Goal: Information Seeking & Learning: Learn about a topic

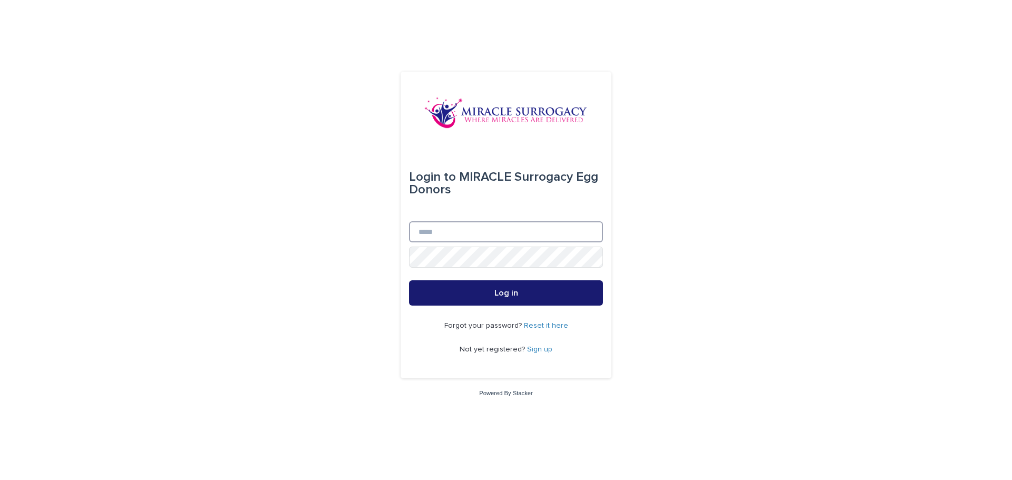
type input "**********"
click at [474, 291] on button "Log in" at bounding box center [506, 293] width 194 height 25
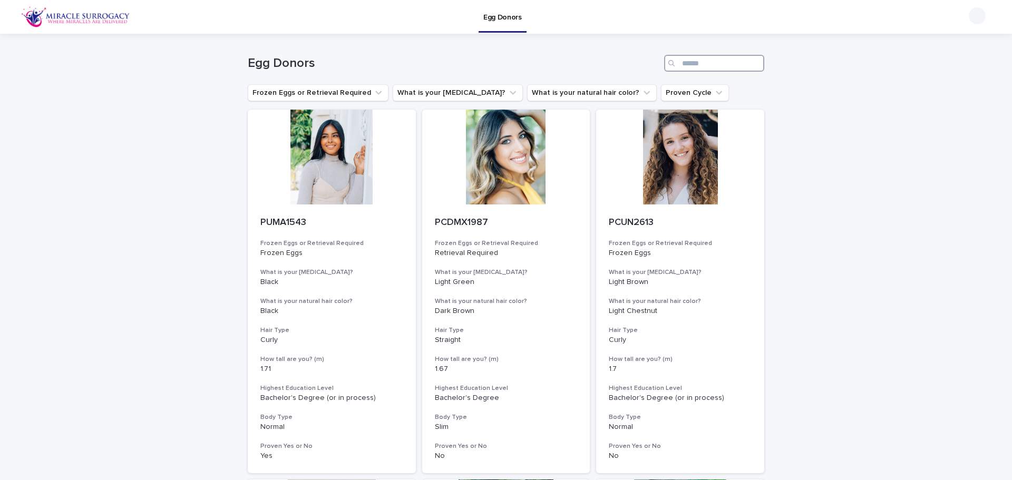
click at [700, 65] on input "Search" at bounding box center [714, 63] width 100 height 17
paste input "****"
type input "****"
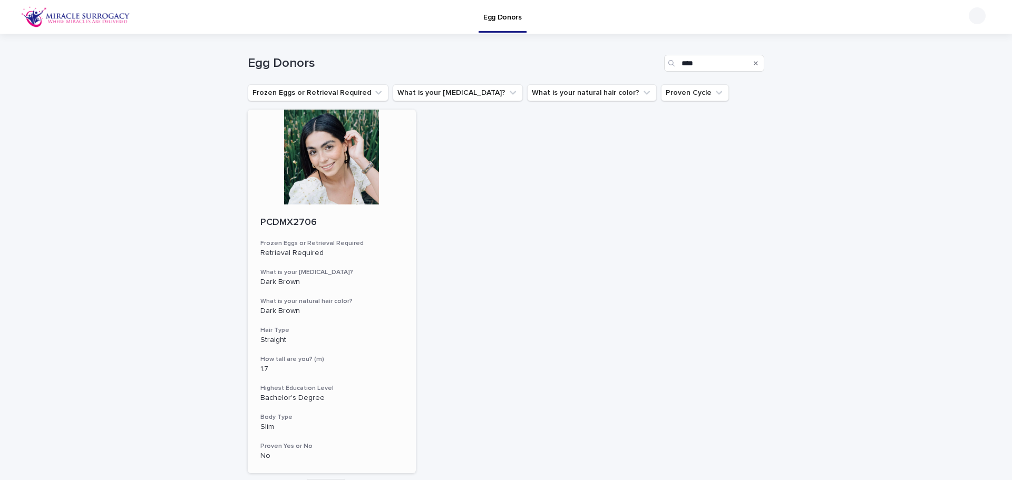
click at [323, 177] on div at bounding box center [332, 157] width 168 height 95
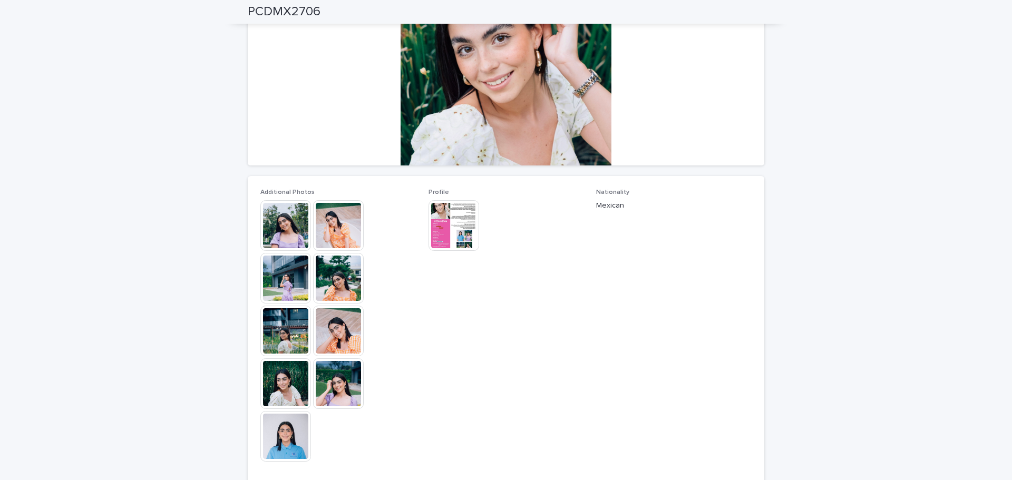
scroll to position [105, 0]
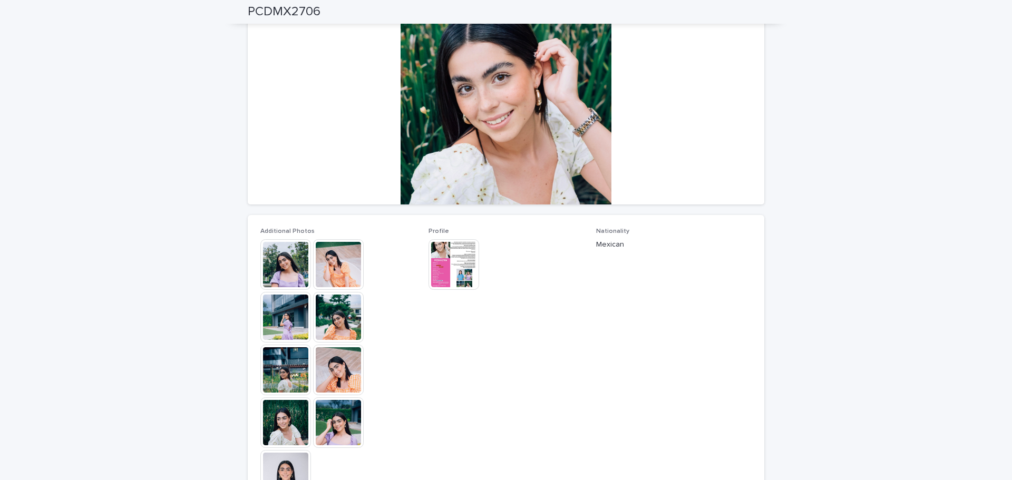
click at [288, 269] on img at bounding box center [285, 264] width 51 height 51
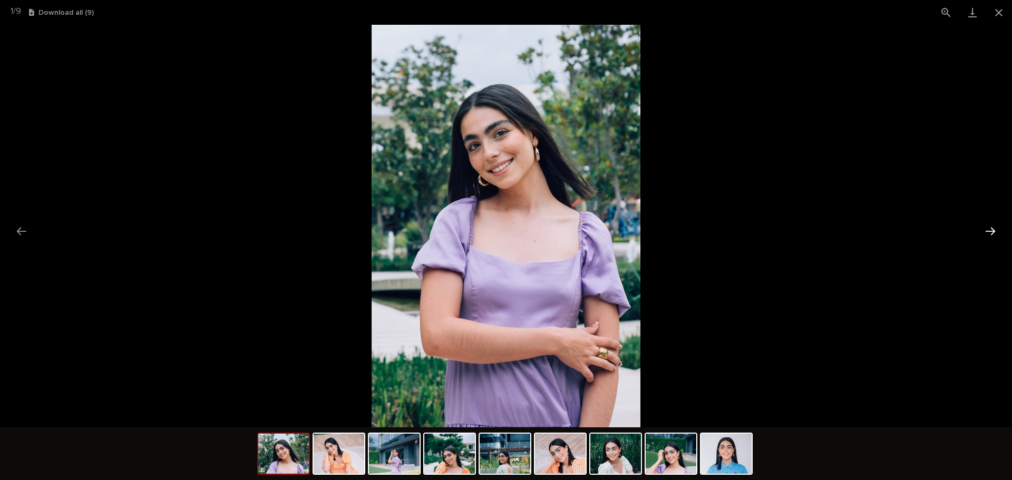
click at [988, 232] on button "Next slide" at bounding box center [991, 231] width 22 height 21
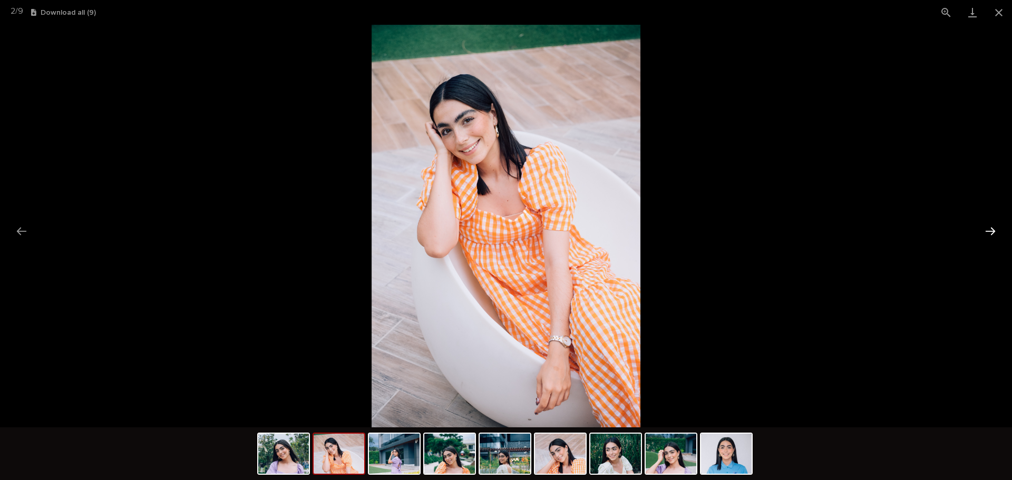
click at [988, 232] on button "Next slide" at bounding box center [991, 231] width 22 height 21
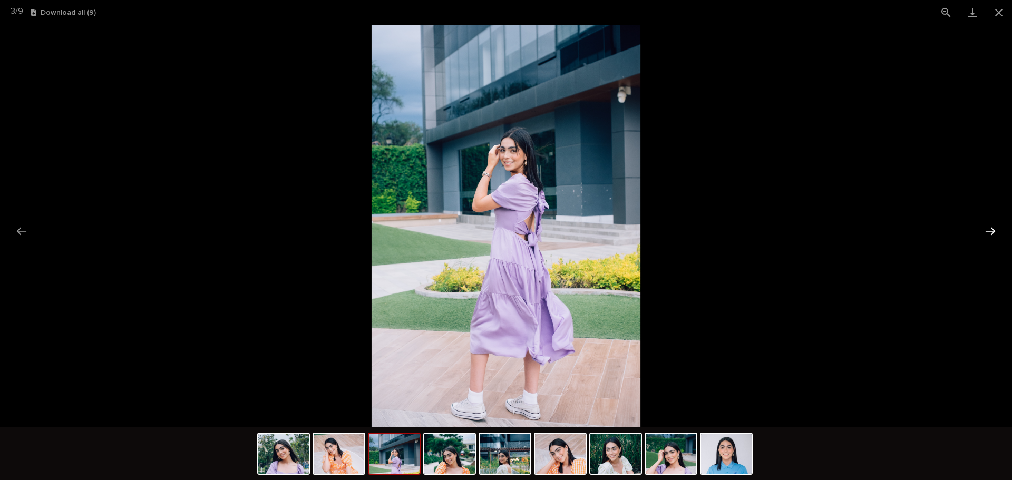
click at [988, 232] on button "Next slide" at bounding box center [991, 231] width 22 height 21
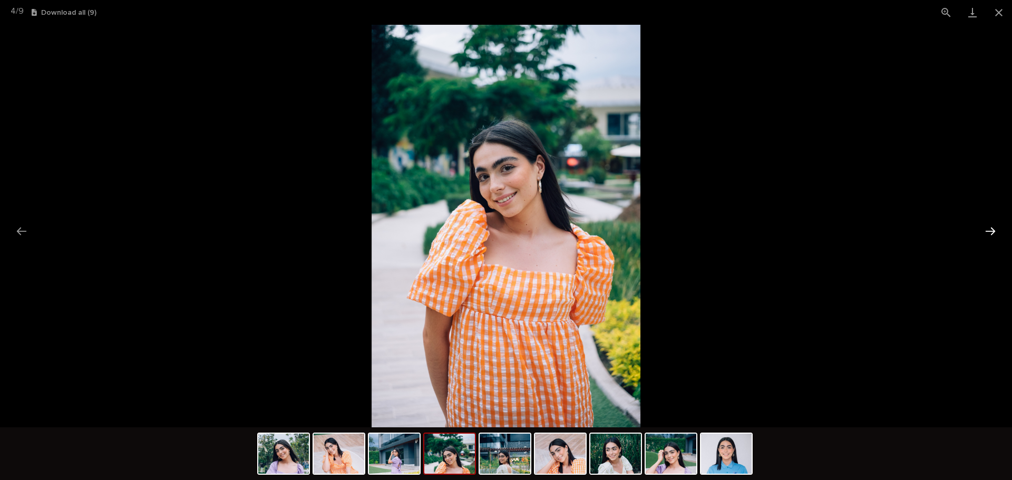
click at [988, 232] on button "Next slide" at bounding box center [991, 231] width 22 height 21
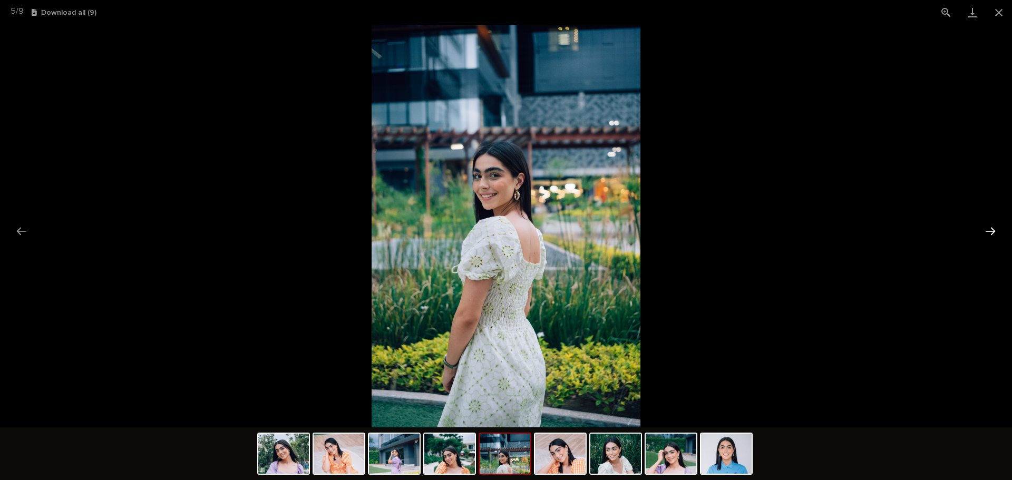
click at [988, 232] on button "Next slide" at bounding box center [991, 231] width 22 height 21
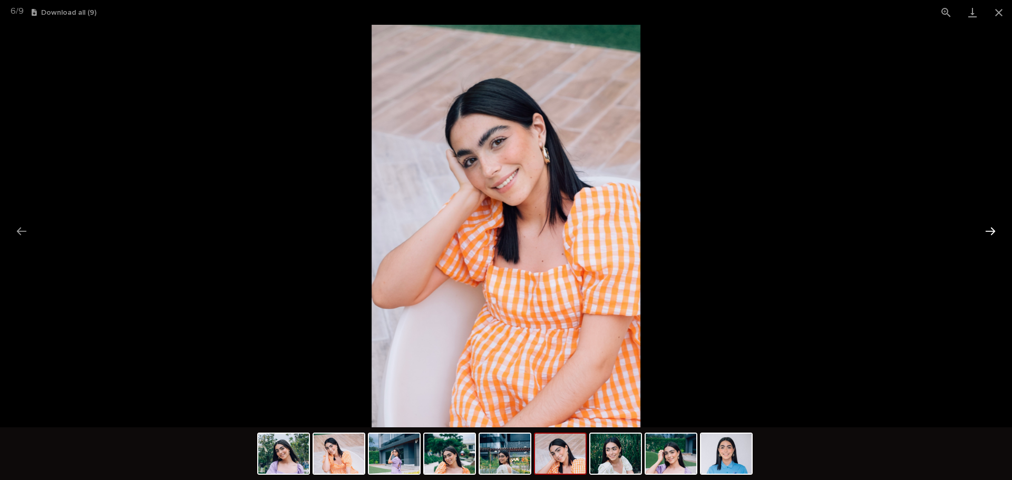
click at [988, 232] on button "Next slide" at bounding box center [991, 231] width 22 height 21
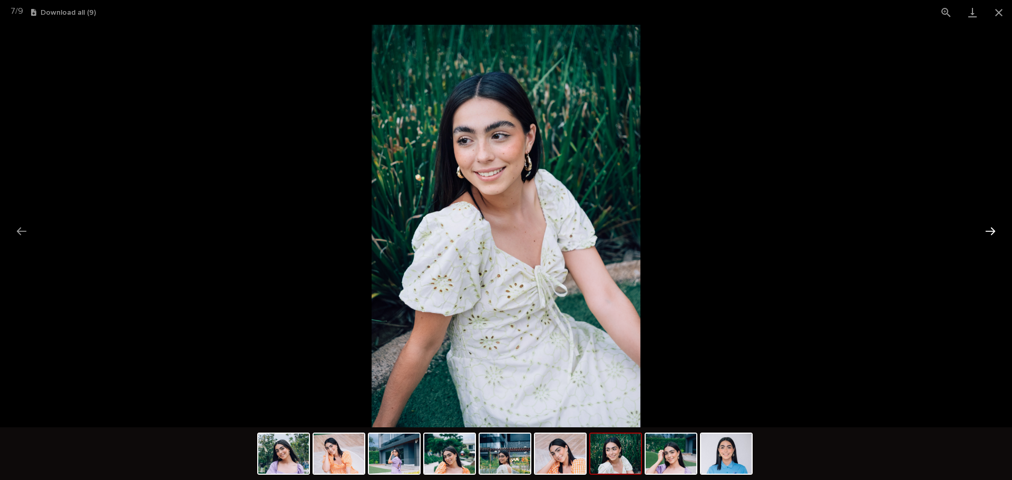
click at [988, 232] on button "Next slide" at bounding box center [991, 231] width 22 height 21
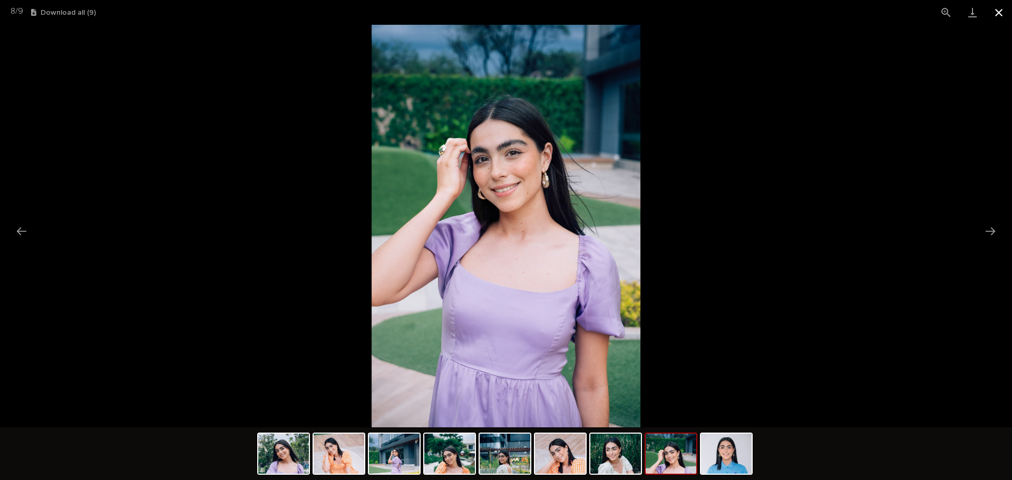
click at [1003, 15] on button "Close gallery" at bounding box center [999, 12] width 26 height 25
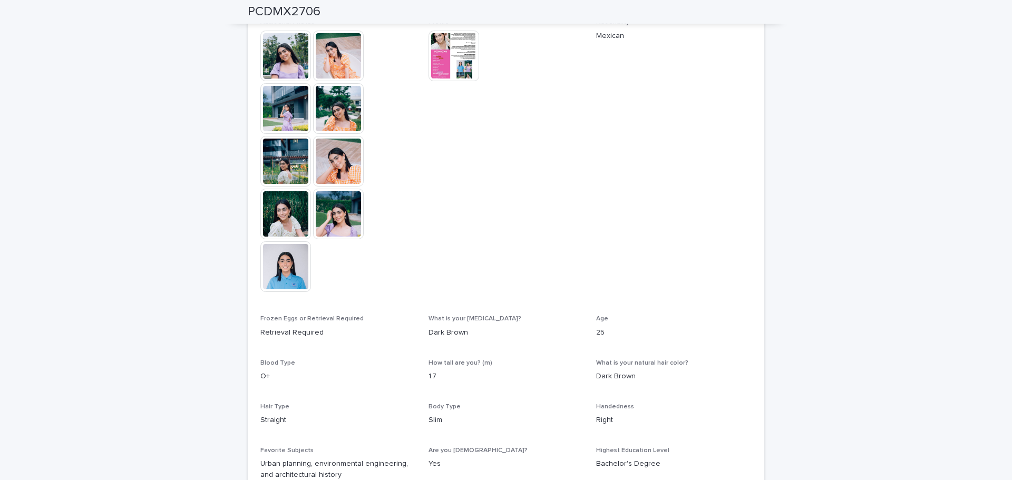
scroll to position [264, 0]
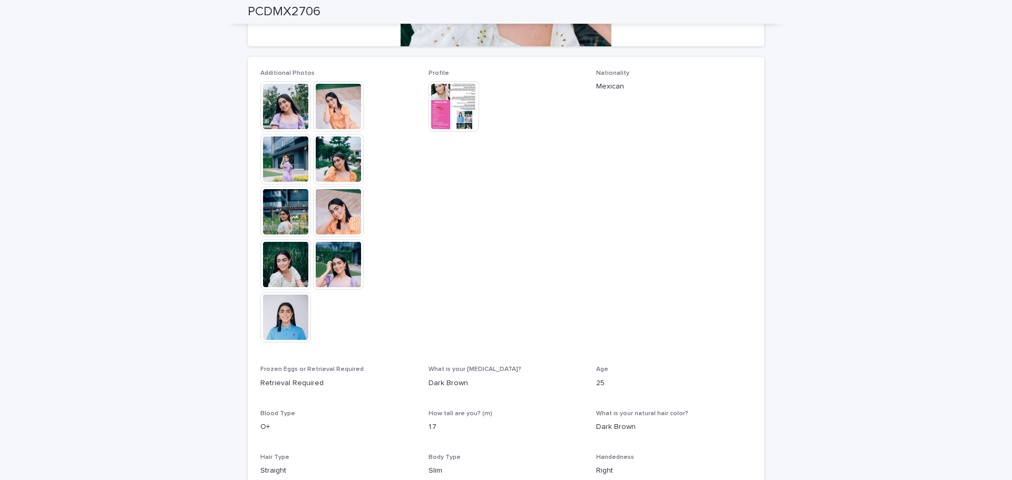
click at [328, 265] on img at bounding box center [338, 264] width 51 height 51
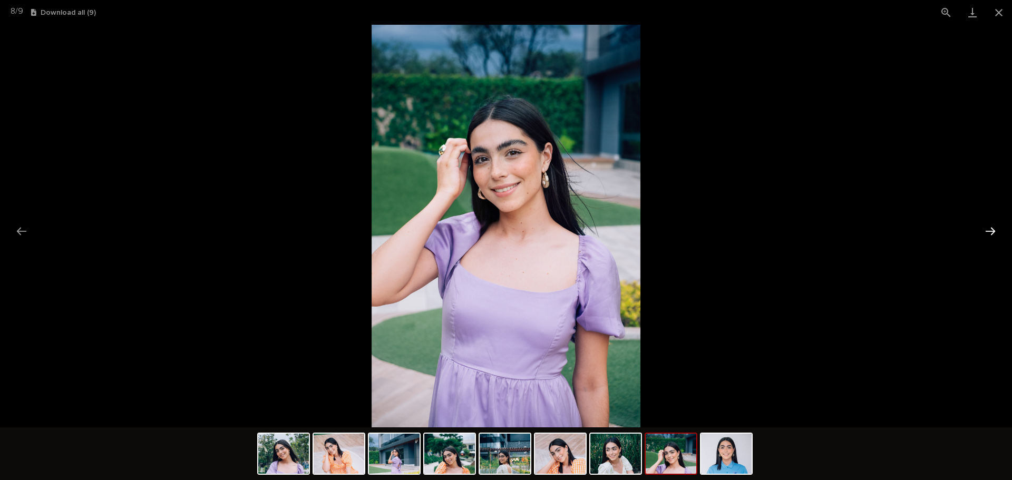
click at [993, 235] on button "Next slide" at bounding box center [991, 231] width 22 height 21
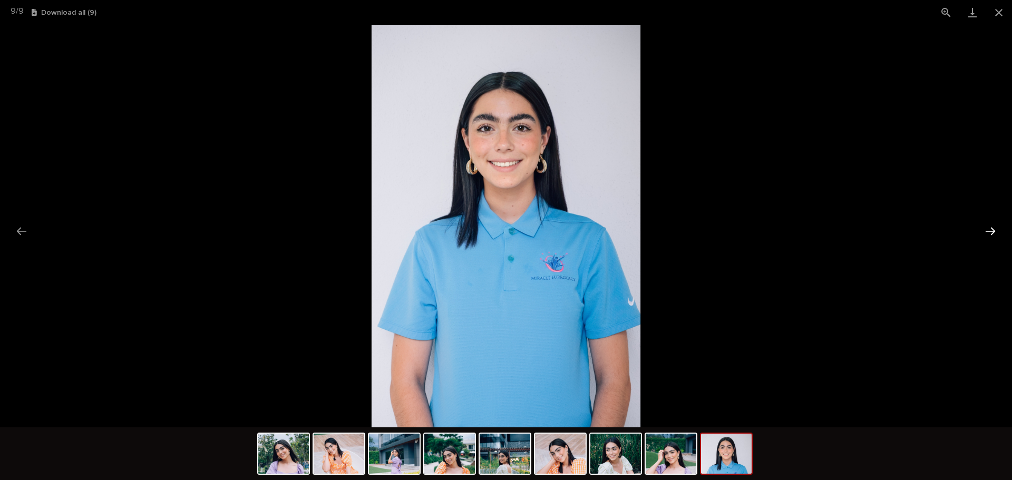
click at [993, 235] on button "Next slide" at bounding box center [991, 231] width 22 height 21
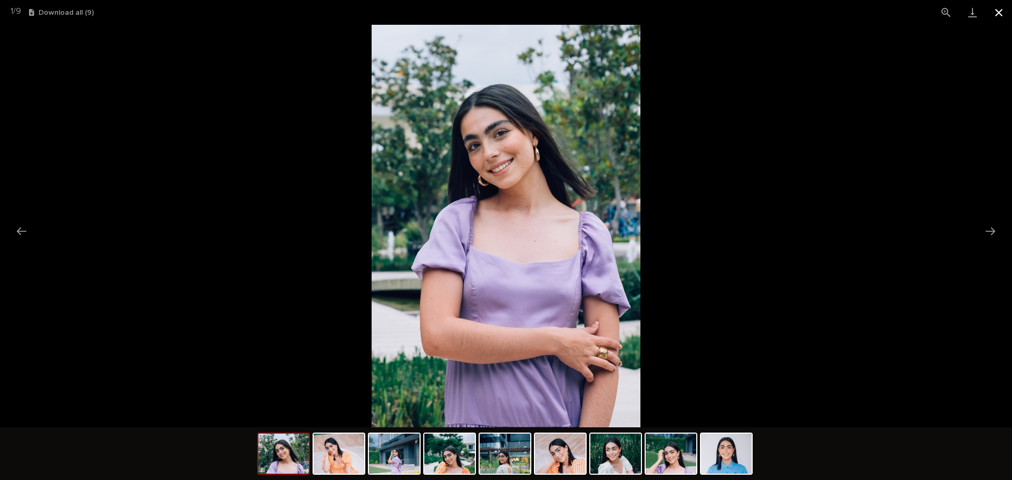
click at [1000, 17] on button "Close gallery" at bounding box center [999, 12] width 26 height 25
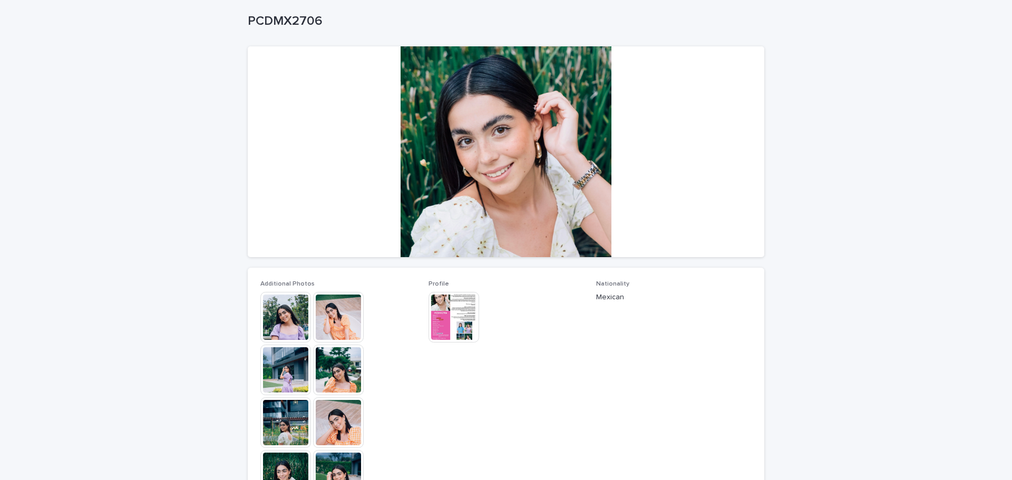
scroll to position [0, 0]
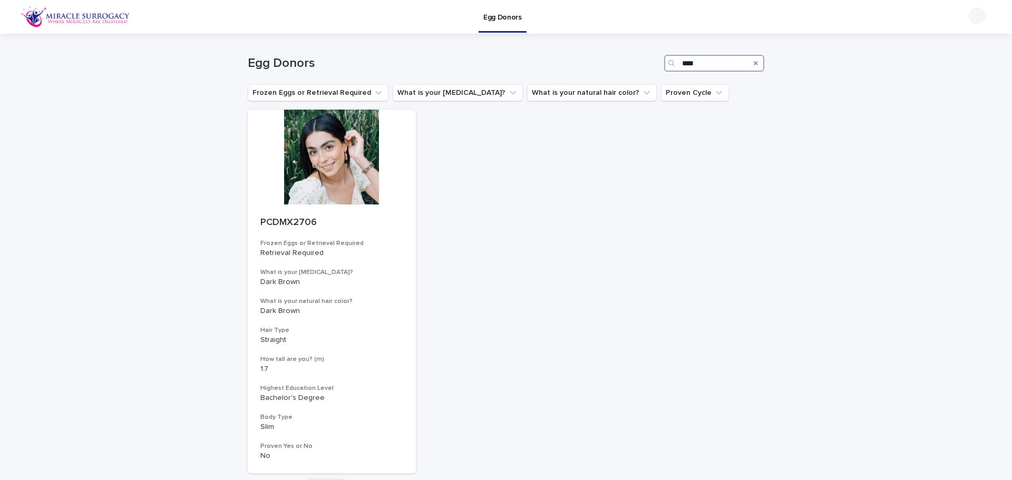
drag, startPoint x: 558, startPoint y: 65, endPoint x: 308, endPoint y: 65, distance: 249.9
click at [365, 65] on div "Egg Donors ****" at bounding box center [506, 63] width 517 height 17
paste input "Search"
type input "****"
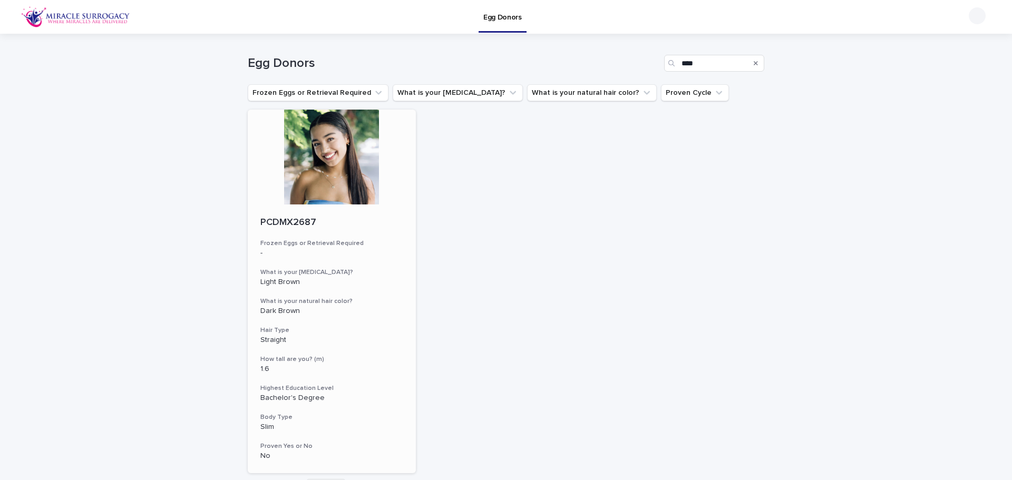
click at [334, 170] on div at bounding box center [332, 157] width 168 height 95
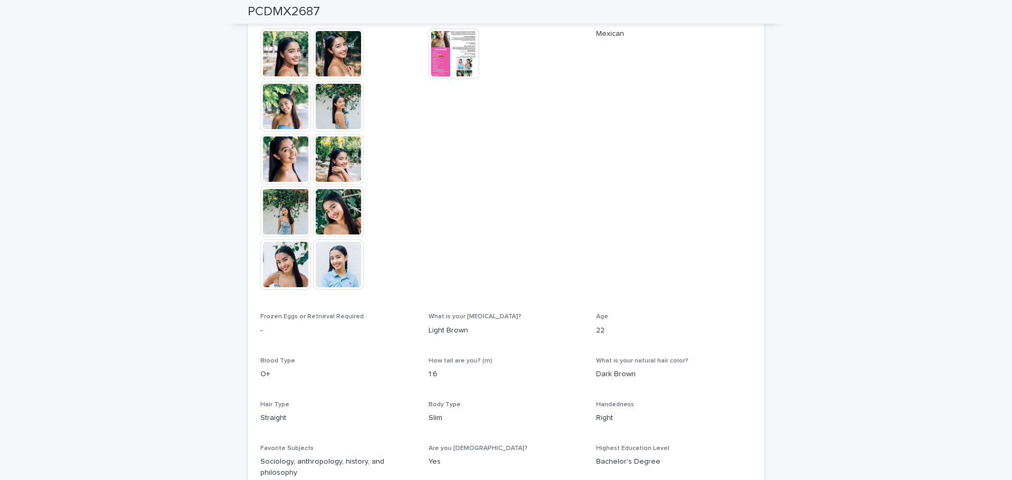
scroll to position [105, 0]
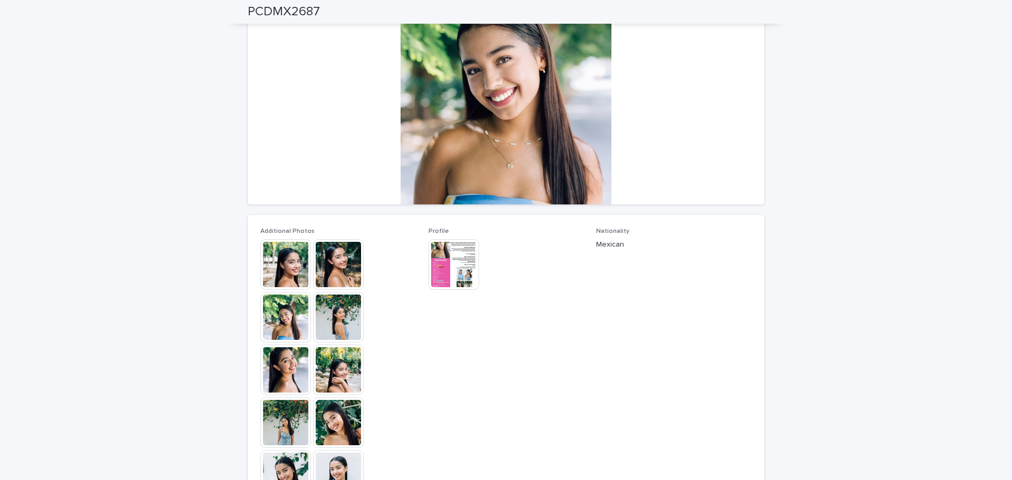
click at [285, 269] on img at bounding box center [285, 264] width 51 height 51
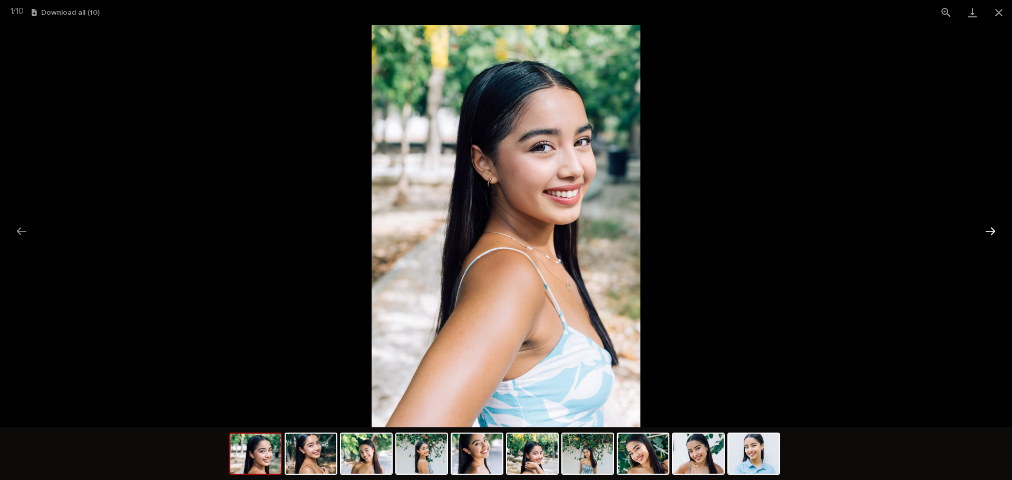
click at [993, 228] on button "Next slide" at bounding box center [991, 231] width 22 height 21
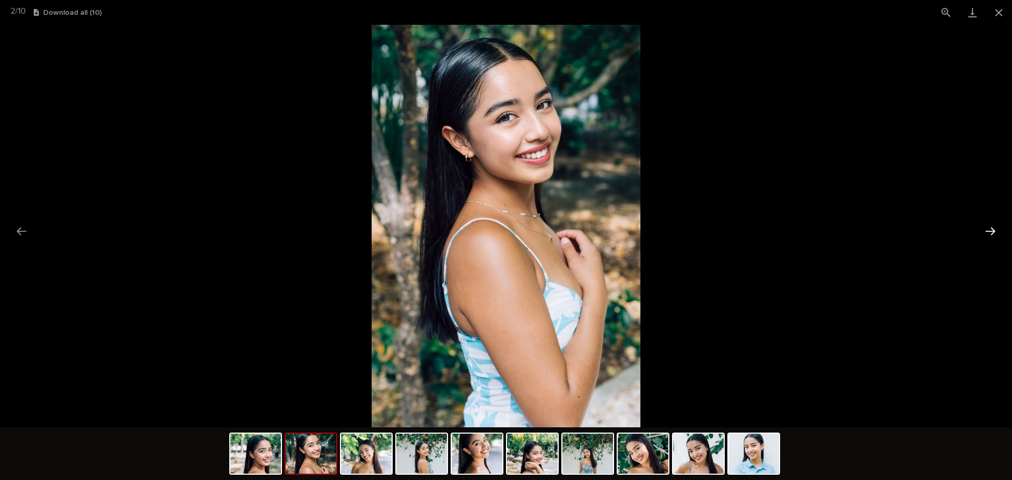
click at [993, 228] on button "Next slide" at bounding box center [991, 231] width 22 height 21
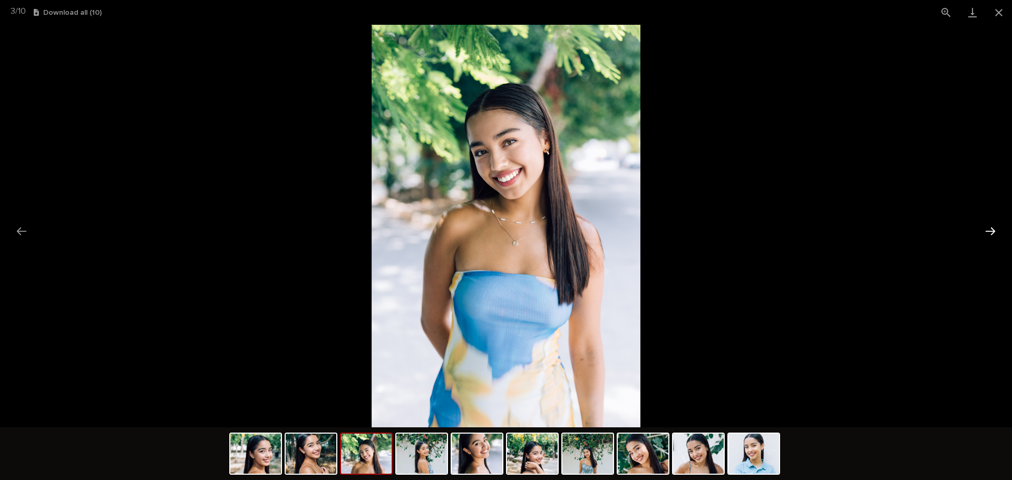
click at [993, 228] on button "Next slide" at bounding box center [991, 231] width 22 height 21
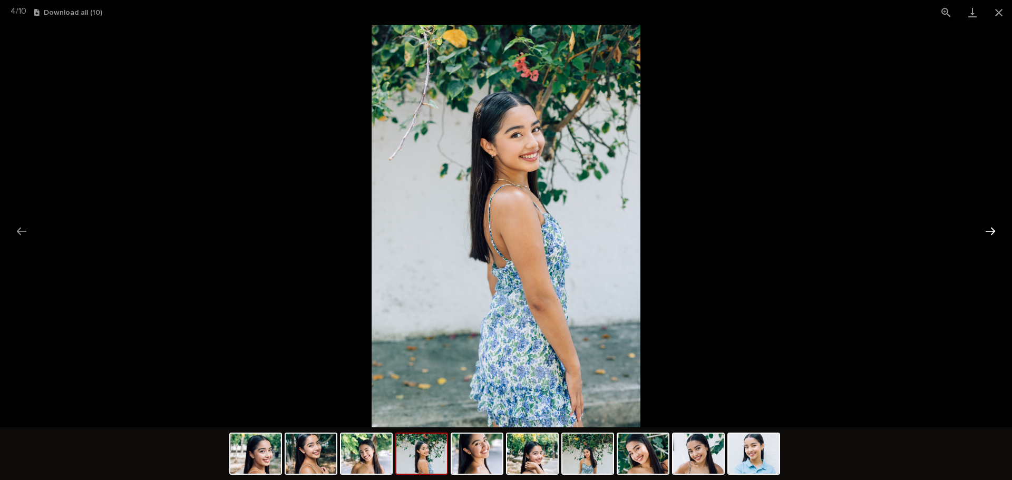
click at [993, 228] on button "Next slide" at bounding box center [991, 231] width 22 height 21
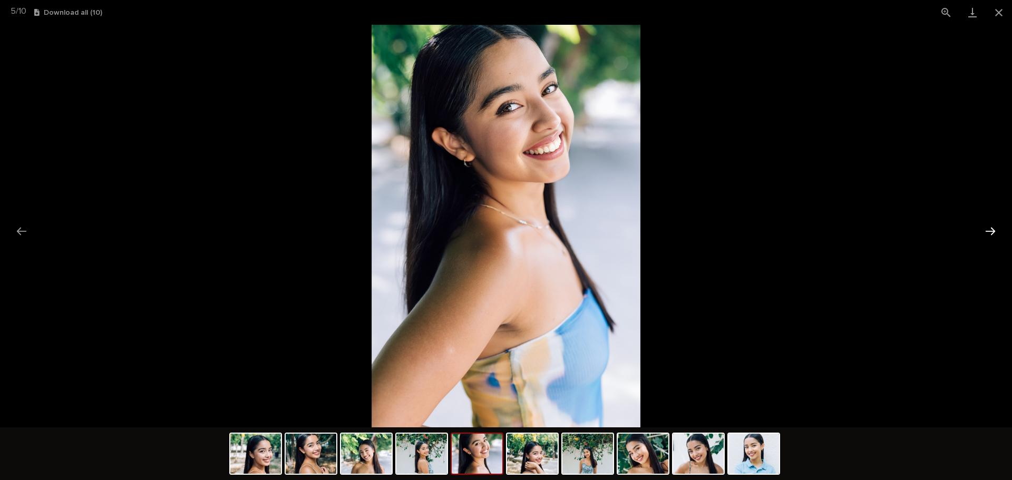
click at [993, 228] on button "Next slide" at bounding box center [991, 231] width 22 height 21
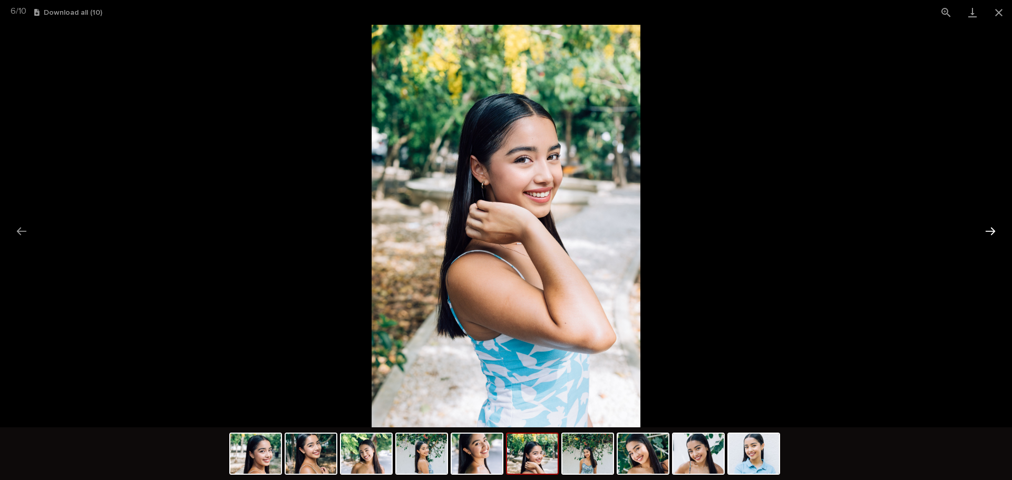
click at [993, 228] on button "Next slide" at bounding box center [991, 231] width 22 height 21
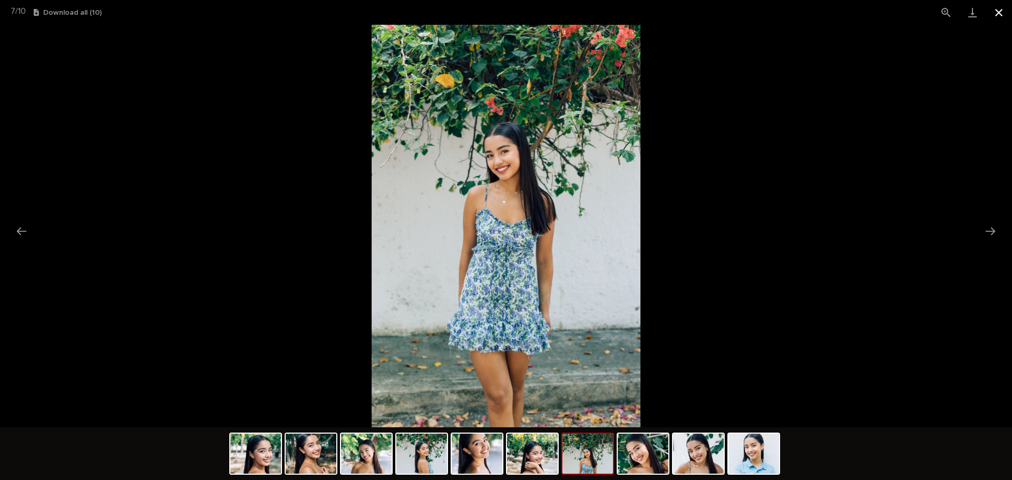
click at [1003, 14] on button "Close gallery" at bounding box center [999, 12] width 26 height 25
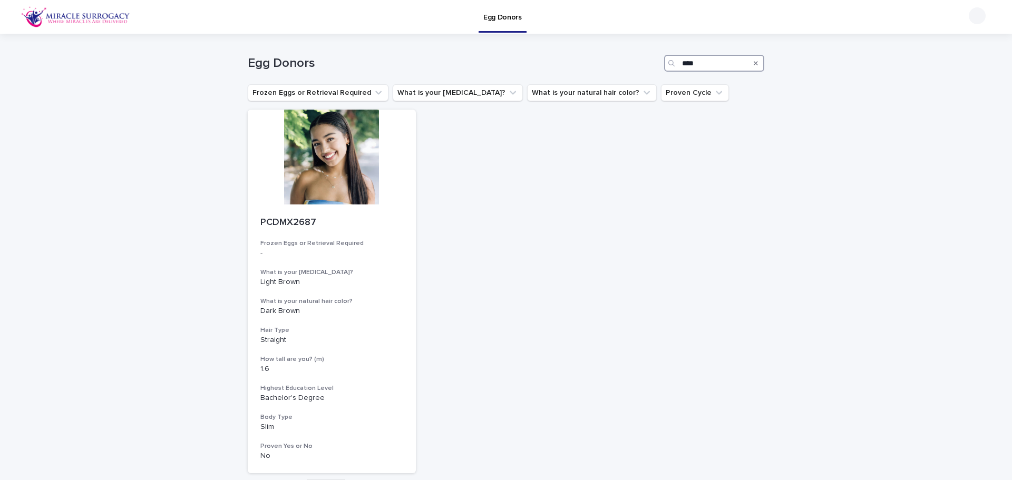
click at [716, 65] on input "****" at bounding box center [714, 63] width 100 height 17
drag, startPoint x: 702, startPoint y: 61, endPoint x: 519, endPoint y: 60, distance: 182.5
click at [535, 59] on div "Egg Donors ****" at bounding box center [506, 63] width 517 height 17
paste input "Search"
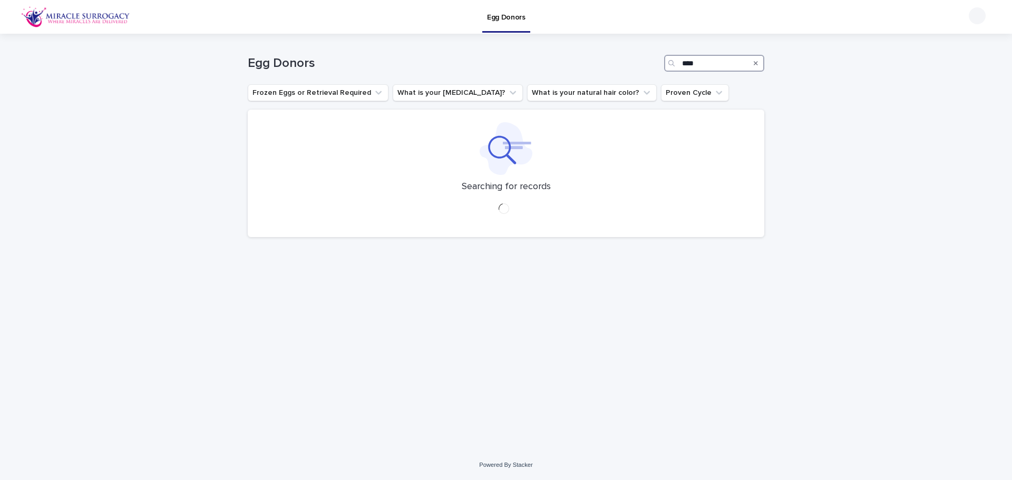
type input "****"
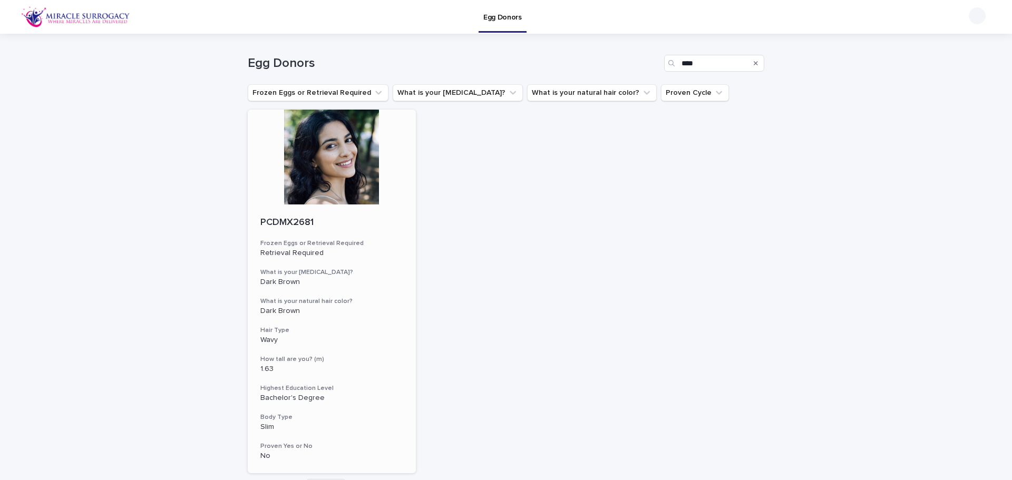
click at [336, 181] on div at bounding box center [332, 157] width 168 height 95
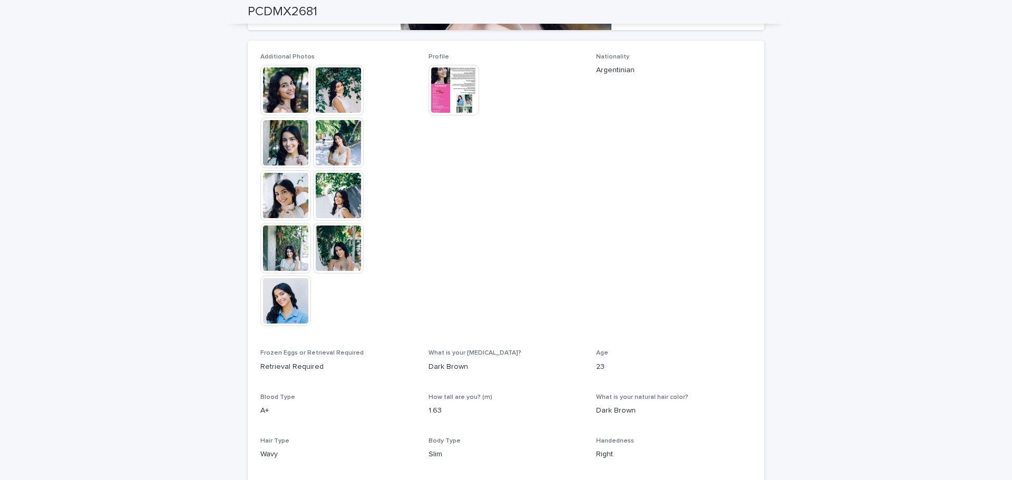
scroll to position [211, 0]
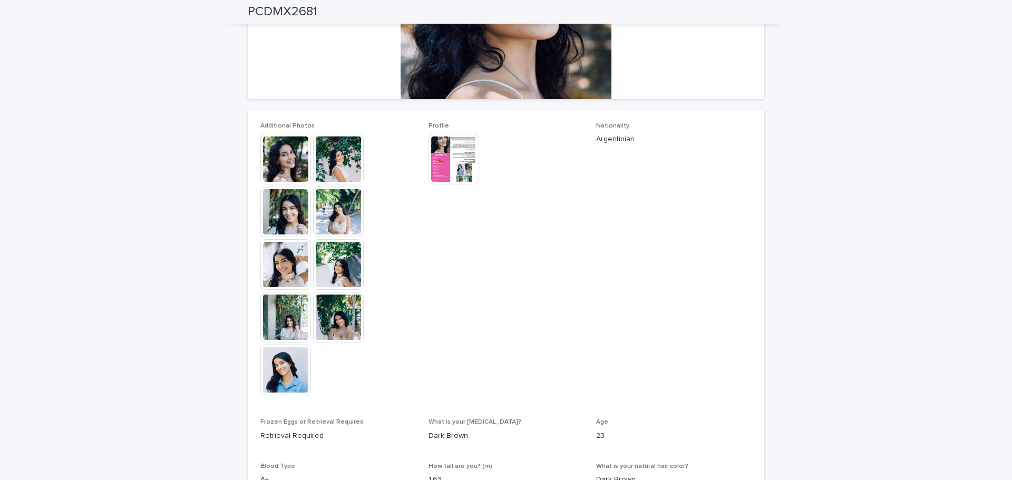
click at [282, 161] on img at bounding box center [285, 159] width 51 height 51
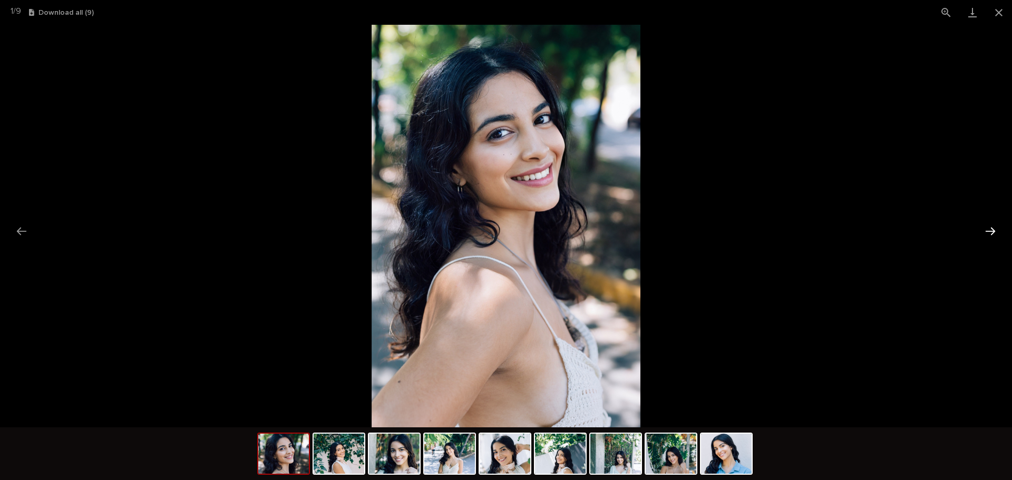
click at [986, 230] on button "Next slide" at bounding box center [991, 231] width 22 height 21
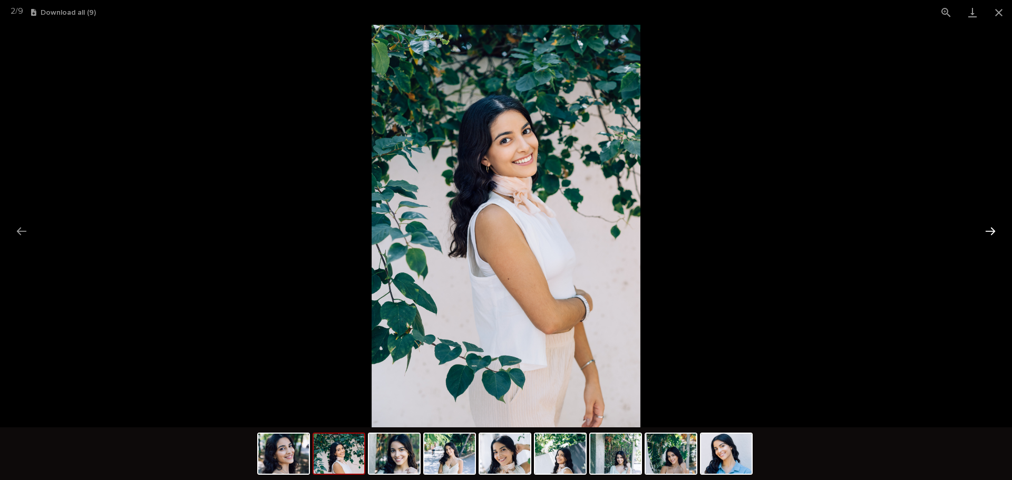
click at [986, 230] on button "Next slide" at bounding box center [991, 231] width 22 height 21
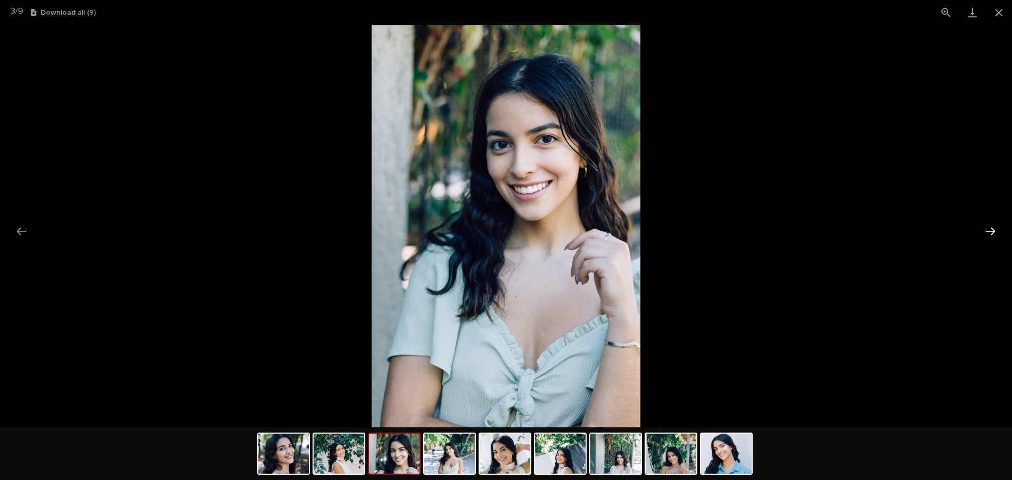
click at [986, 230] on button "Next slide" at bounding box center [991, 231] width 22 height 21
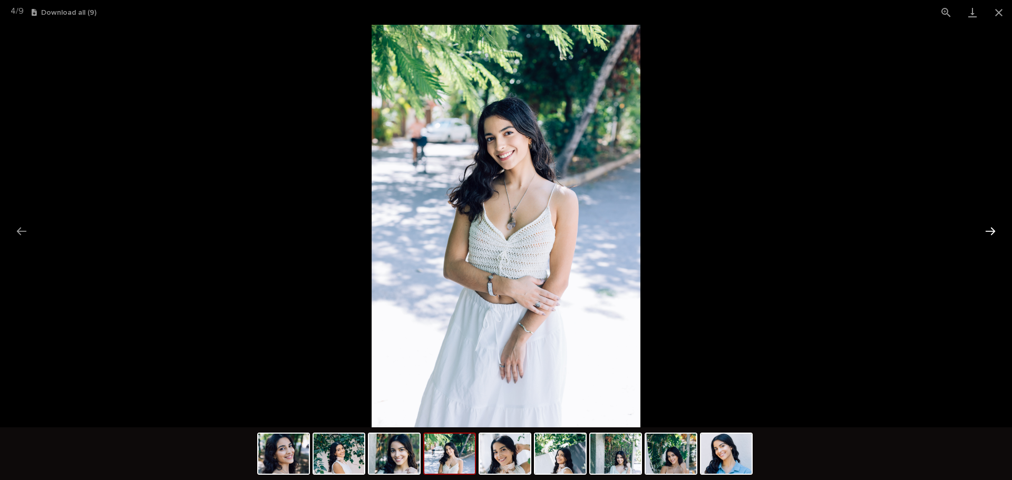
click at [986, 230] on button "Next slide" at bounding box center [991, 231] width 22 height 21
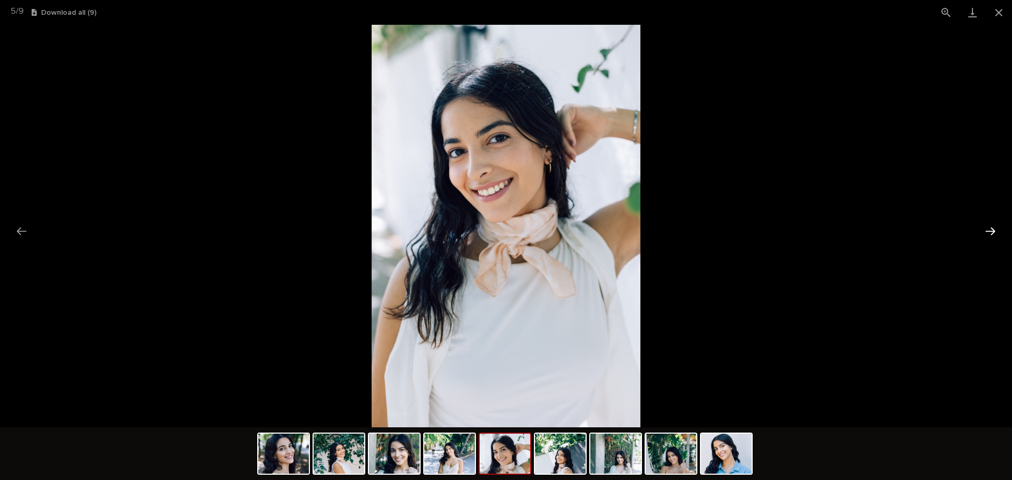
click at [986, 230] on button "Next slide" at bounding box center [991, 231] width 22 height 21
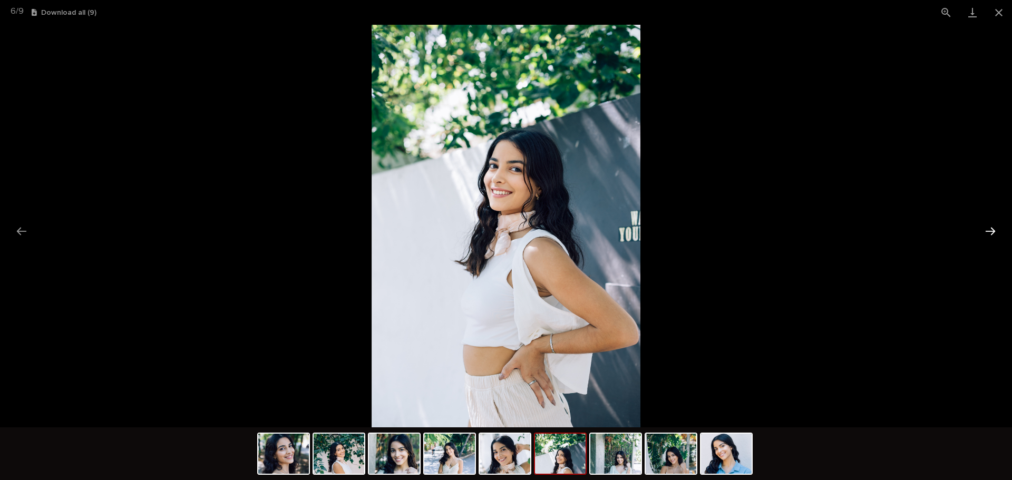
click at [986, 230] on button "Next slide" at bounding box center [991, 231] width 22 height 21
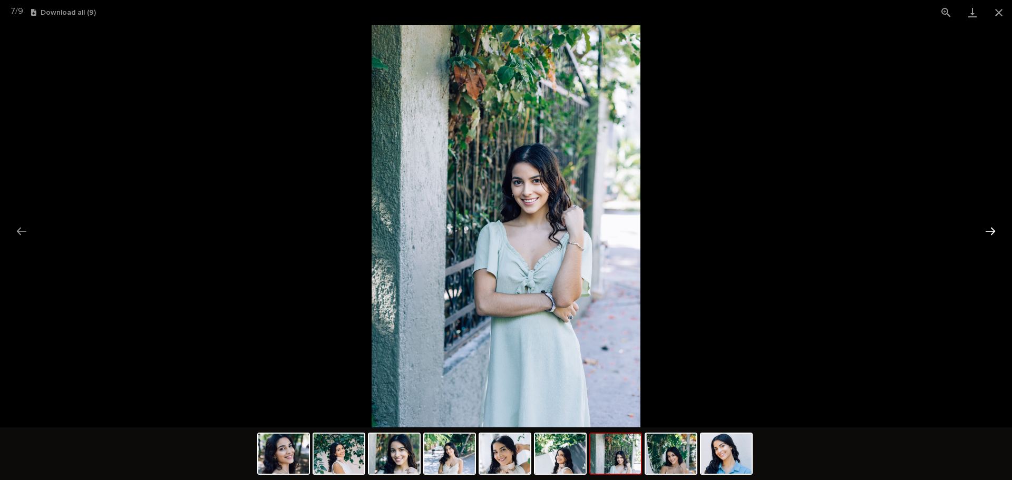
click at [986, 230] on button "Next slide" at bounding box center [991, 231] width 22 height 21
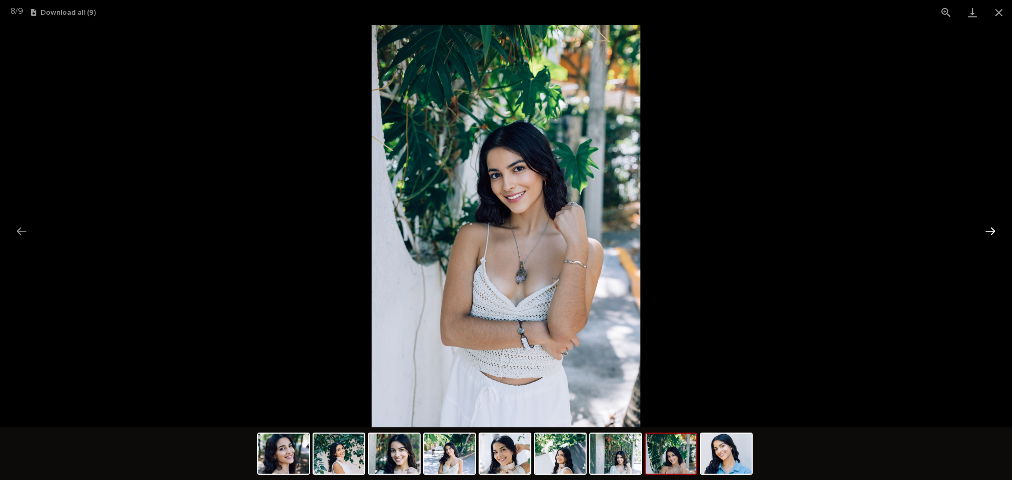
click at [986, 230] on button "Next slide" at bounding box center [991, 231] width 22 height 21
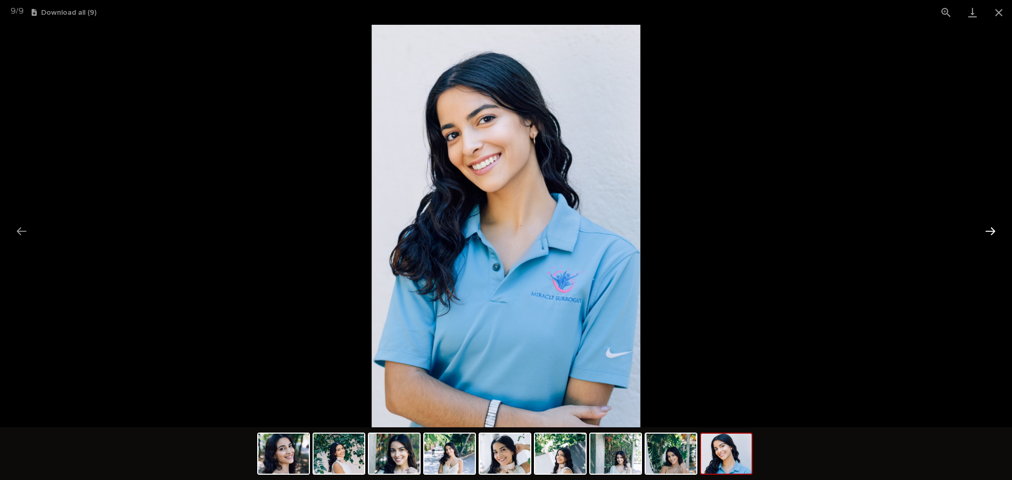
click at [986, 230] on button "Next slide" at bounding box center [991, 231] width 22 height 21
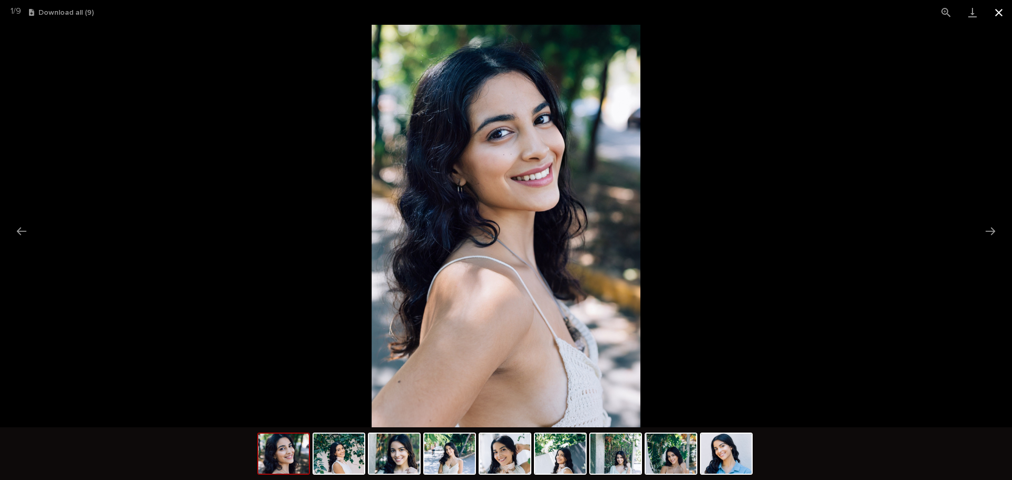
click at [1003, 17] on button "Close gallery" at bounding box center [999, 12] width 26 height 25
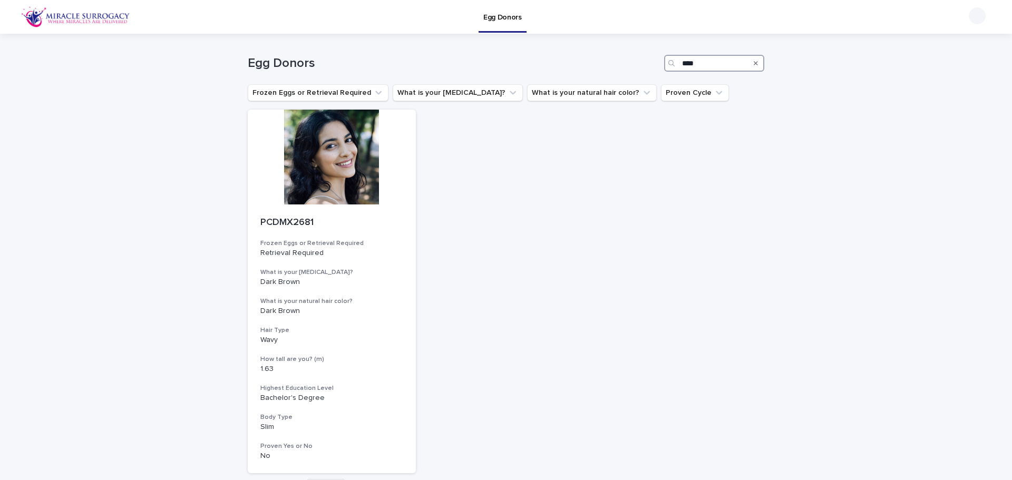
drag, startPoint x: 698, startPoint y: 63, endPoint x: 274, endPoint y: 72, distance: 424.1
click at [276, 72] on div "Egg Donors ****" at bounding box center [506, 59] width 517 height 51
paste input "Search"
type input "****"
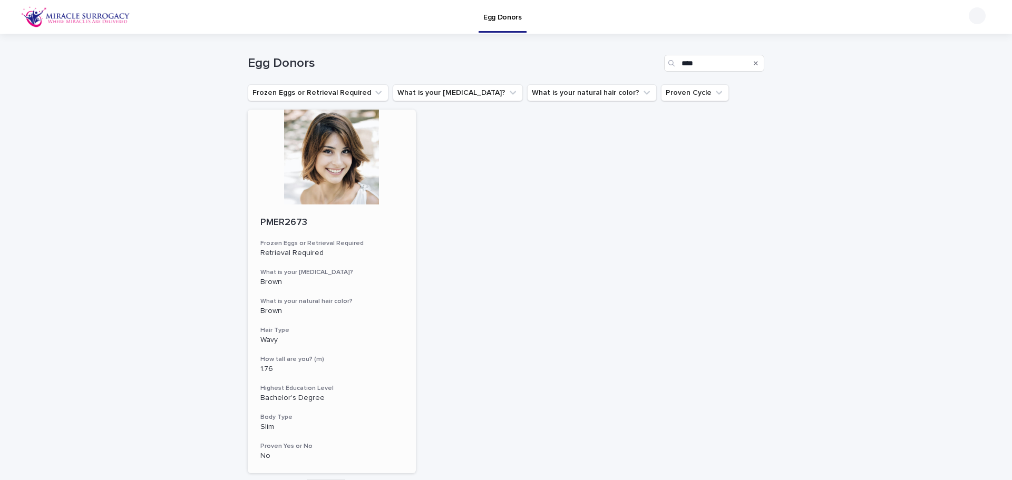
click at [320, 153] on div at bounding box center [332, 157] width 168 height 95
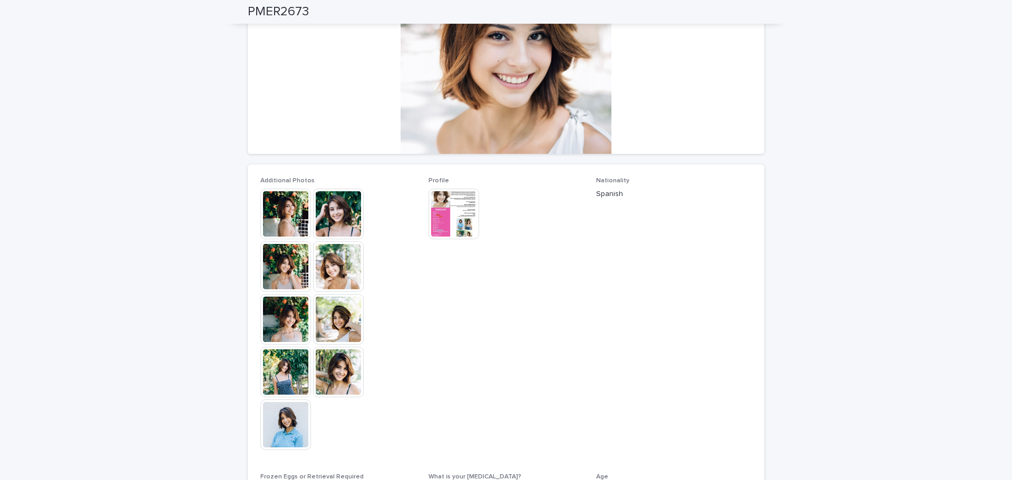
scroll to position [105, 0]
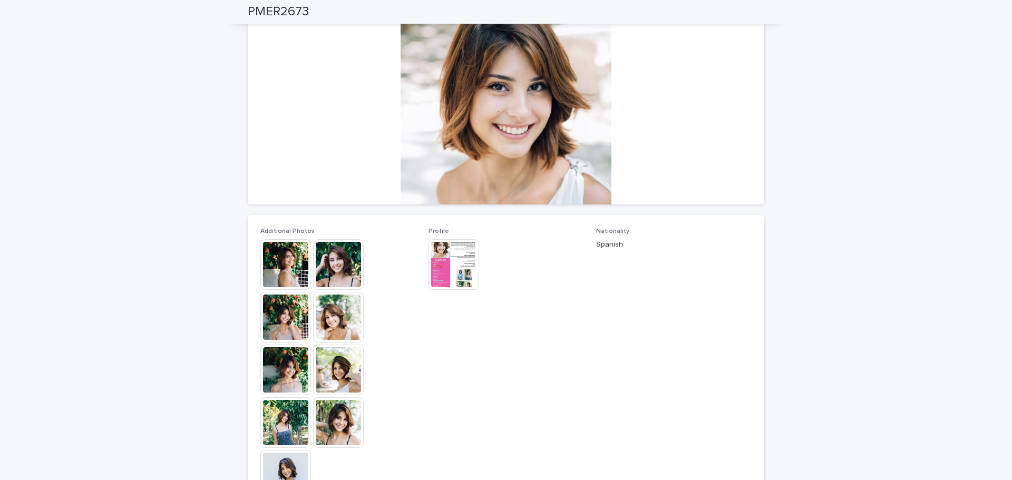
click at [289, 261] on img at bounding box center [285, 264] width 51 height 51
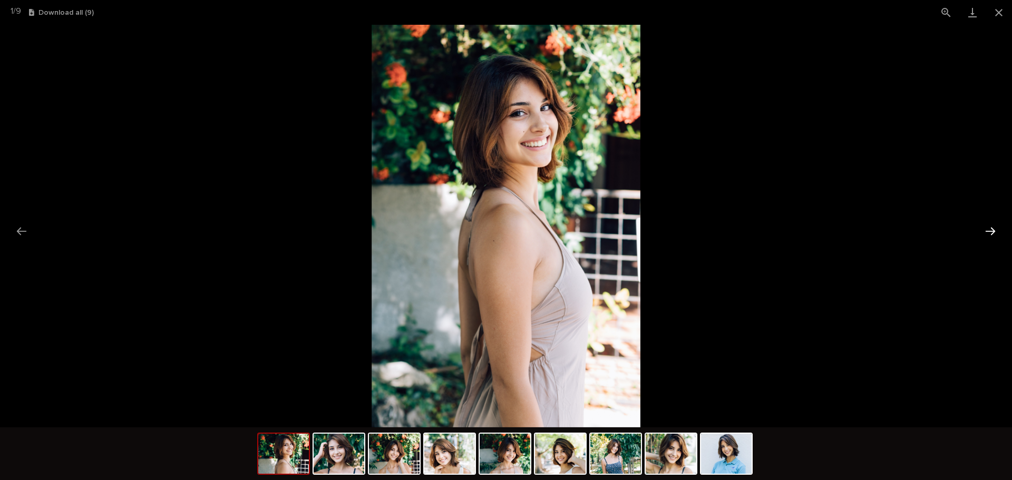
click at [991, 232] on button "Next slide" at bounding box center [991, 231] width 22 height 21
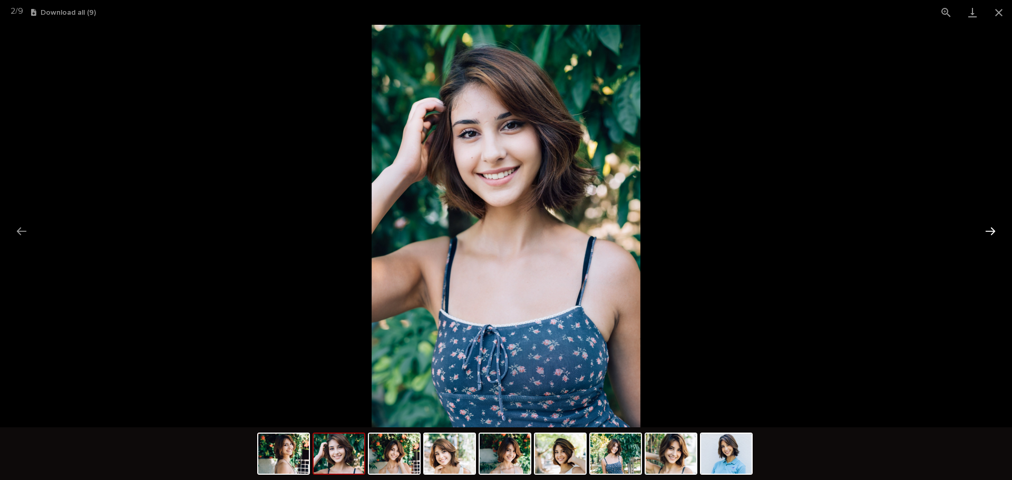
click at [991, 232] on button "Next slide" at bounding box center [991, 231] width 22 height 21
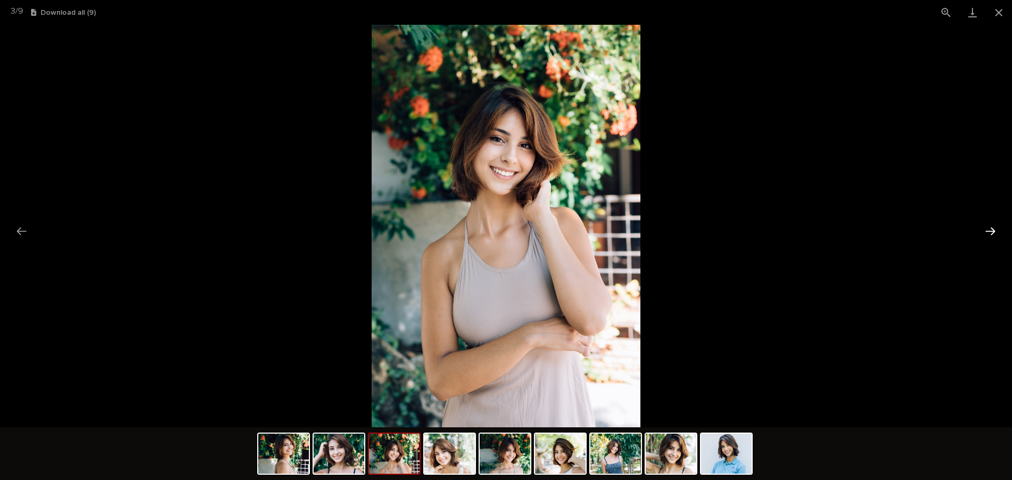
click at [991, 232] on button "Next slide" at bounding box center [991, 231] width 22 height 21
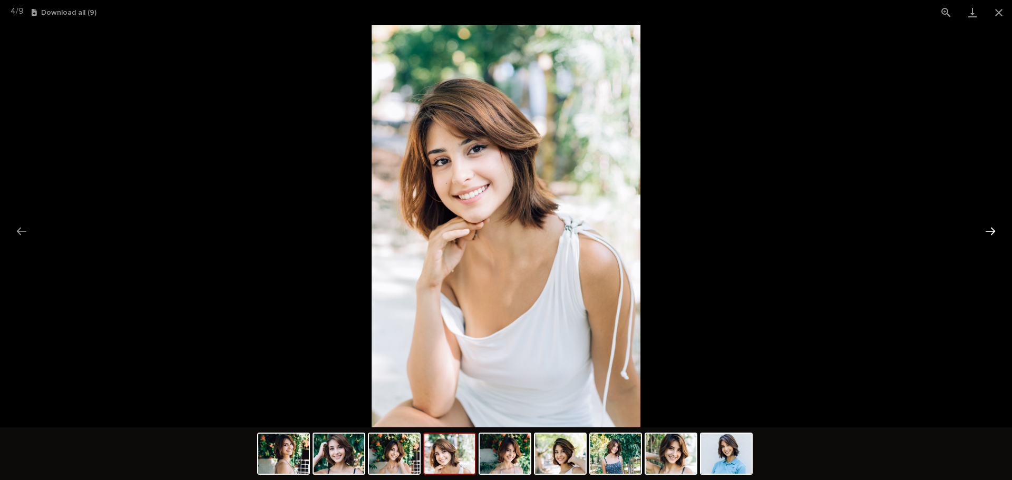
click at [991, 232] on button "Next slide" at bounding box center [991, 231] width 22 height 21
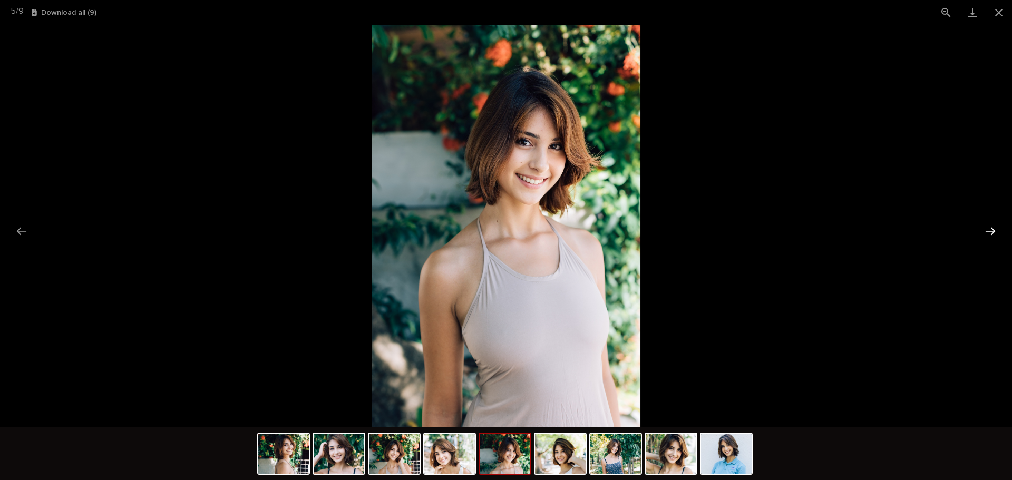
click at [991, 232] on button "Next slide" at bounding box center [991, 231] width 22 height 21
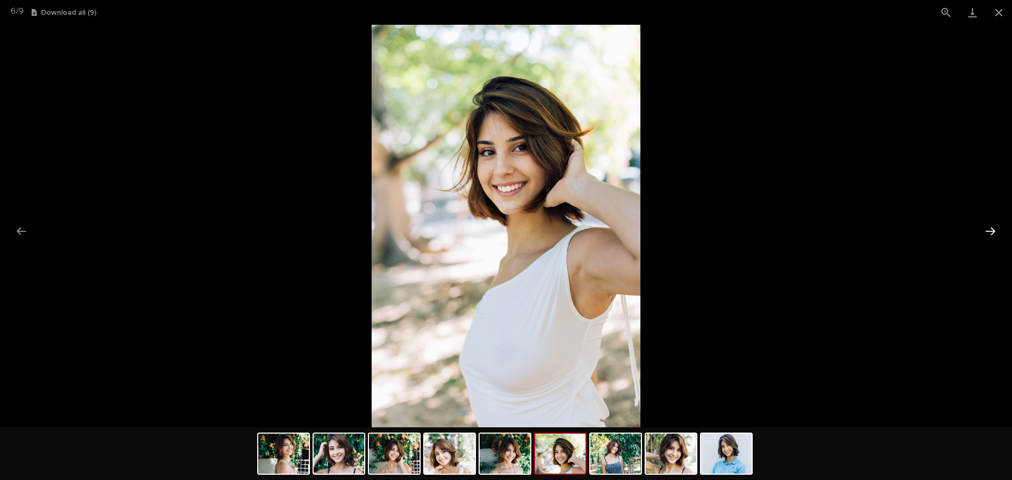
click at [991, 232] on button "Next slide" at bounding box center [991, 231] width 22 height 21
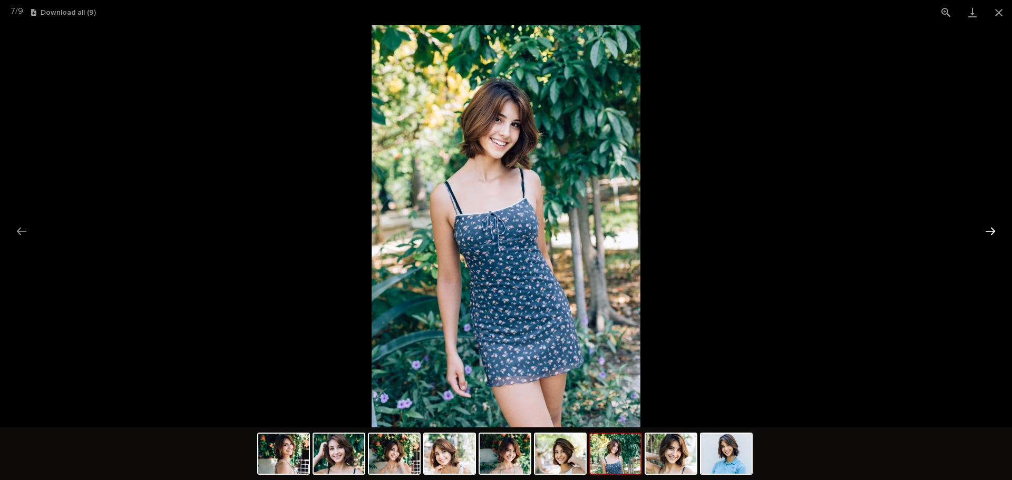
click at [991, 232] on button "Next slide" at bounding box center [991, 231] width 22 height 21
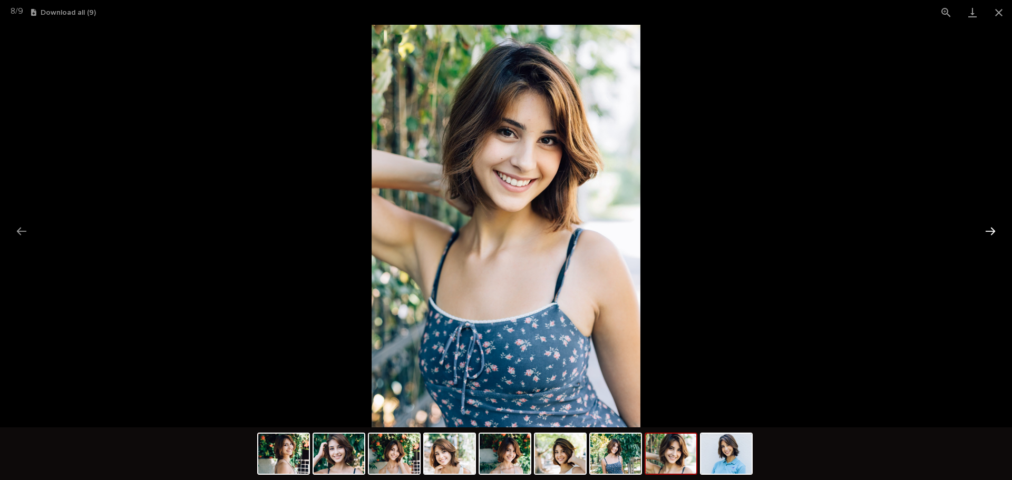
click at [991, 232] on button "Next slide" at bounding box center [991, 231] width 22 height 21
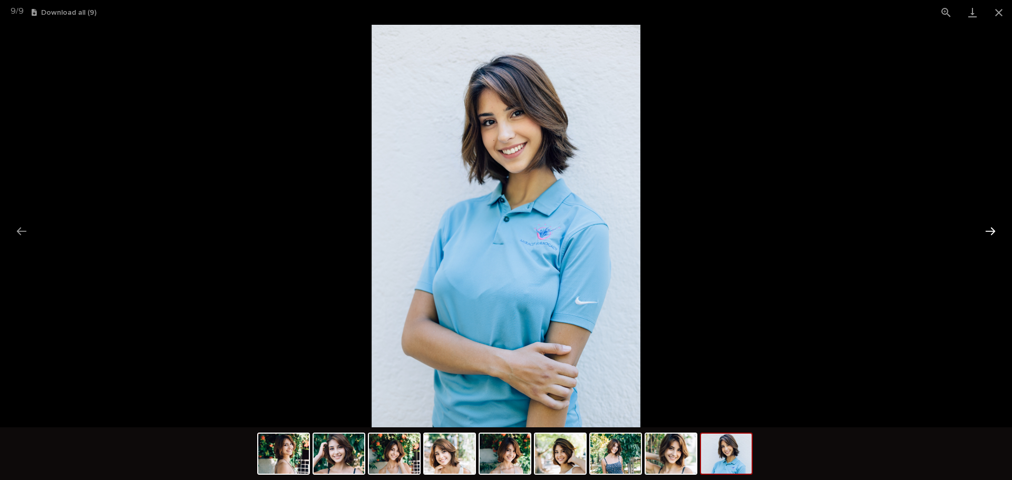
click at [991, 232] on button "Next slide" at bounding box center [991, 231] width 22 height 21
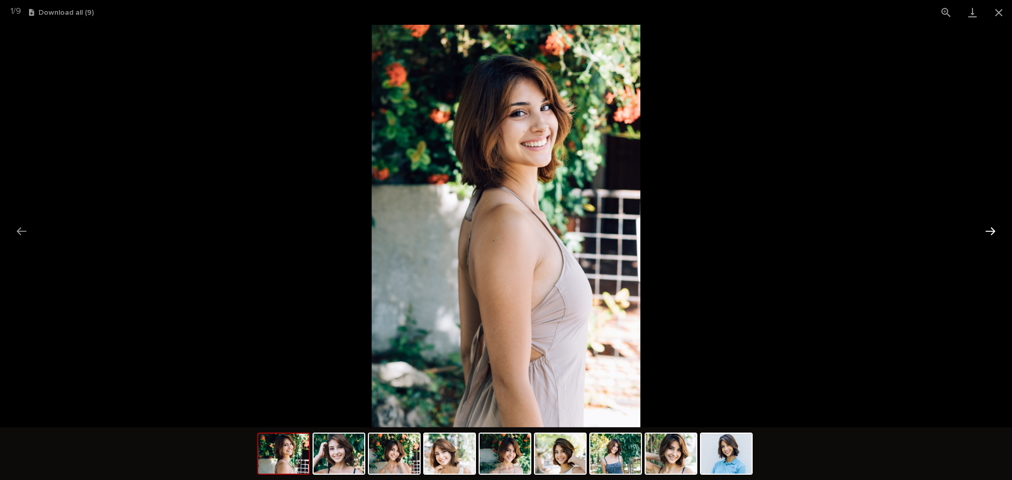
click at [991, 232] on button "Next slide" at bounding box center [991, 231] width 22 height 21
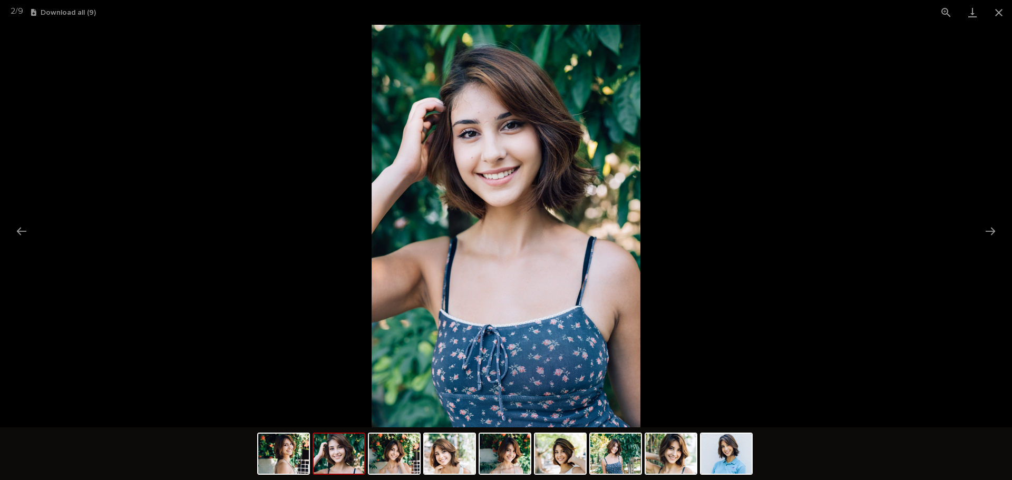
click at [560, 209] on img at bounding box center [506, 226] width 268 height 403
click at [555, 211] on img at bounding box center [506, 226] width 268 height 403
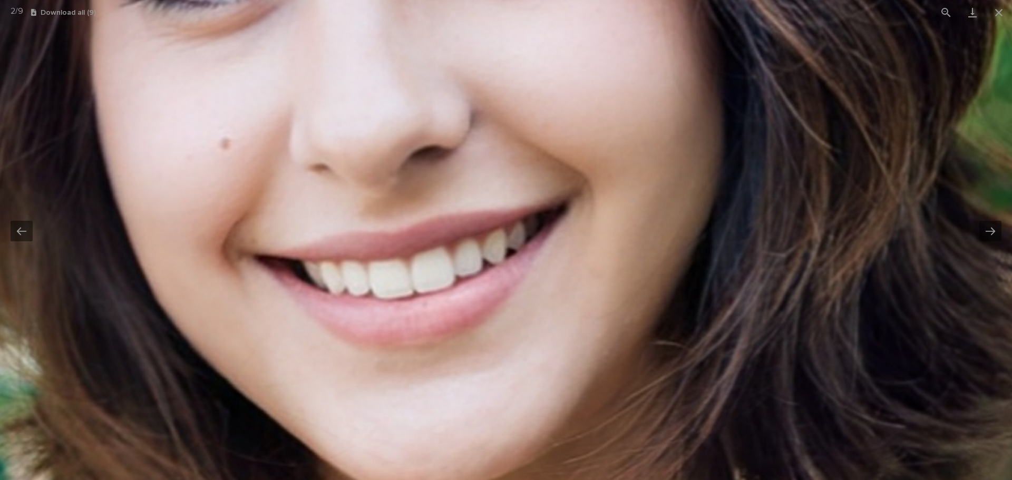
drag, startPoint x: 604, startPoint y: 188, endPoint x: 820, endPoint y: 436, distance: 328.5
click at [872, 480] on html "Egg Donors Loading... Saving… Loading... Saving… PMER2673 PMER2673 Sorry, there…" at bounding box center [506, 240] width 1012 height 480
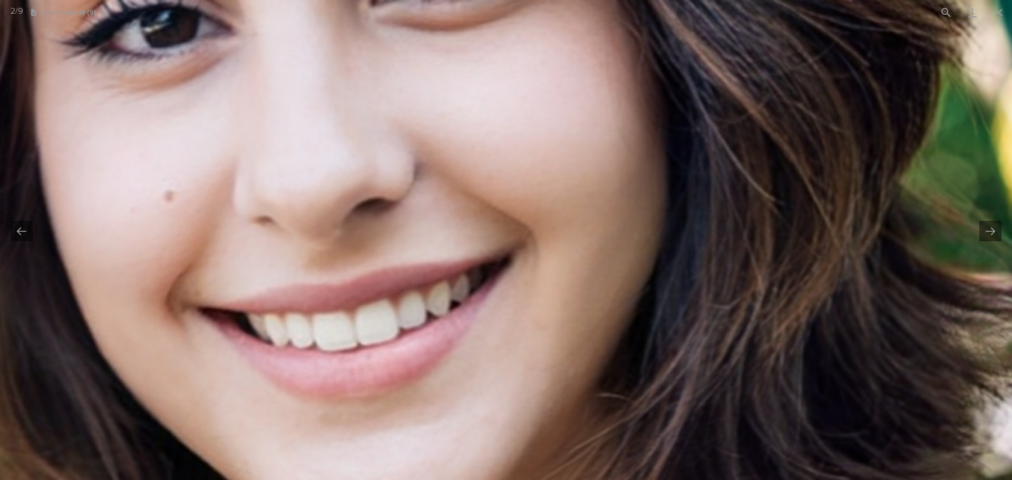
drag, startPoint x: 702, startPoint y: 201, endPoint x: 522, endPoint y: 94, distance: 210.0
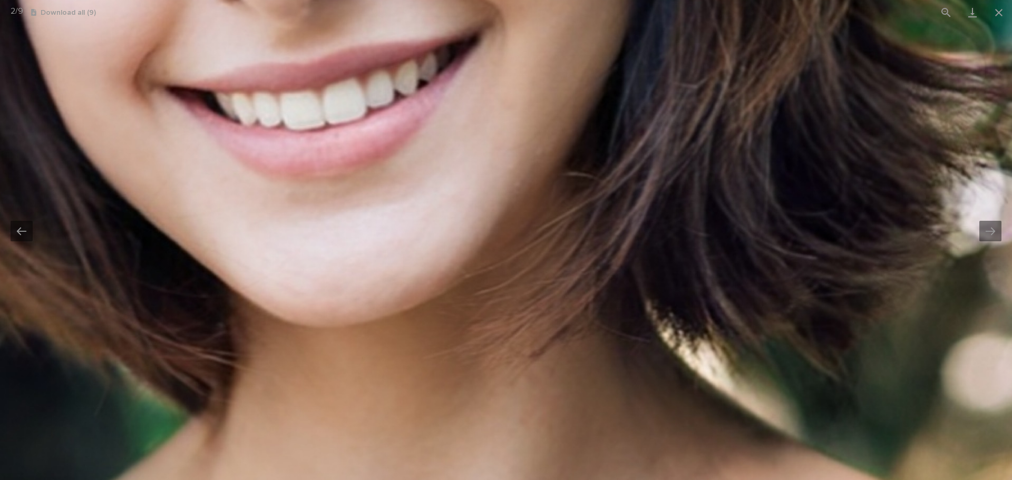
drag, startPoint x: 829, startPoint y: 337, endPoint x: 845, endPoint y: 138, distance: 200.0
click at [844, 140] on img at bounding box center [380, 464] width 1924 height 2885
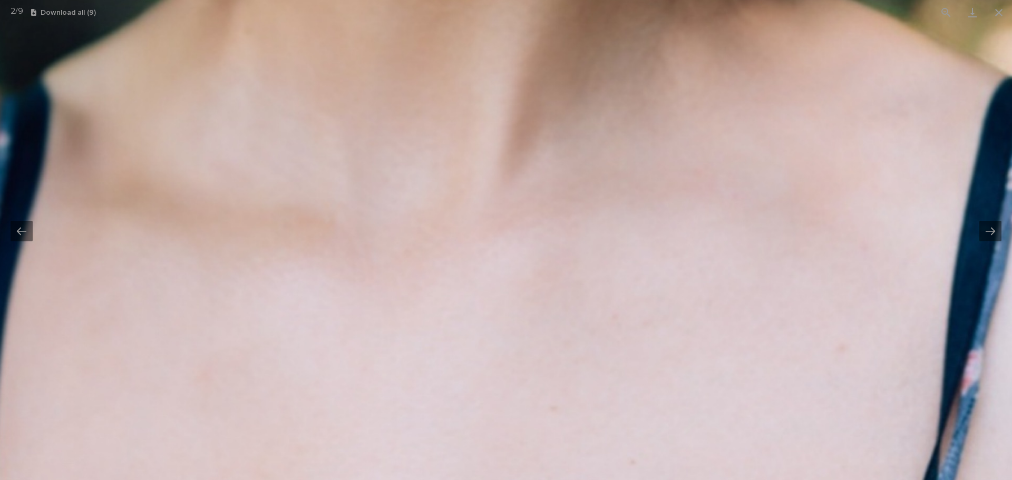
drag, startPoint x: 822, startPoint y: 347, endPoint x: 835, endPoint y: 119, distance: 228.2
click at [835, 119] on img at bounding box center [399, 4] width 1924 height 2885
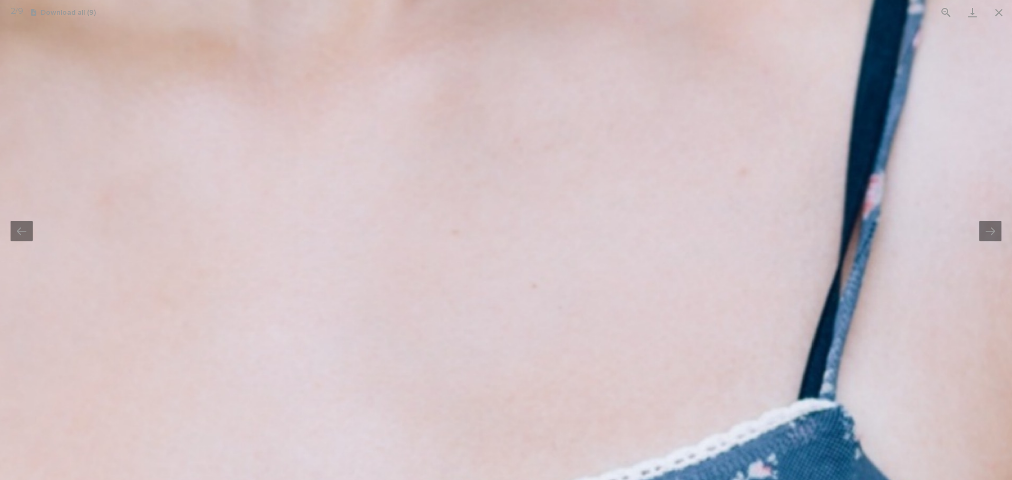
drag, startPoint x: 491, startPoint y: 327, endPoint x: 765, endPoint y: 361, distance: 275.7
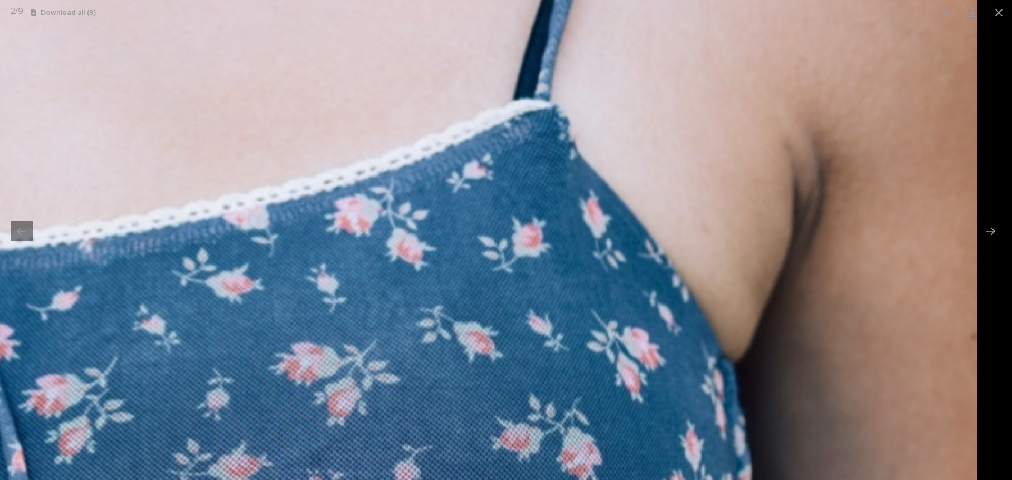
drag, startPoint x: 623, startPoint y: 283, endPoint x: 565, endPoint y: 49, distance: 241.1
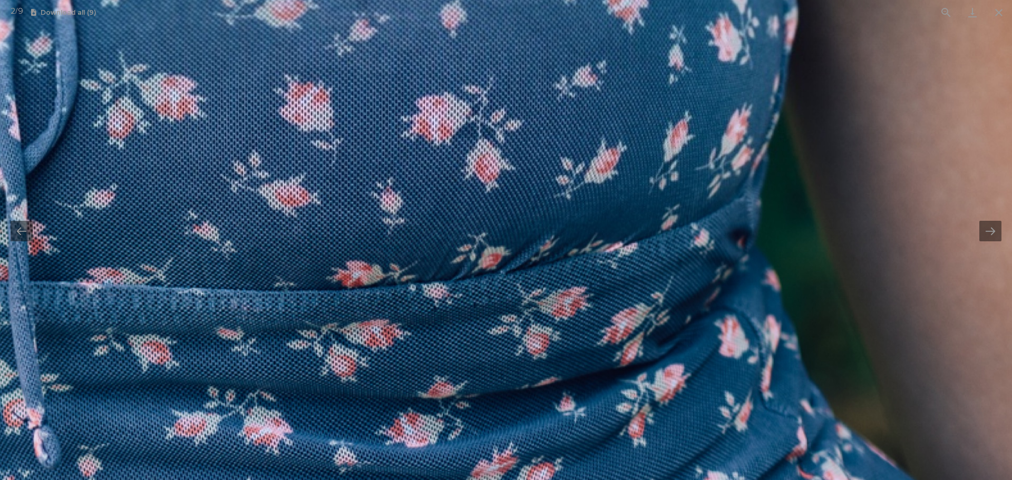
drag, startPoint x: 856, startPoint y: 294, endPoint x: 868, endPoint y: 119, distance: 175.5
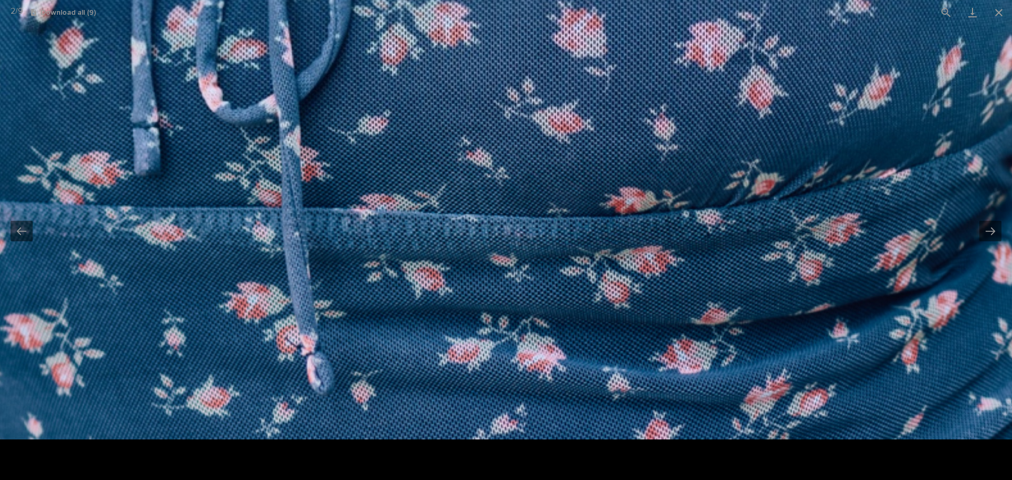
drag, startPoint x: 631, startPoint y: 395, endPoint x: 892, endPoint y: 126, distance: 374.8
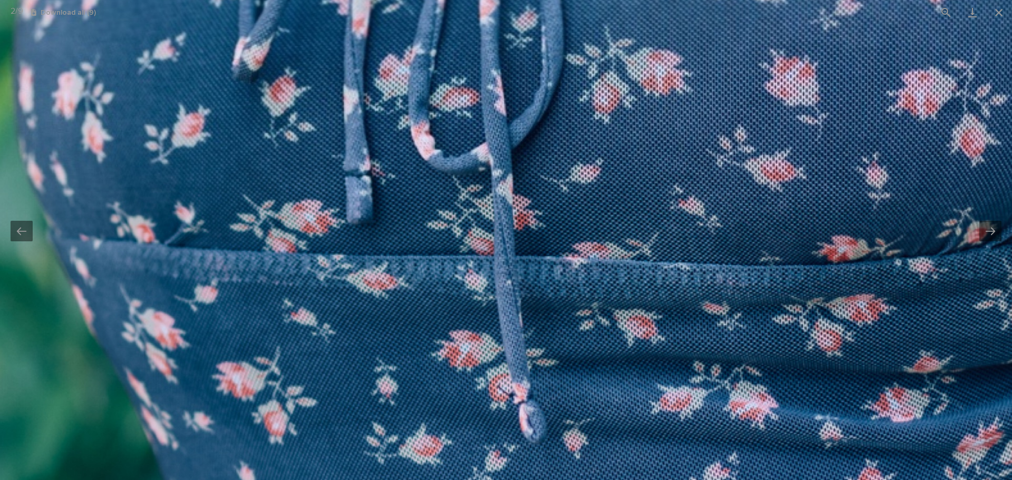
drag, startPoint x: 626, startPoint y: 306, endPoint x: 498, endPoint y: 309, distance: 128.2
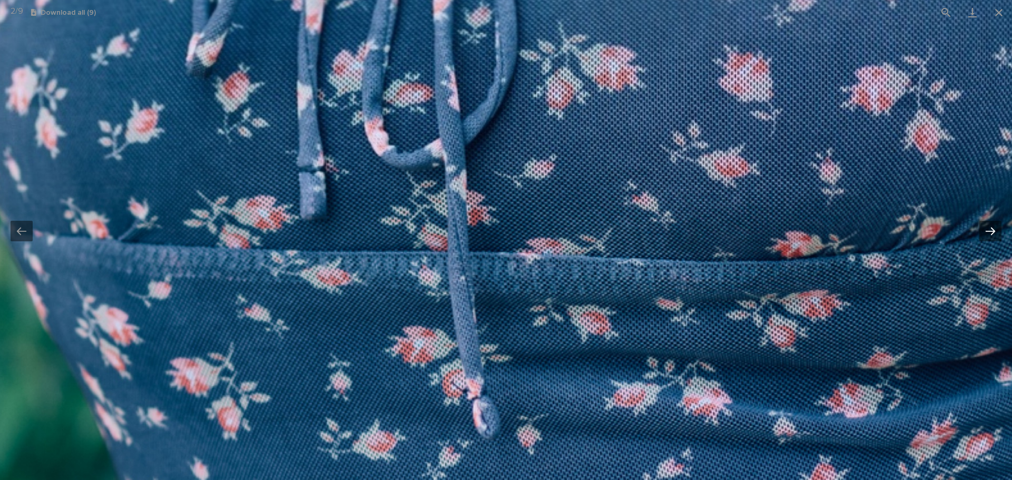
click at [996, 236] on button "Next slide" at bounding box center [991, 231] width 22 height 21
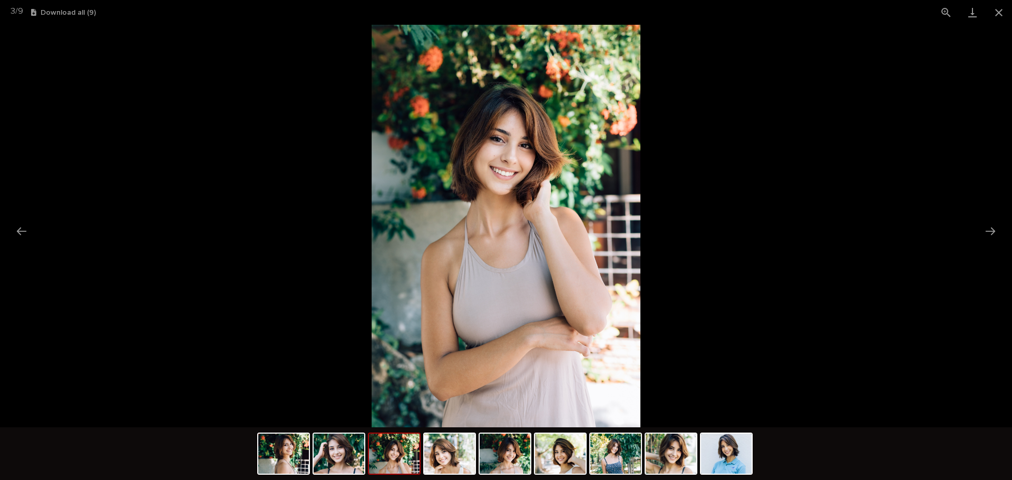
click at [456, 218] on img at bounding box center [506, 226] width 268 height 403
click at [614, 200] on img at bounding box center [506, 226] width 268 height 403
click at [948, 13] on button "View actual size" at bounding box center [946, 12] width 26 height 25
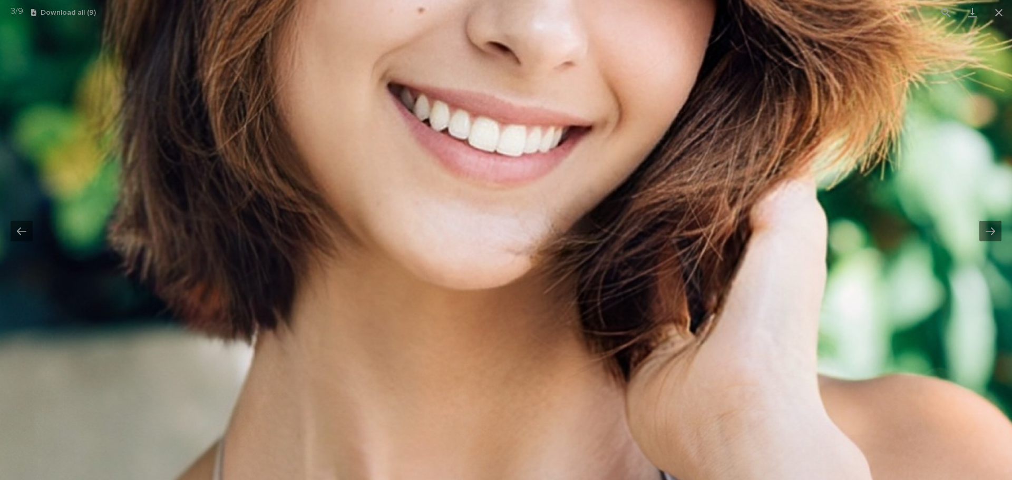
drag, startPoint x: 606, startPoint y: 213, endPoint x: 622, endPoint y: 449, distance: 236.8
click at [602, 480] on html "Egg Donors Loading... Saving… Loading... Saving… PMER2673 PMER2673 Sorry, there…" at bounding box center [506, 240] width 1012 height 480
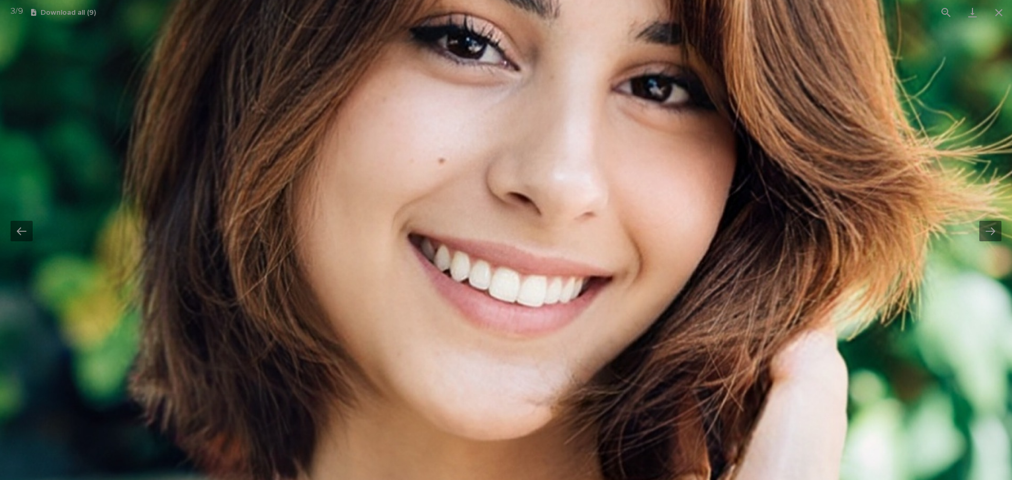
drag, startPoint x: 672, startPoint y: 158, endPoint x: 684, endPoint y: 125, distance: 35.1
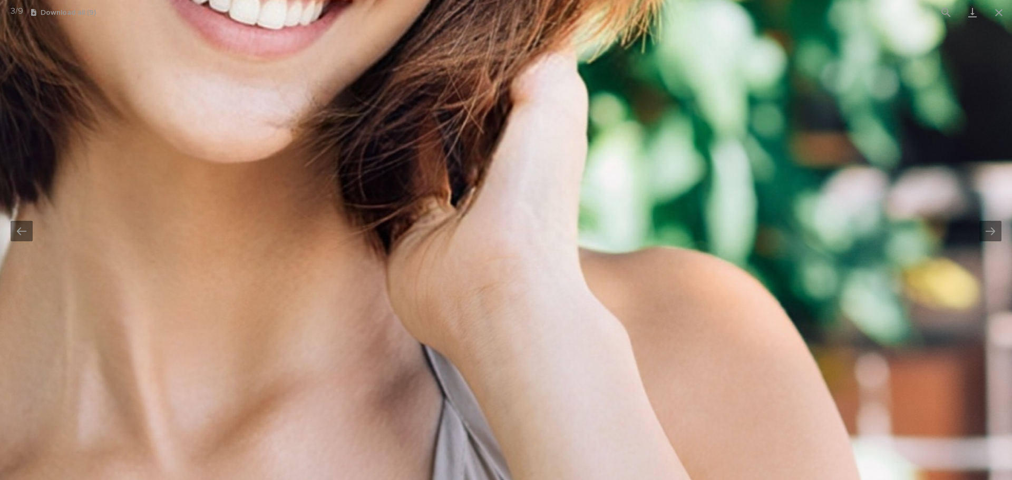
drag, startPoint x: 851, startPoint y: 337, endPoint x: 595, endPoint y: 86, distance: 358.3
click at [595, 86] on img at bounding box center [265, 386] width 1924 height 2885
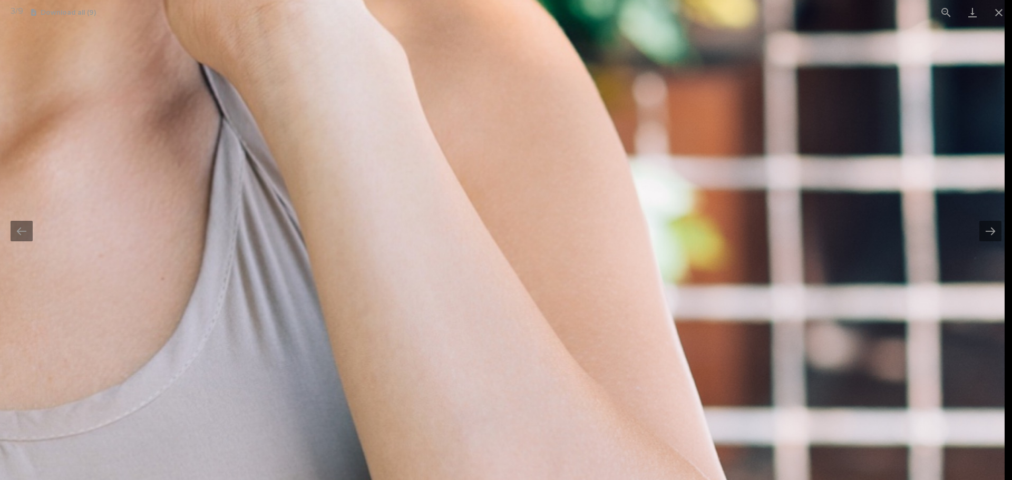
drag, startPoint x: 858, startPoint y: 333, endPoint x: 687, endPoint y: 90, distance: 297.0
click at [687, 91] on img at bounding box center [43, 105] width 1924 height 2885
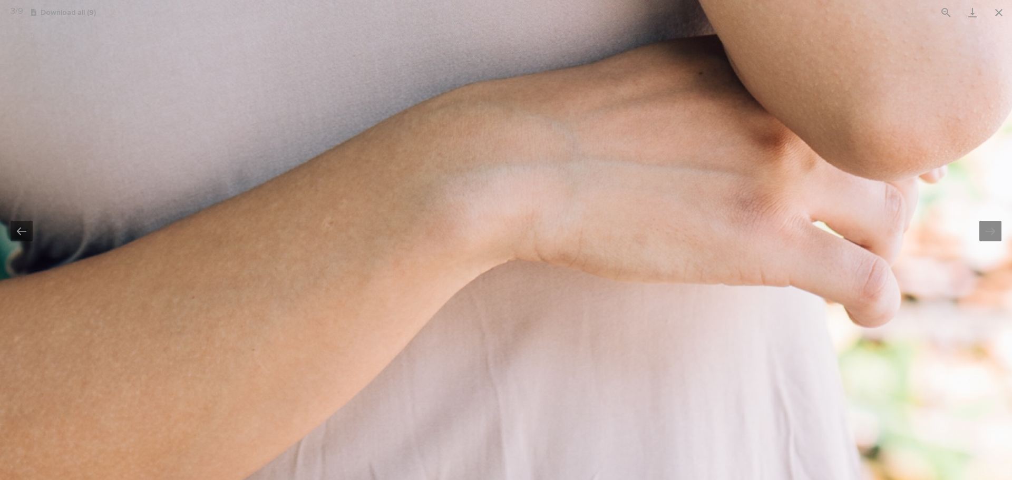
drag, startPoint x: 764, startPoint y: 351, endPoint x: 1012, endPoint y: 247, distance: 269.2
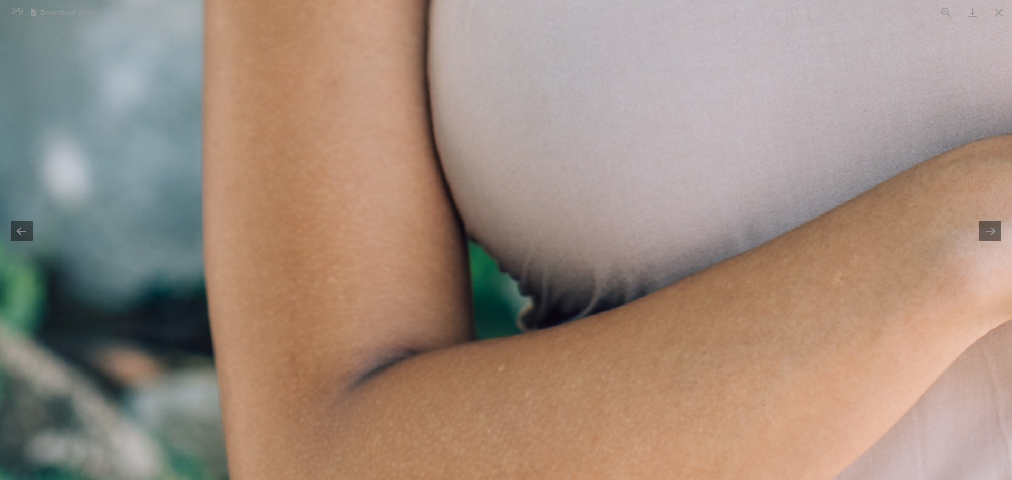
drag, startPoint x: 371, startPoint y: 297, endPoint x: 842, endPoint y: 375, distance: 476.7
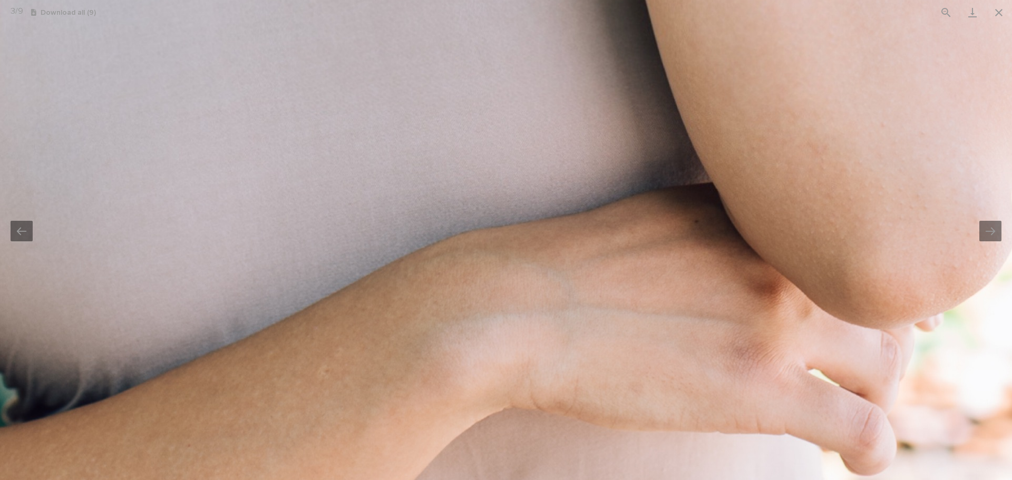
drag, startPoint x: 810, startPoint y: 169, endPoint x: 139, endPoint y: 255, distance: 676.8
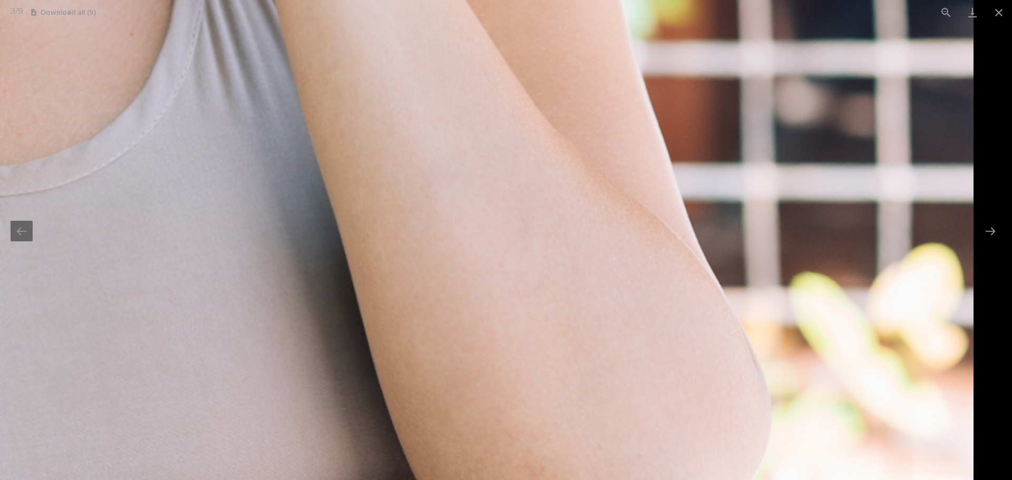
drag, startPoint x: 716, startPoint y: 189, endPoint x: 490, endPoint y: 480, distance: 368.4
click at [490, 480] on html "Egg Donors Loading... Saving… Loading... Saving… PMER2673 PMER2673 Sorry, there…" at bounding box center [506, 240] width 1012 height 480
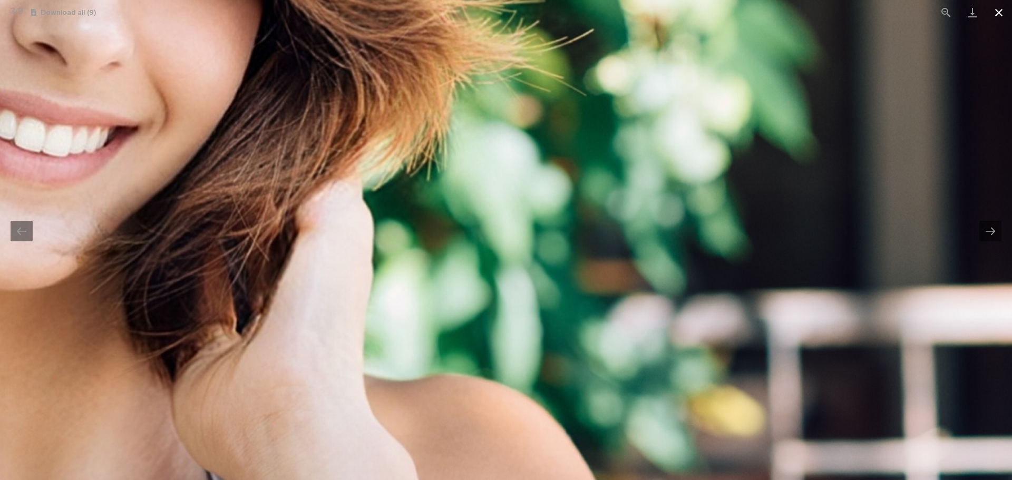
click at [997, 22] on button "Close gallery" at bounding box center [999, 12] width 26 height 25
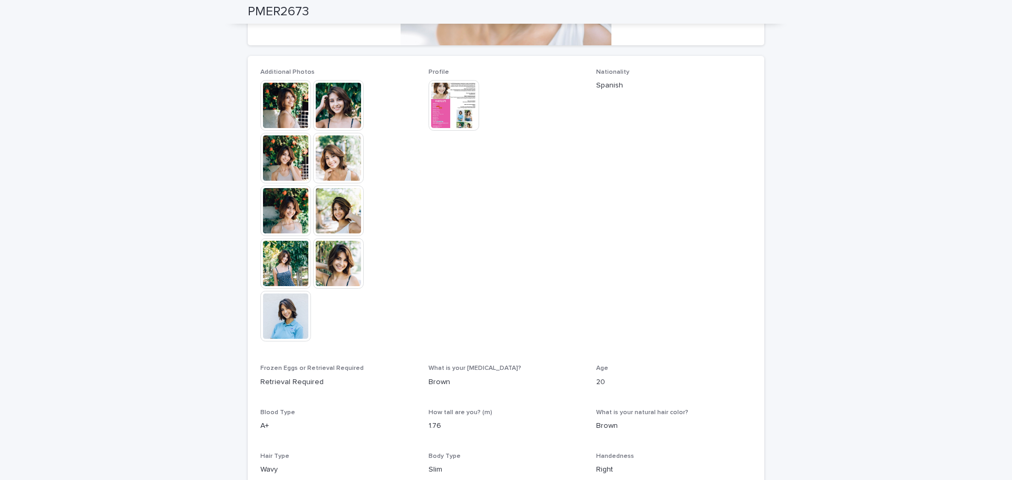
scroll to position [369, 0]
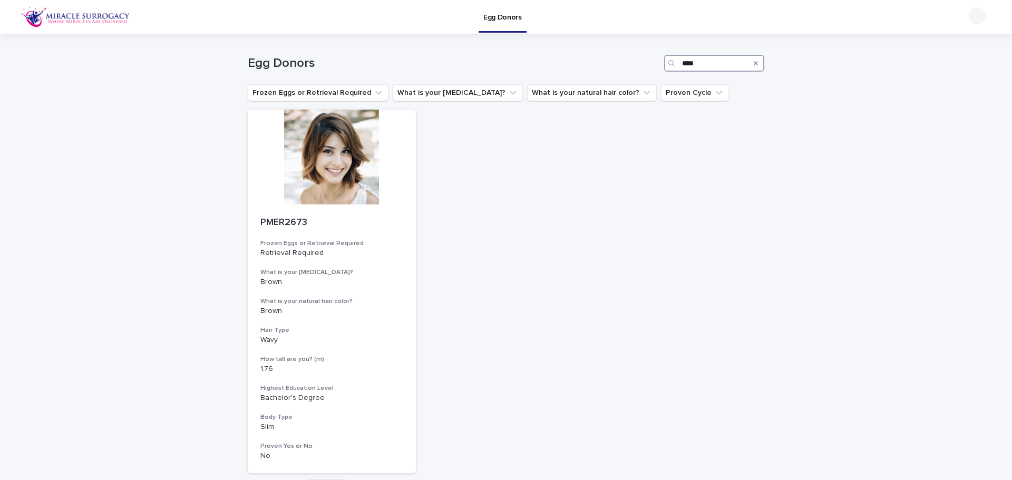
drag, startPoint x: 689, startPoint y: 62, endPoint x: 813, endPoint y: 59, distance: 124.0
click at [804, 61] on div "Loading... Saving… Loading... Saving… Egg Donors **** Frozen Eggs or Retrieval …" at bounding box center [506, 293] width 1012 height 519
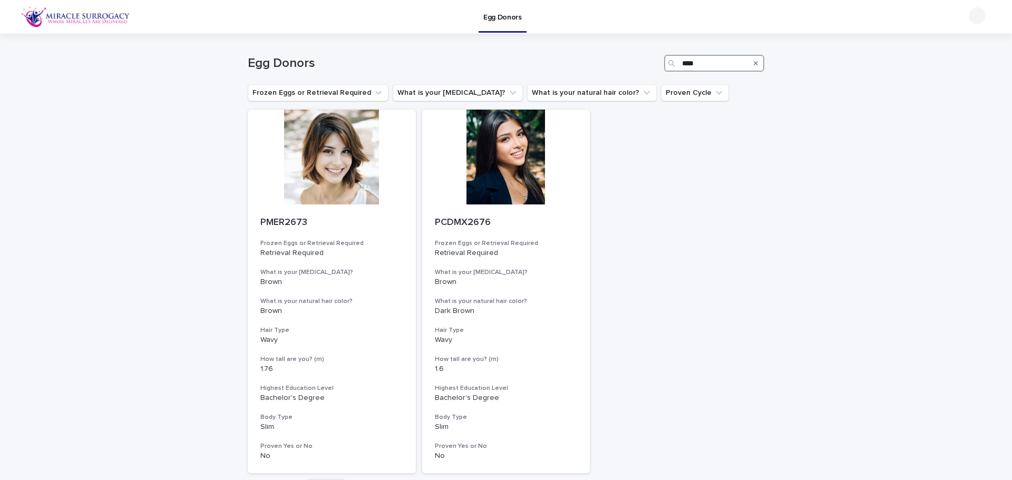
type input "****"
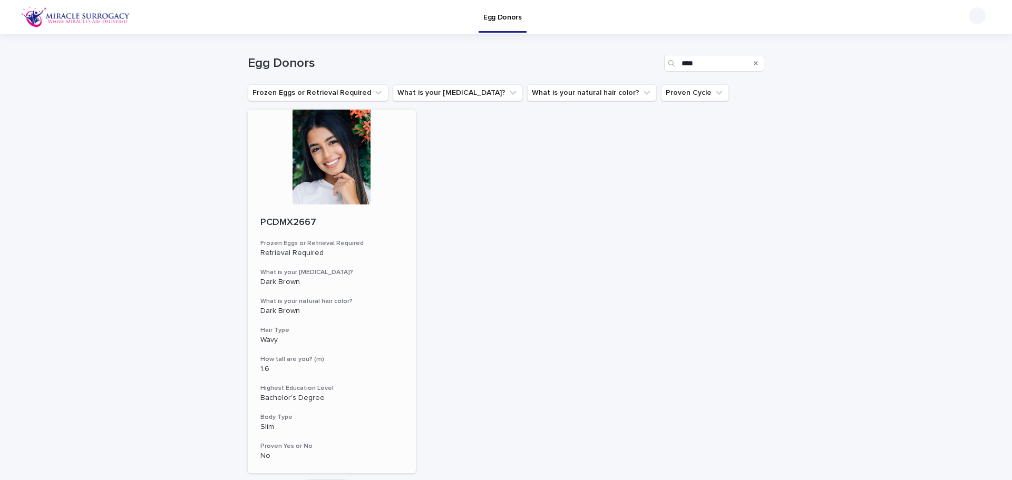
click at [331, 172] on div at bounding box center [332, 157] width 168 height 95
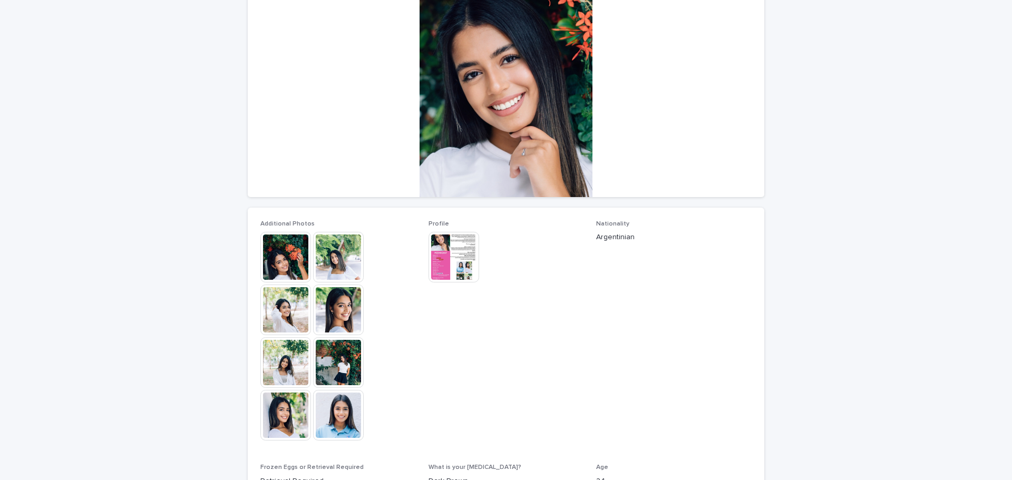
scroll to position [211, 0]
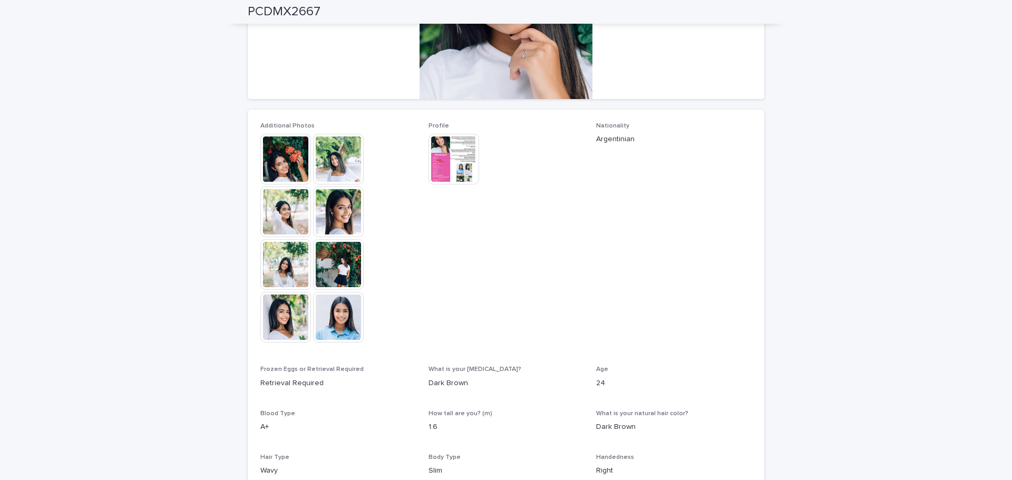
click at [282, 159] on img at bounding box center [285, 159] width 51 height 51
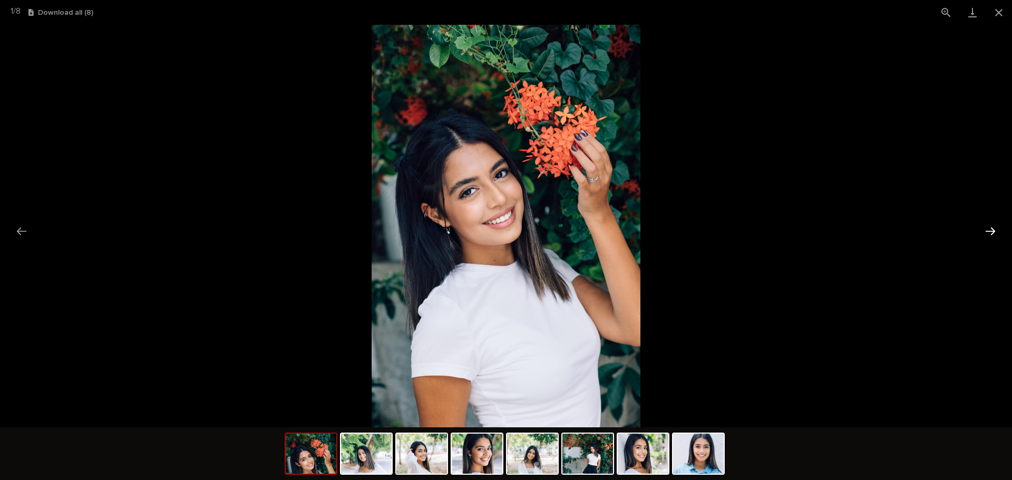
click at [991, 234] on button "Next slide" at bounding box center [991, 231] width 22 height 21
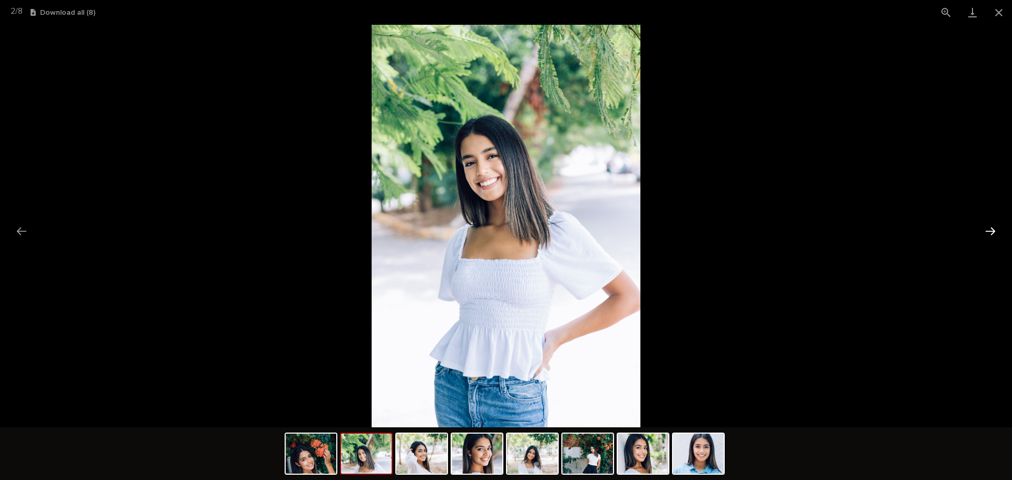
click at [991, 234] on button "Next slide" at bounding box center [991, 231] width 22 height 21
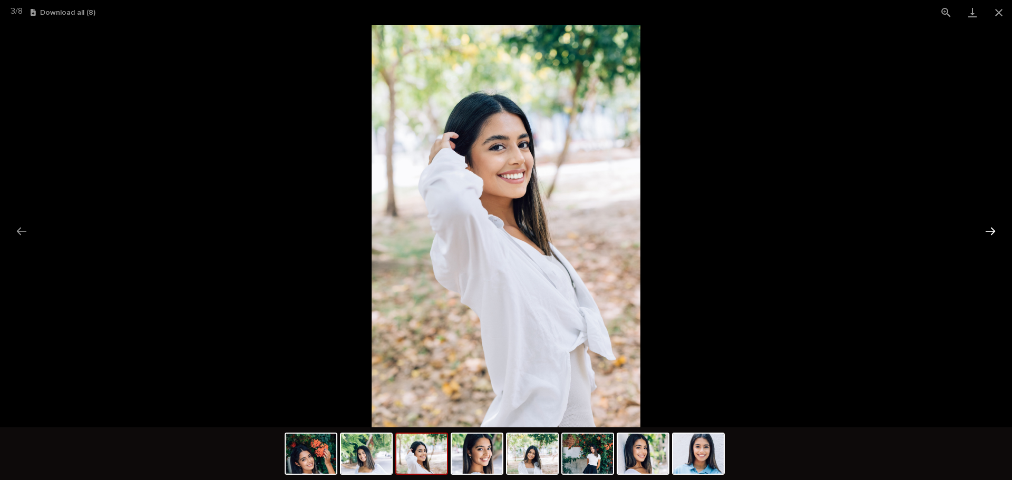
click at [991, 234] on button "Next slide" at bounding box center [991, 231] width 22 height 21
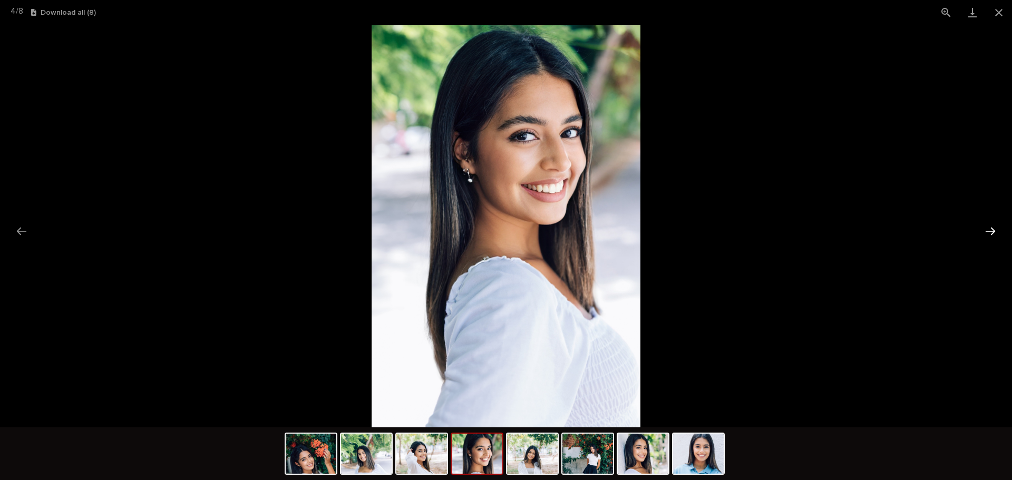
click at [991, 234] on button "Next slide" at bounding box center [991, 231] width 22 height 21
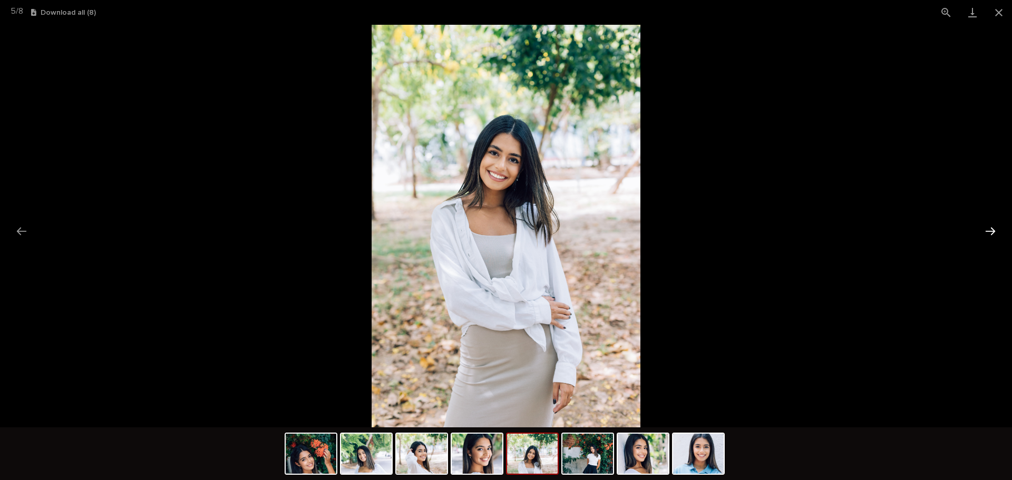
click at [991, 234] on button "Next slide" at bounding box center [991, 231] width 22 height 21
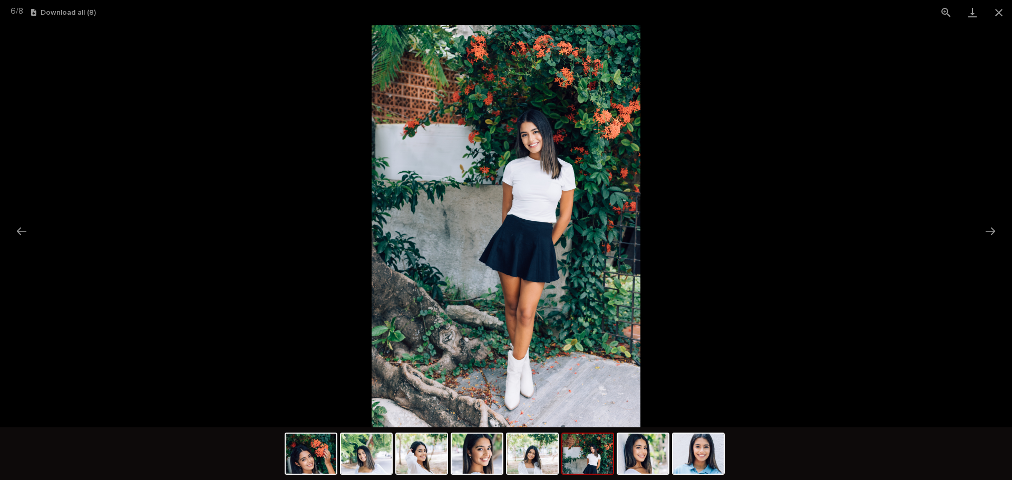
drag, startPoint x: 991, startPoint y: 234, endPoint x: 496, endPoint y: 230, distance: 494.6
click at [490, 246] on div at bounding box center [506, 226] width 1012 height 403
click at [520, 210] on img at bounding box center [506, 226] width 268 height 403
click at [606, 170] on img at bounding box center [506, 226] width 268 height 403
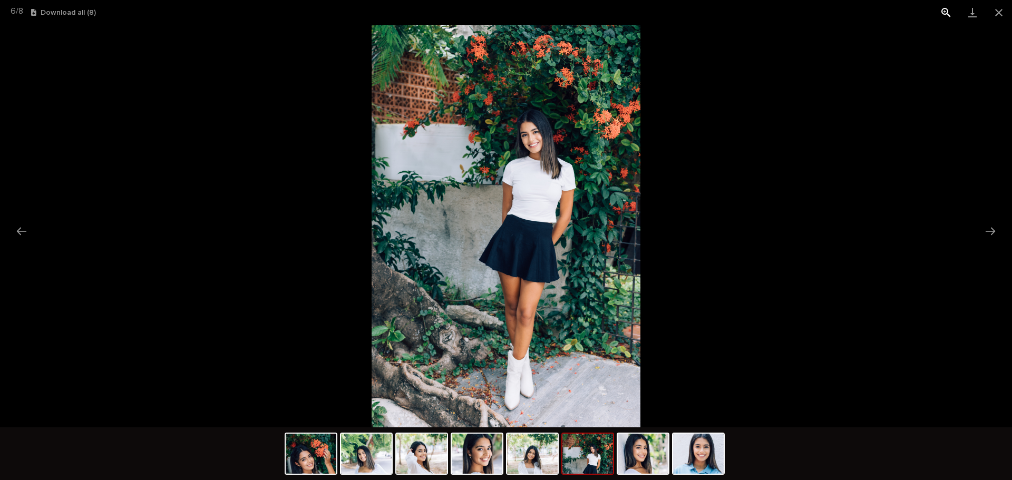
drag, startPoint x: 947, startPoint y: 14, endPoint x: 936, endPoint y: 21, distance: 12.8
click at [947, 14] on button "View actual size" at bounding box center [946, 12] width 26 height 25
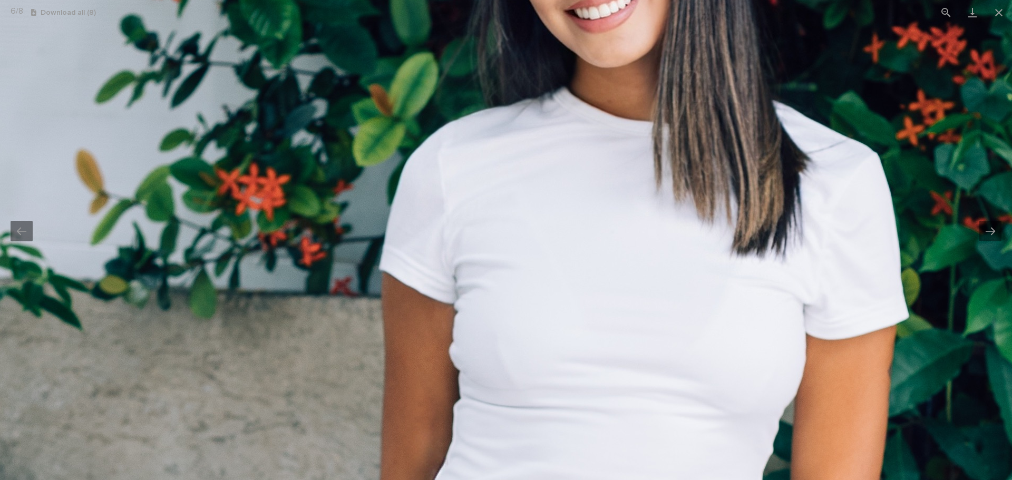
drag, startPoint x: 820, startPoint y: 105, endPoint x: 715, endPoint y: 472, distance: 381.9
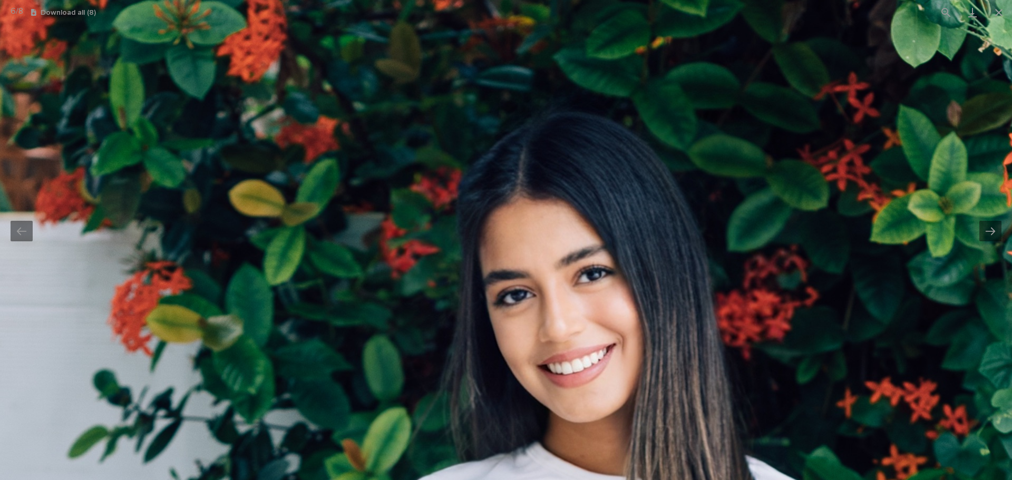
drag, startPoint x: 681, startPoint y: 240, endPoint x: 702, endPoint y: 226, distance: 25.7
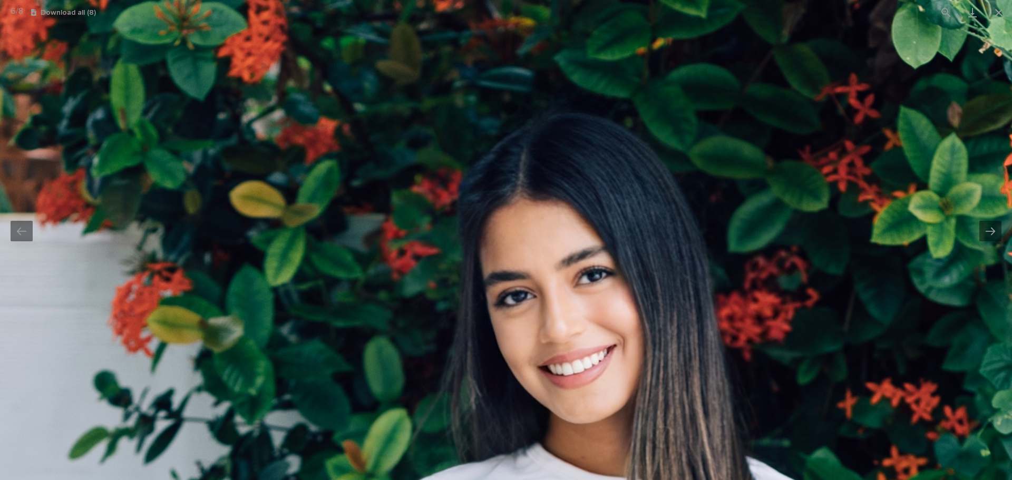
drag, startPoint x: 990, startPoint y: 187, endPoint x: 966, endPoint y: 124, distance: 67.8
drag, startPoint x: 282, startPoint y: 64, endPoint x: 273, endPoint y: 71, distance: 11.3
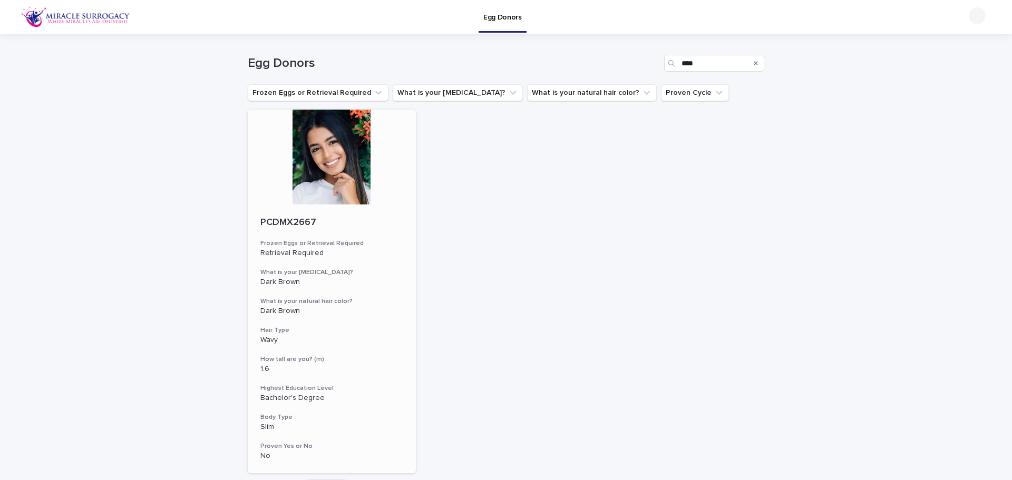
click at [291, 149] on div at bounding box center [332, 157] width 168 height 95
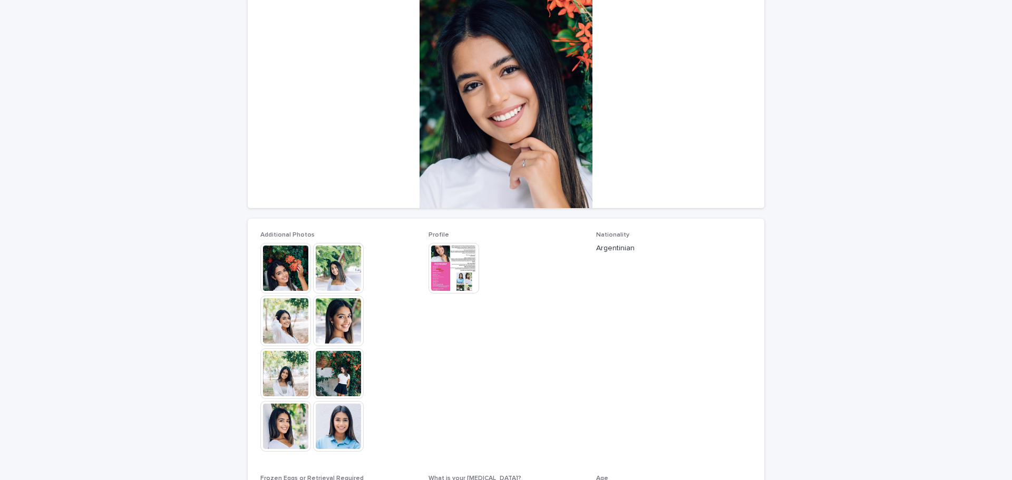
scroll to position [158, 0]
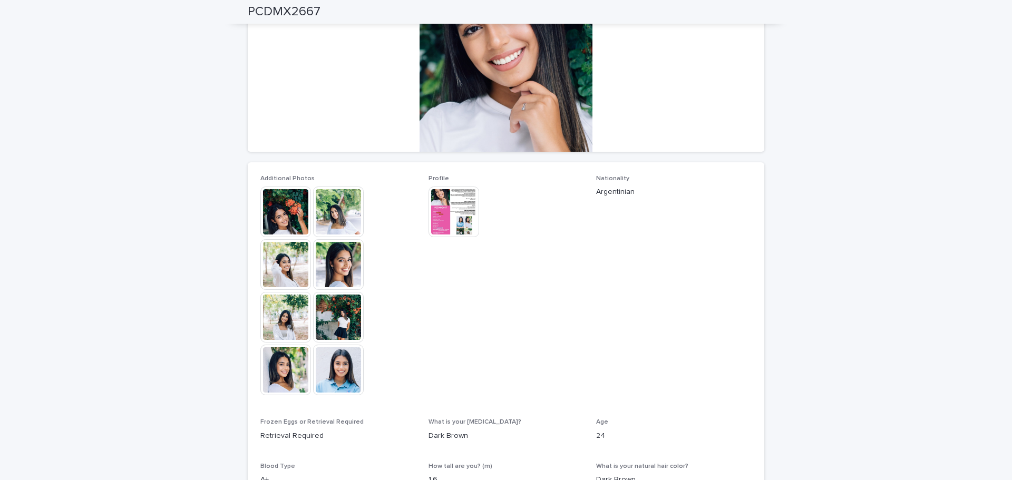
click at [449, 218] on img at bounding box center [454, 212] width 51 height 51
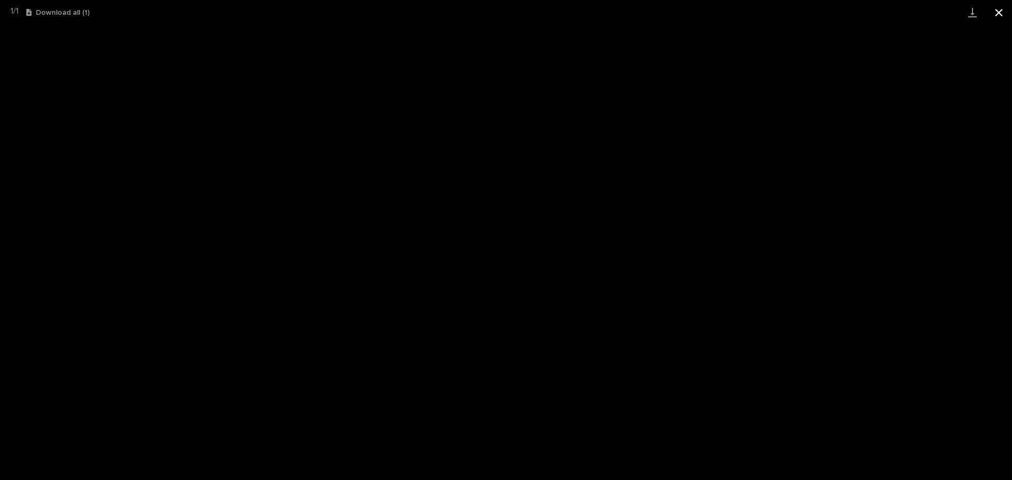
click at [1000, 13] on button "Close gallery" at bounding box center [999, 12] width 26 height 25
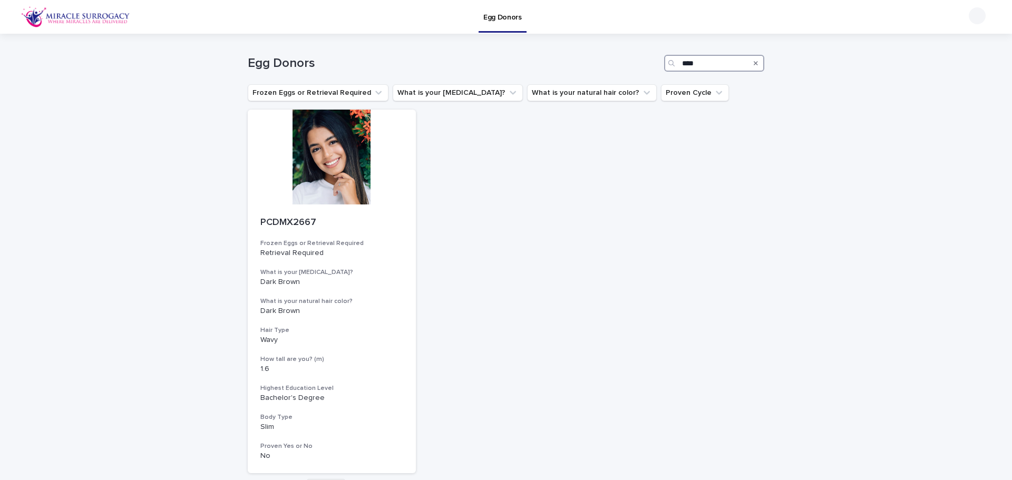
drag, startPoint x: 697, startPoint y: 61, endPoint x: 516, endPoint y: 62, distance: 181.4
click at [518, 64] on div "Egg Donors ****" at bounding box center [506, 63] width 517 height 17
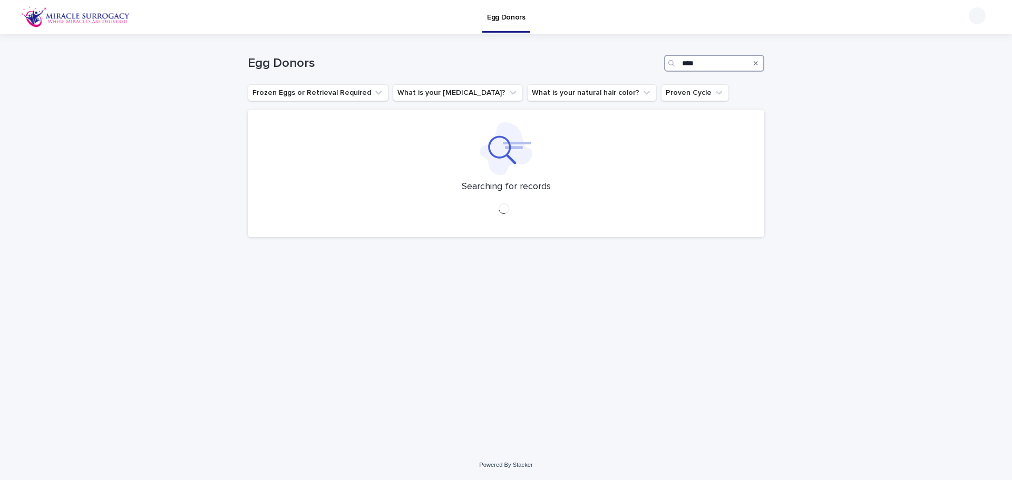
type input "****"
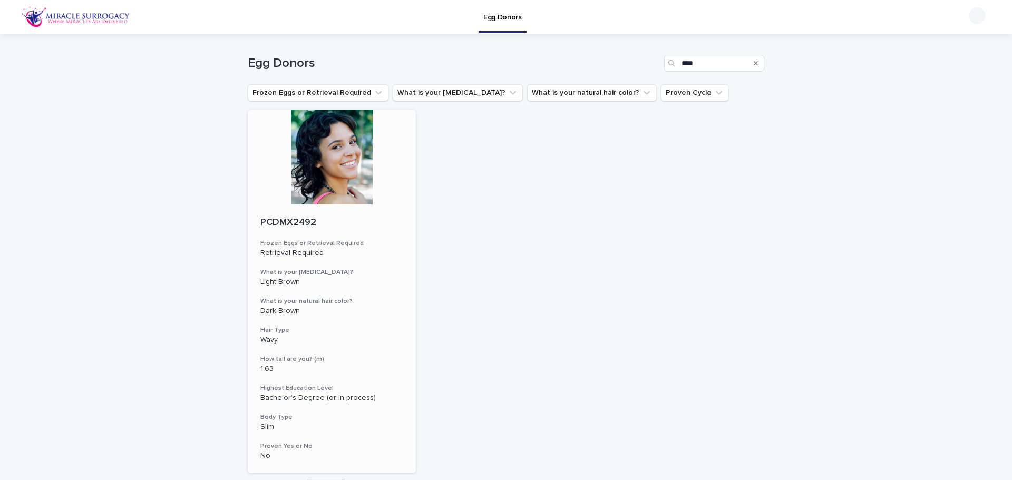
click at [344, 189] on div at bounding box center [332, 157] width 168 height 95
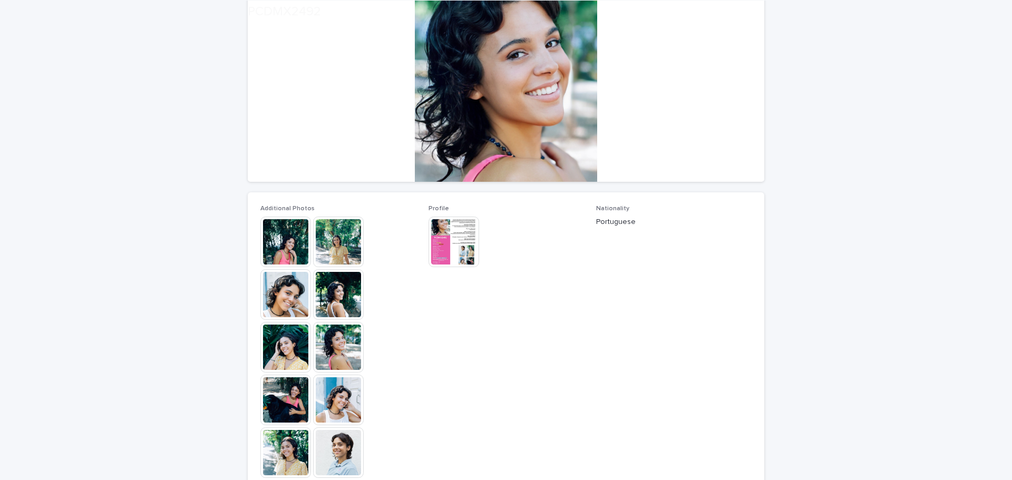
scroll to position [211, 0]
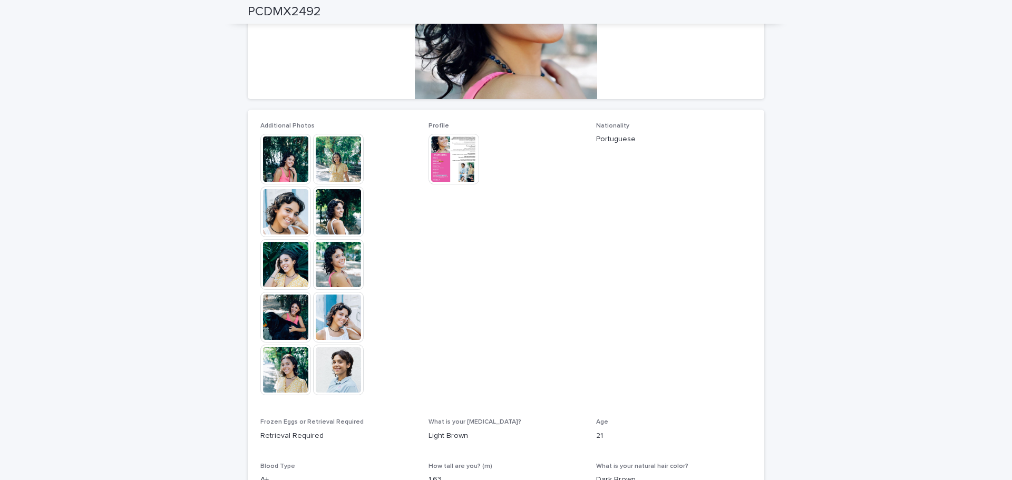
click at [276, 152] on img at bounding box center [285, 159] width 51 height 51
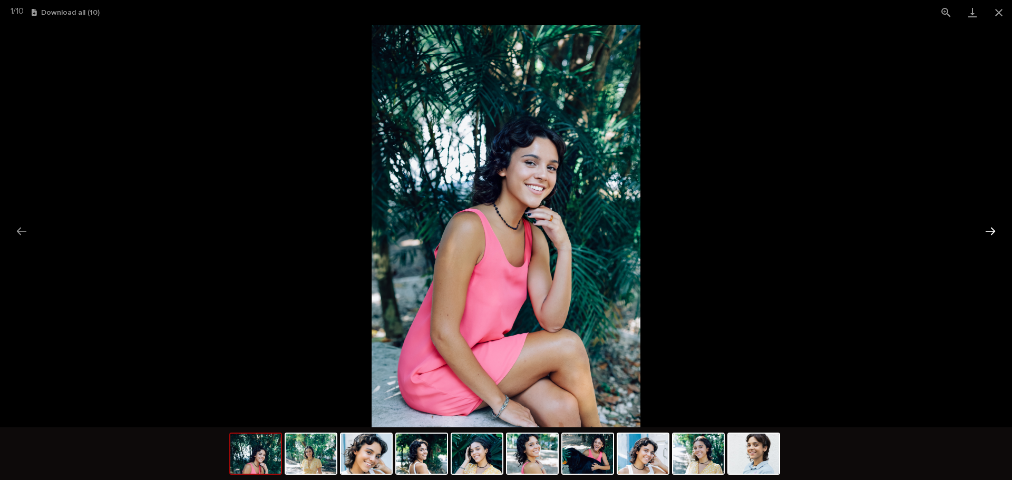
click at [987, 231] on button "Next slide" at bounding box center [991, 231] width 22 height 21
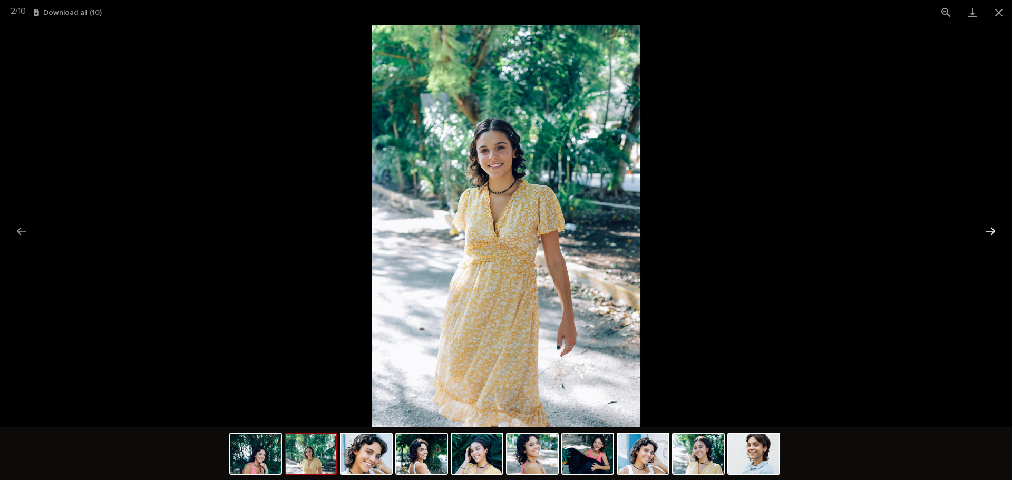
click at [986, 232] on button "Next slide" at bounding box center [991, 231] width 22 height 21
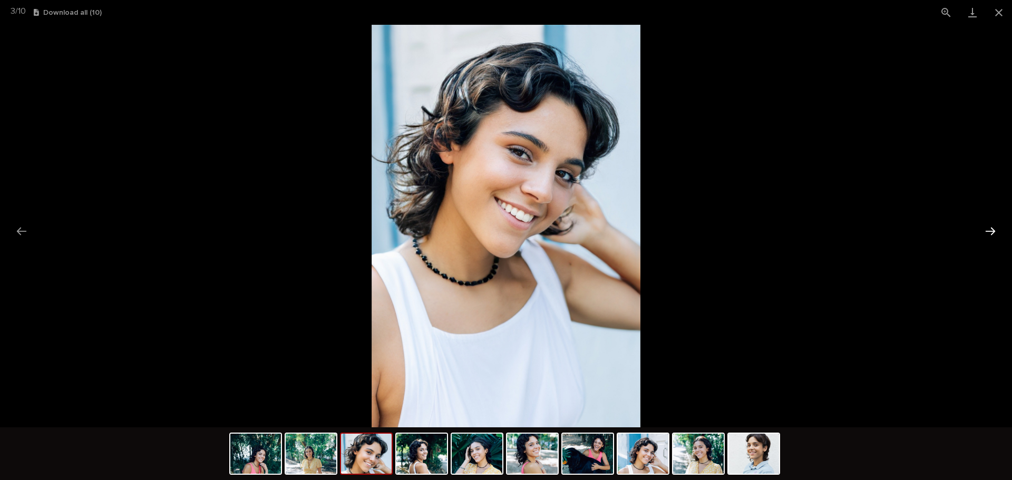
click at [986, 232] on button "Next slide" at bounding box center [991, 231] width 22 height 21
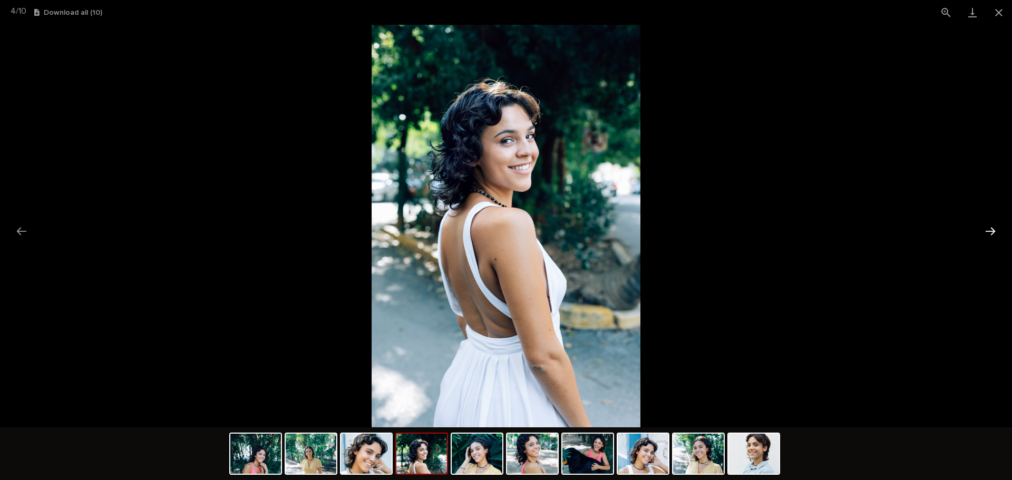
click at [986, 232] on button "Next slide" at bounding box center [991, 231] width 22 height 21
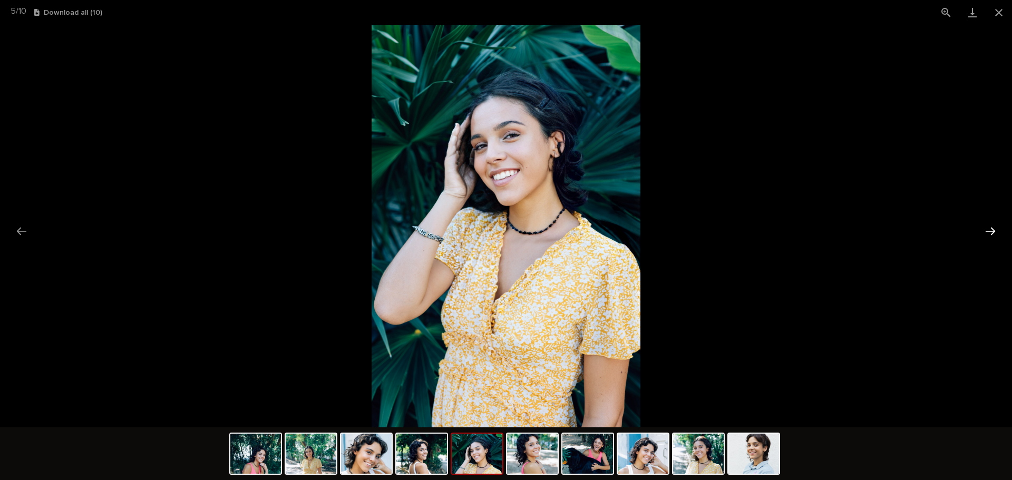
click at [986, 232] on button "Next slide" at bounding box center [991, 231] width 22 height 21
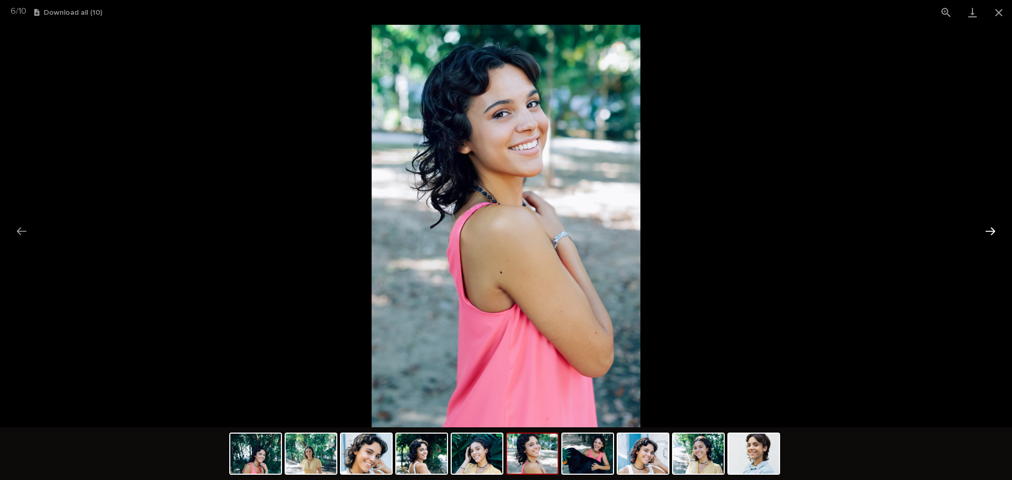
click at [986, 232] on button "Next slide" at bounding box center [991, 231] width 22 height 21
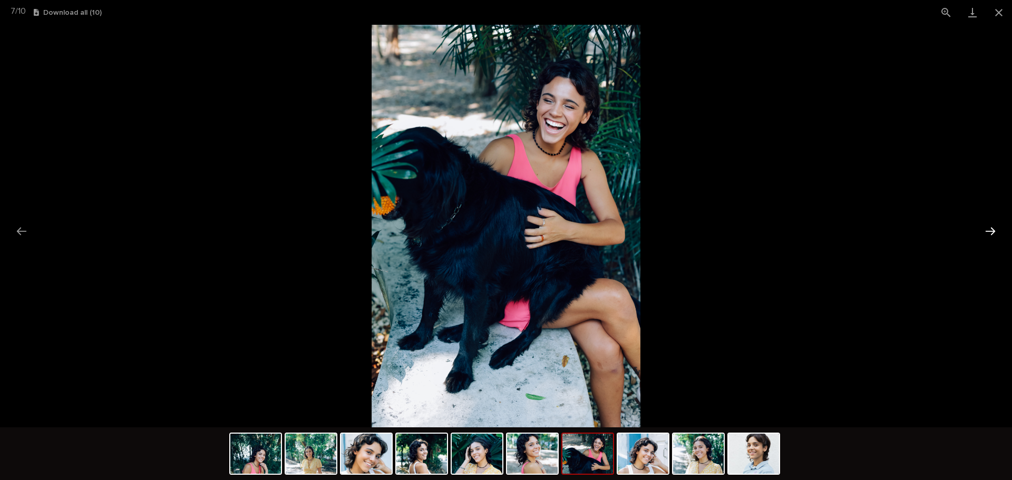
click at [986, 232] on button "Next slide" at bounding box center [991, 231] width 22 height 21
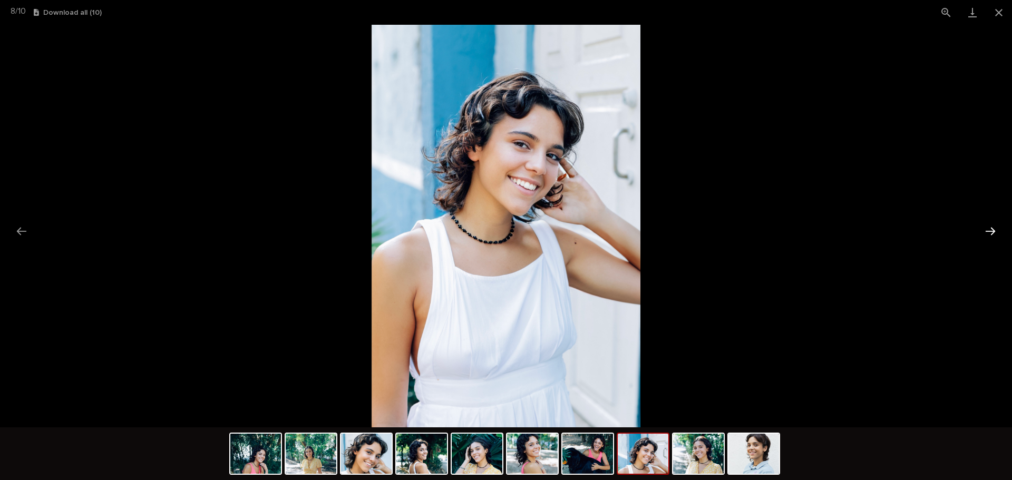
click at [986, 232] on button "Next slide" at bounding box center [991, 231] width 22 height 21
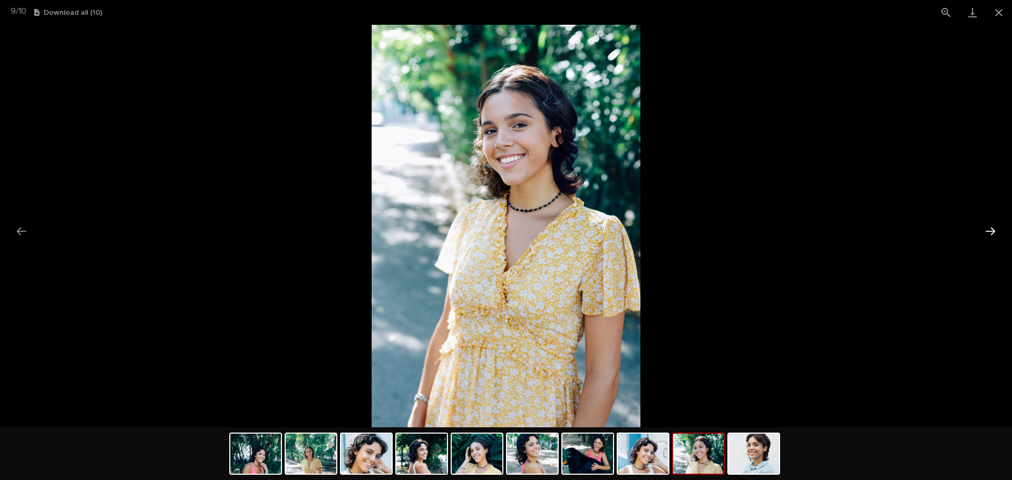
click at [986, 232] on button "Next slide" at bounding box center [991, 231] width 22 height 21
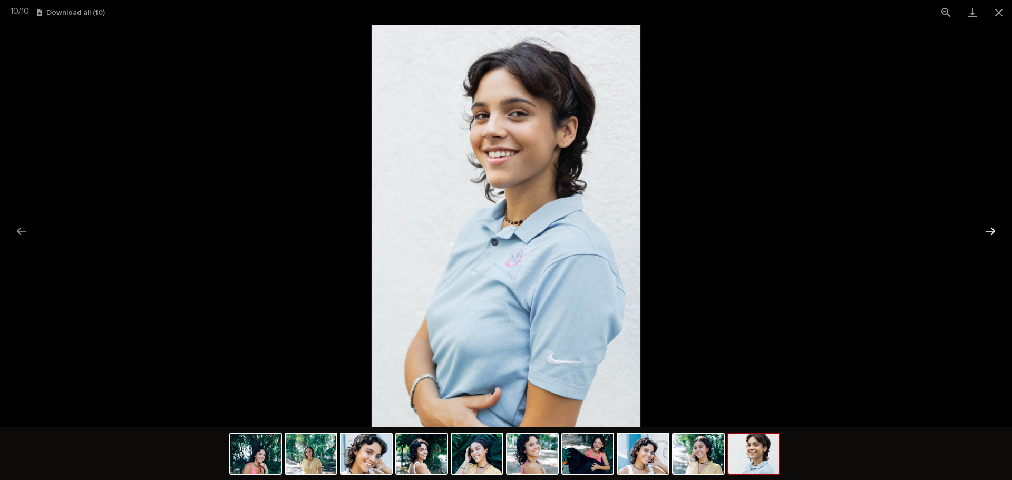
click at [986, 232] on button "Next slide" at bounding box center [991, 231] width 22 height 21
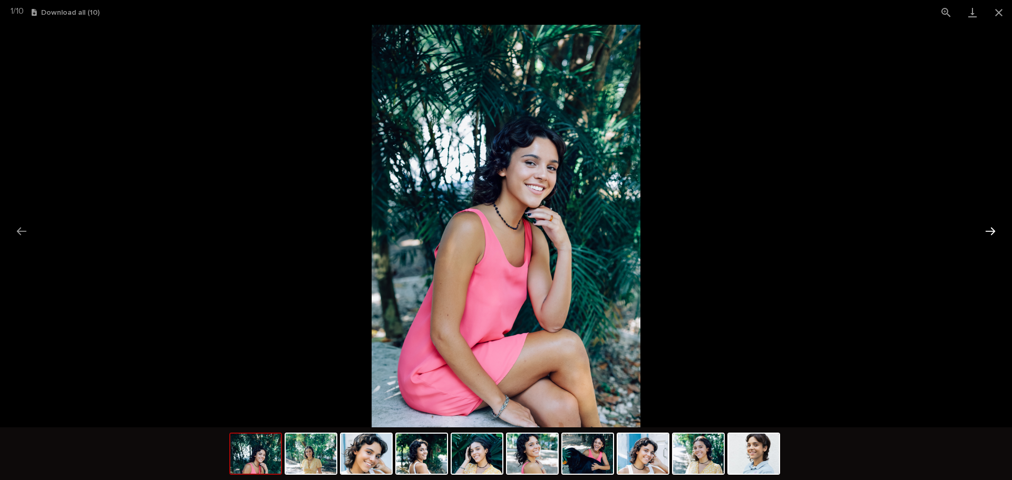
click at [986, 232] on button "Next slide" at bounding box center [991, 231] width 22 height 21
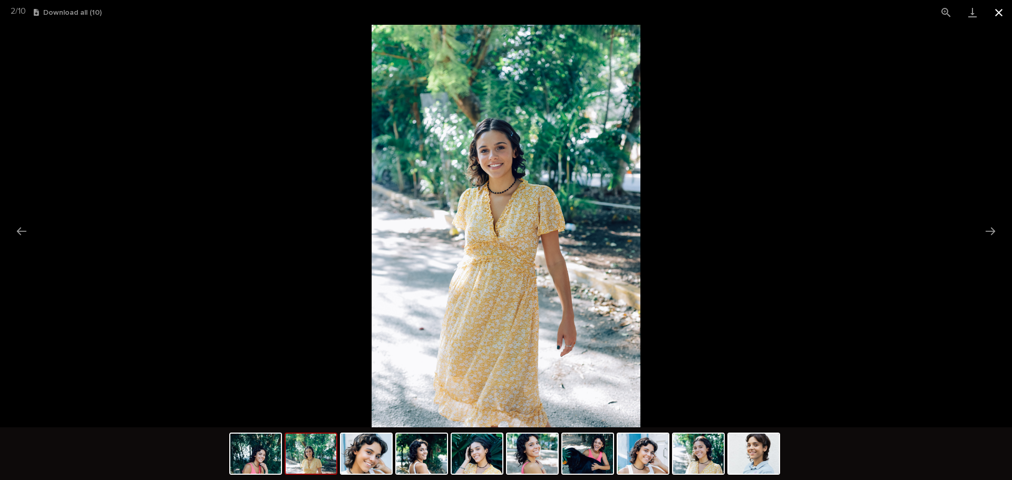
click at [1002, 16] on button "Close gallery" at bounding box center [999, 12] width 26 height 25
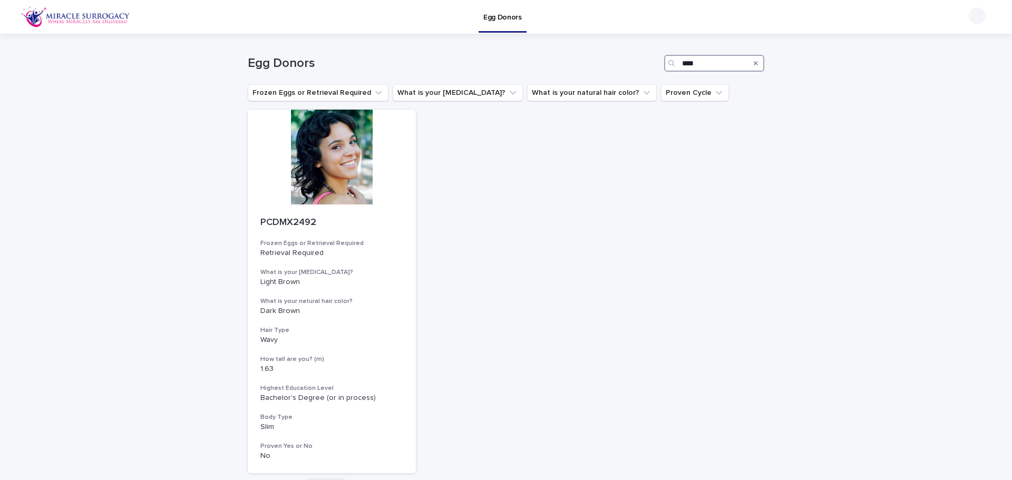
click at [713, 67] on input "****" at bounding box center [714, 63] width 100 height 17
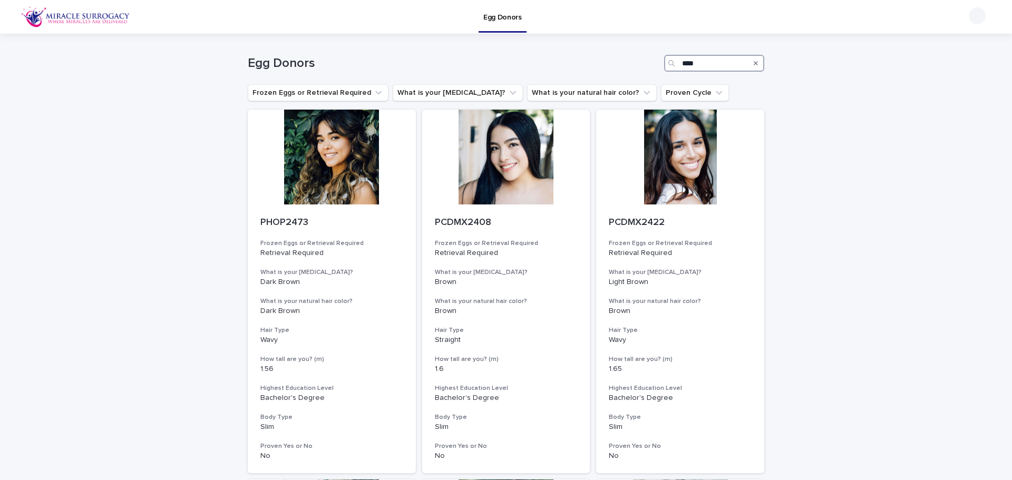
type input "****"
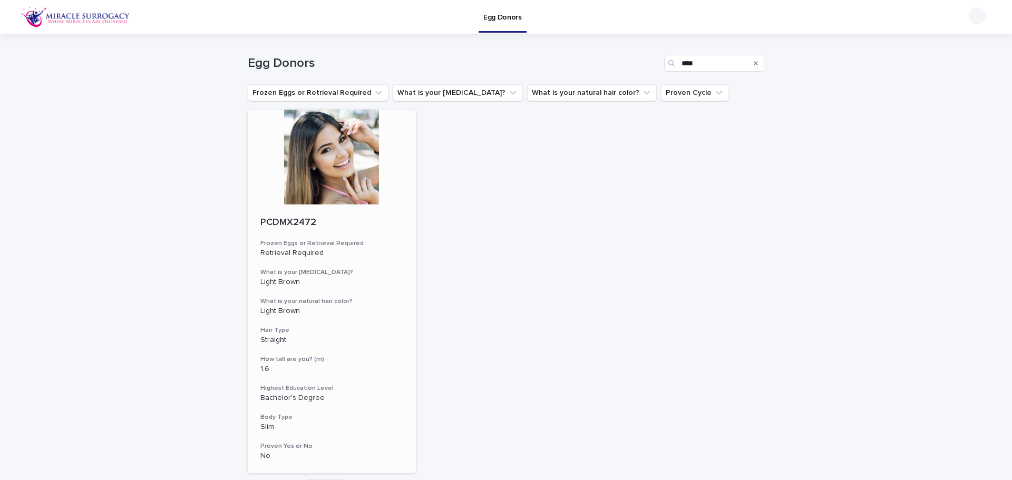
click at [327, 173] on div at bounding box center [332, 157] width 168 height 95
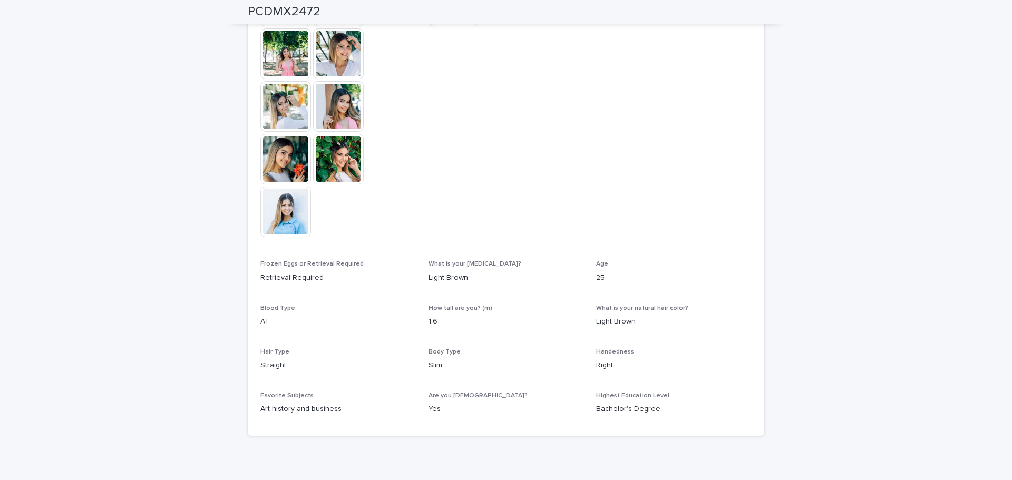
scroll to position [264, 0]
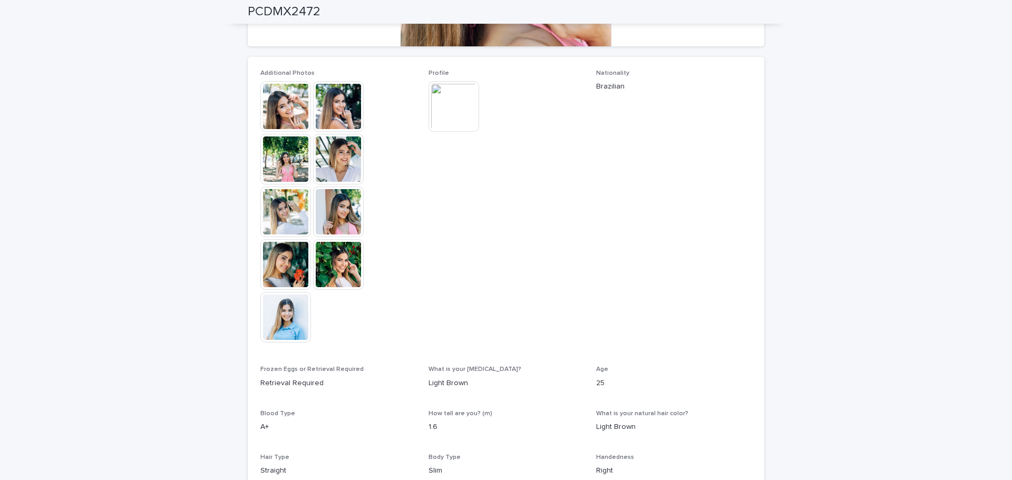
click at [283, 111] on img at bounding box center [285, 106] width 51 height 51
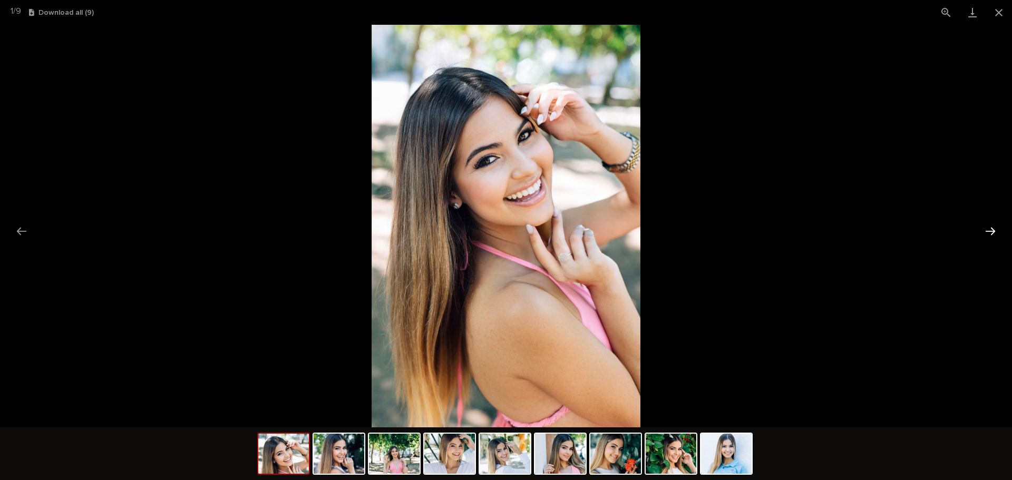
click at [987, 236] on button "Next slide" at bounding box center [991, 231] width 22 height 21
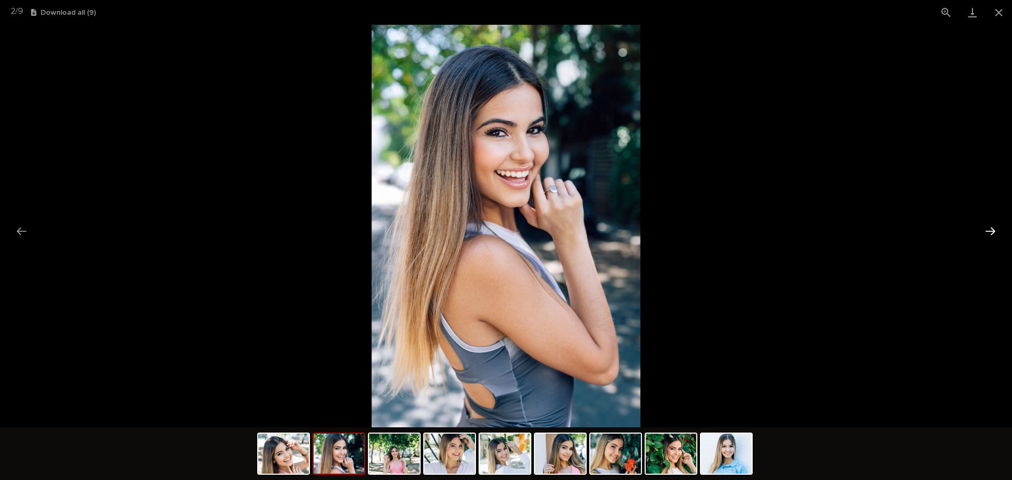
click at [987, 236] on button "Next slide" at bounding box center [991, 231] width 22 height 21
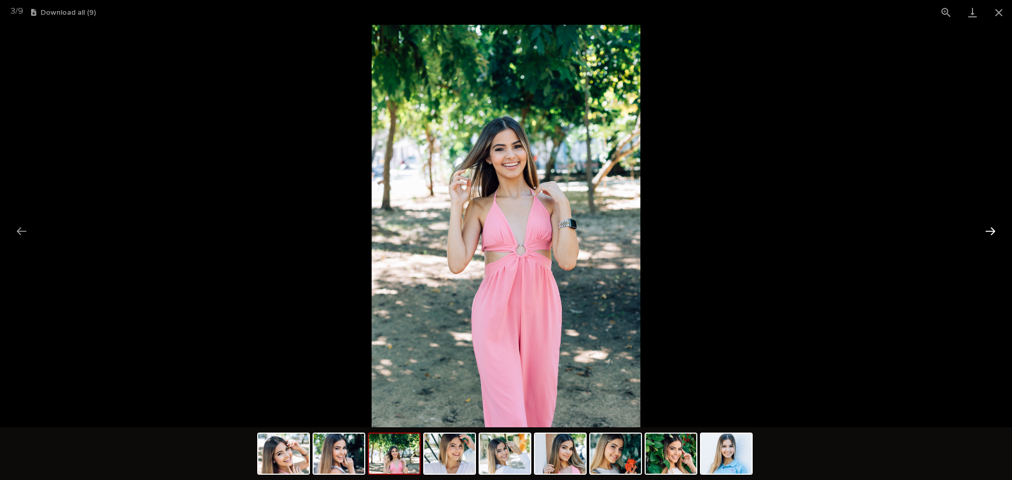
click at [987, 236] on button "Next slide" at bounding box center [991, 231] width 22 height 21
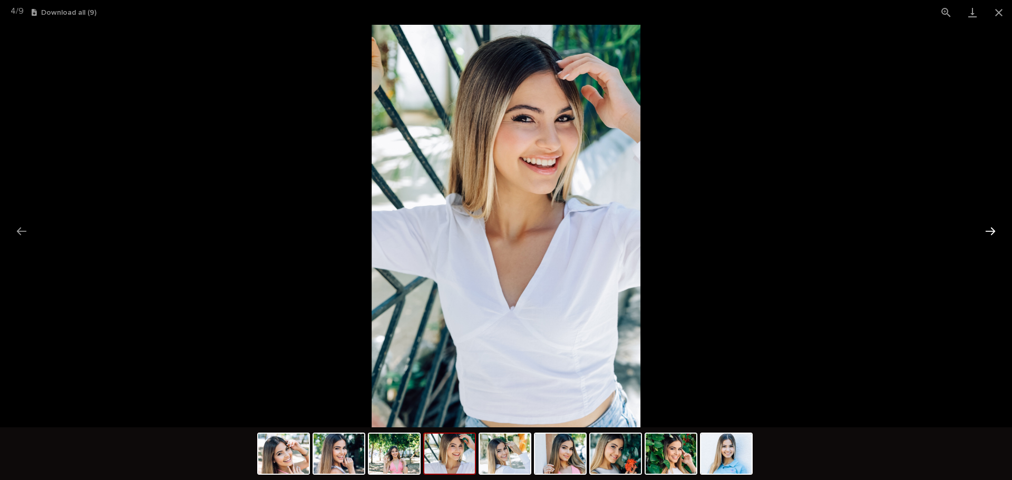
click at [987, 236] on button "Next slide" at bounding box center [991, 231] width 22 height 21
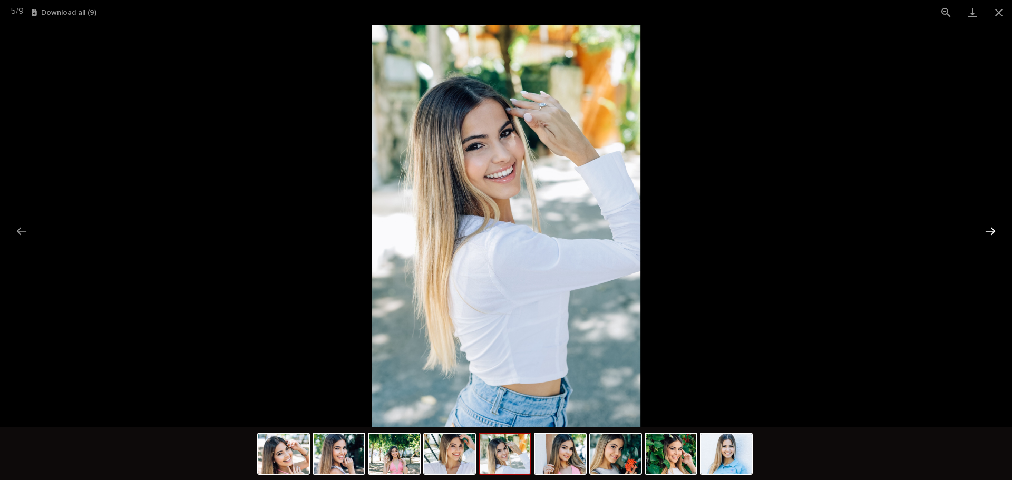
click at [987, 236] on button "Next slide" at bounding box center [991, 231] width 22 height 21
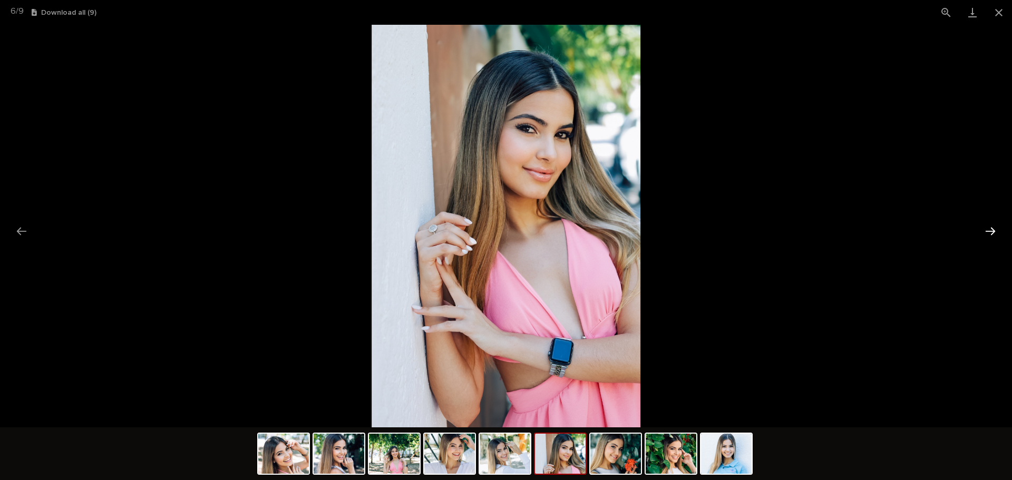
click at [987, 236] on button "Next slide" at bounding box center [991, 231] width 22 height 21
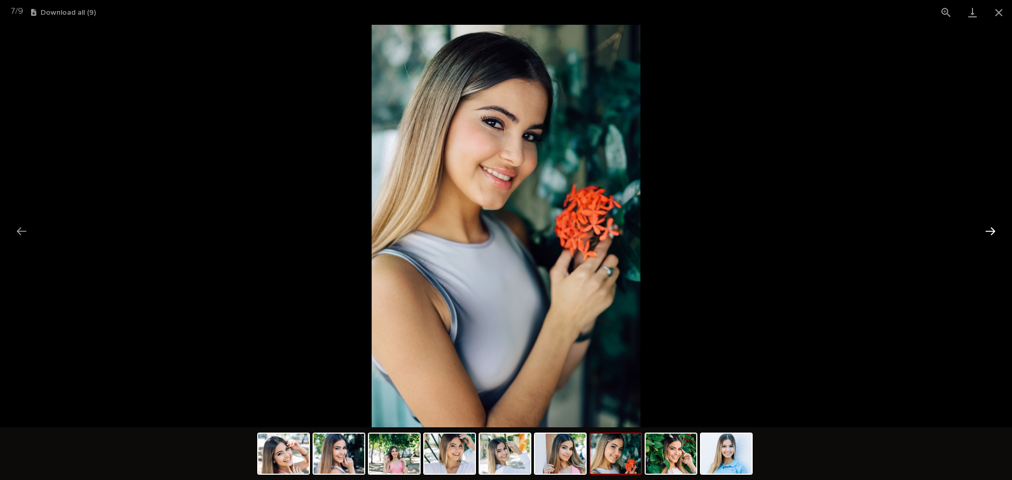
click at [987, 236] on button "Next slide" at bounding box center [991, 231] width 22 height 21
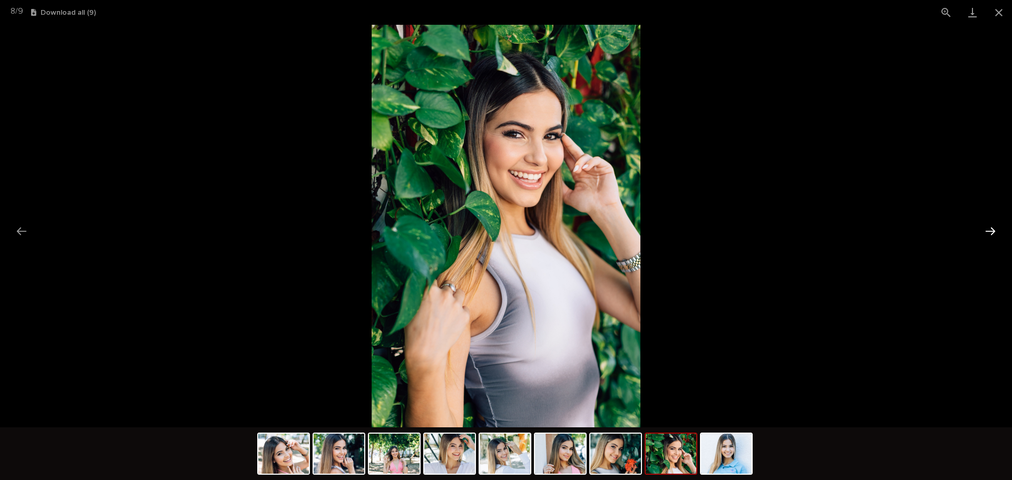
click at [987, 236] on button "Next slide" at bounding box center [991, 231] width 22 height 21
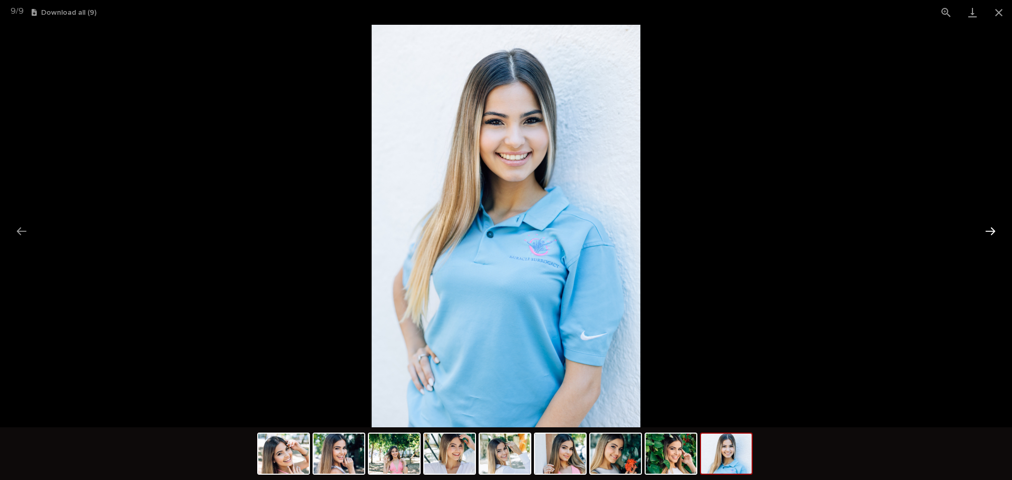
click at [987, 236] on button "Next slide" at bounding box center [991, 231] width 22 height 21
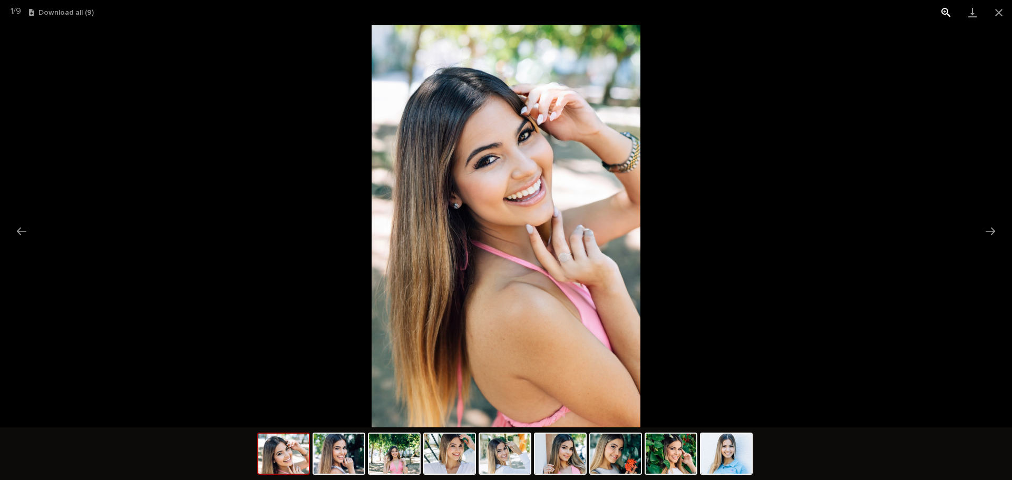
click at [943, 9] on button "View actual size" at bounding box center [946, 12] width 26 height 25
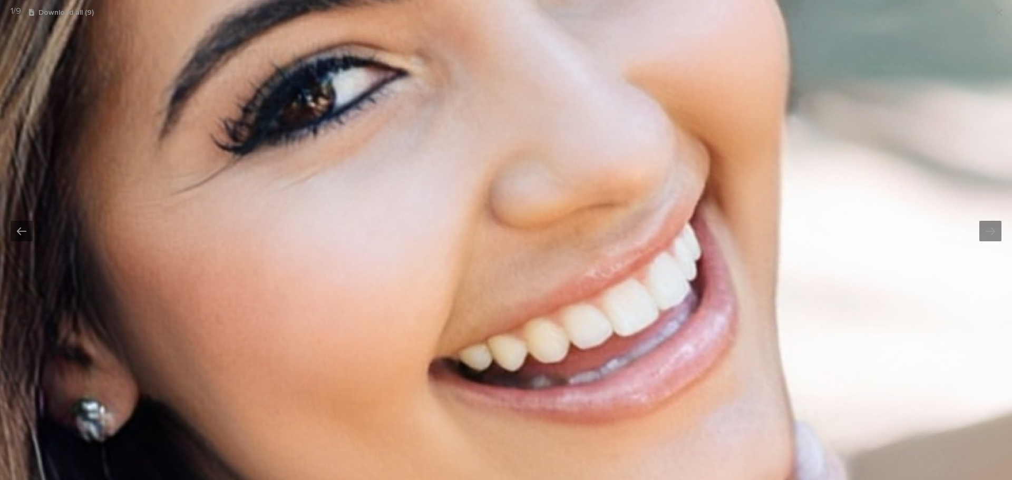
drag, startPoint x: 799, startPoint y: 170, endPoint x: 741, endPoint y: 505, distance: 340.3
click at [741, 480] on html "Egg Donors Loading... Saving… Loading... Saving… PCDMX2472 PCDMX2472 Sorry, the…" at bounding box center [506, 240] width 1012 height 480
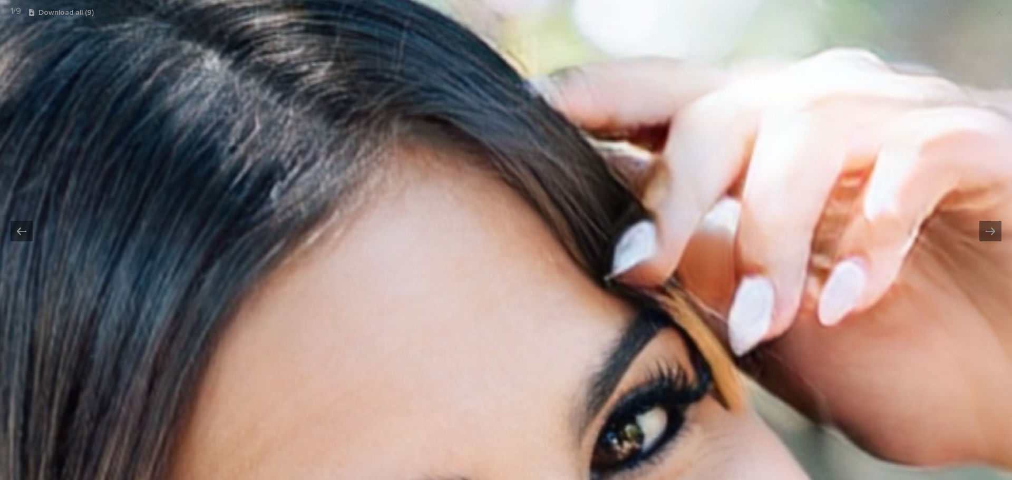
drag, startPoint x: 639, startPoint y: 403, endPoint x: 713, endPoint y: 52, distance: 359.0
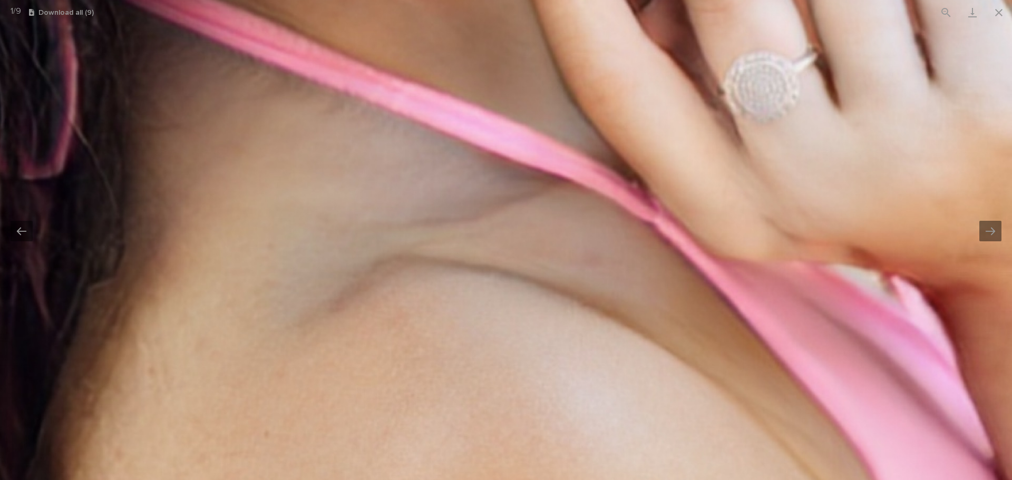
drag, startPoint x: 826, startPoint y: 342, endPoint x: 644, endPoint y: 115, distance: 290.6
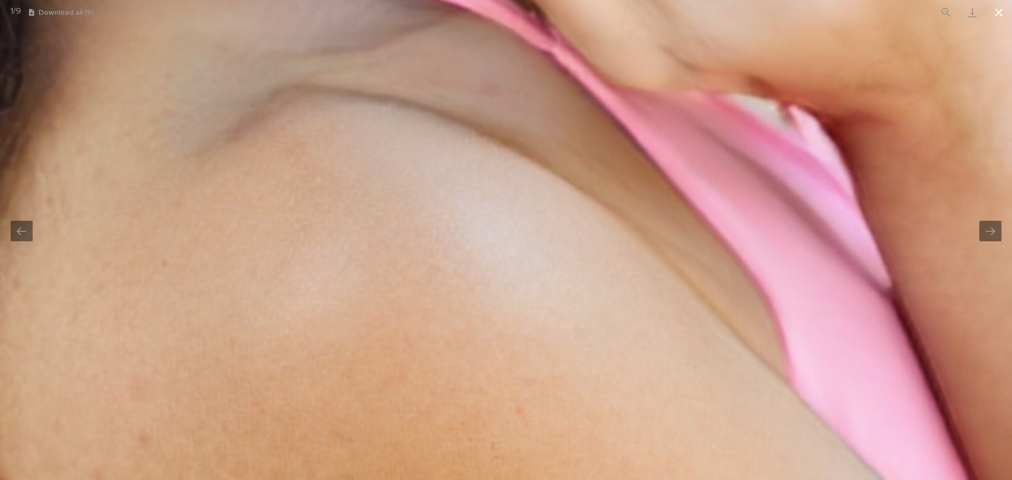
click at [1000, 16] on button "Close gallery" at bounding box center [999, 12] width 26 height 25
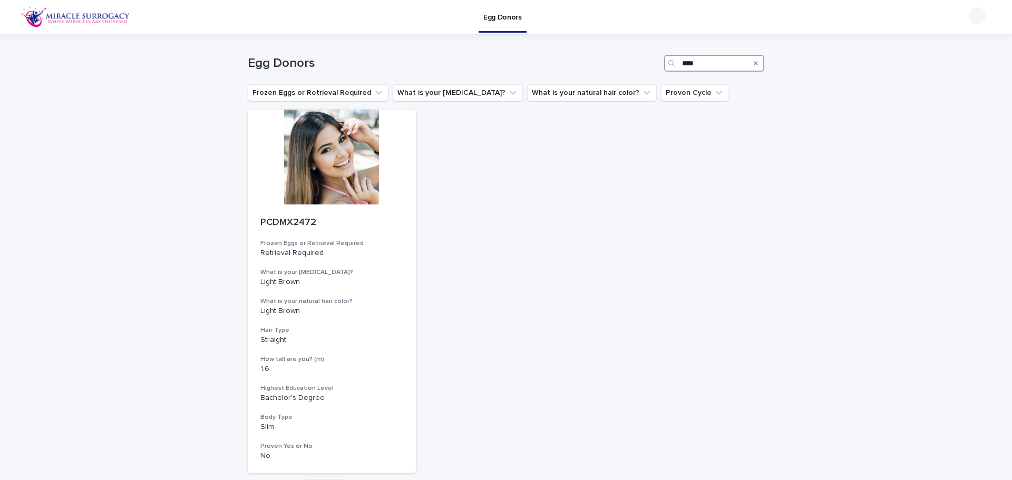
drag, startPoint x: 683, startPoint y: 65, endPoint x: 1012, endPoint y: 49, distance: 329.5
click at [1012, 61] on div "Egg Donors Loading... Saving… Loading... Saving… Egg Donors **** Frozen Eggs or…" at bounding box center [506, 240] width 1012 height 480
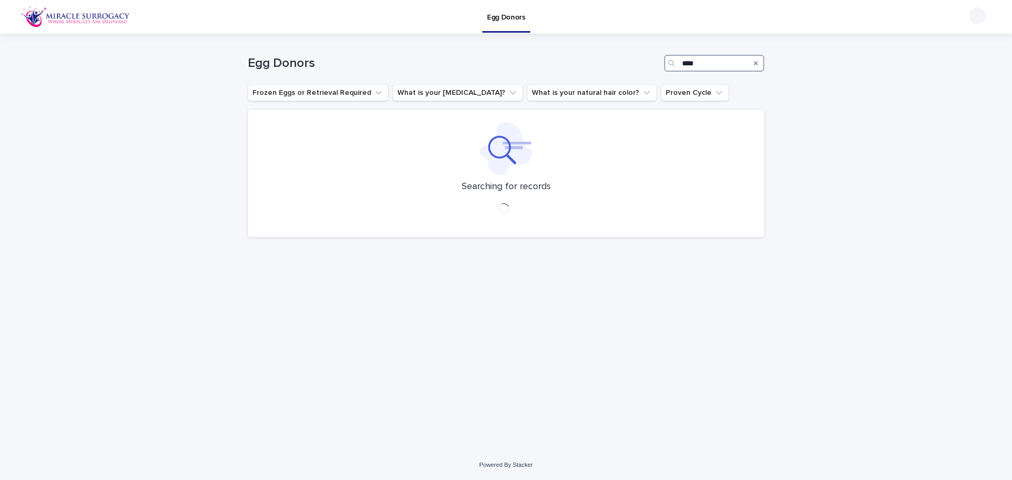
type input "****"
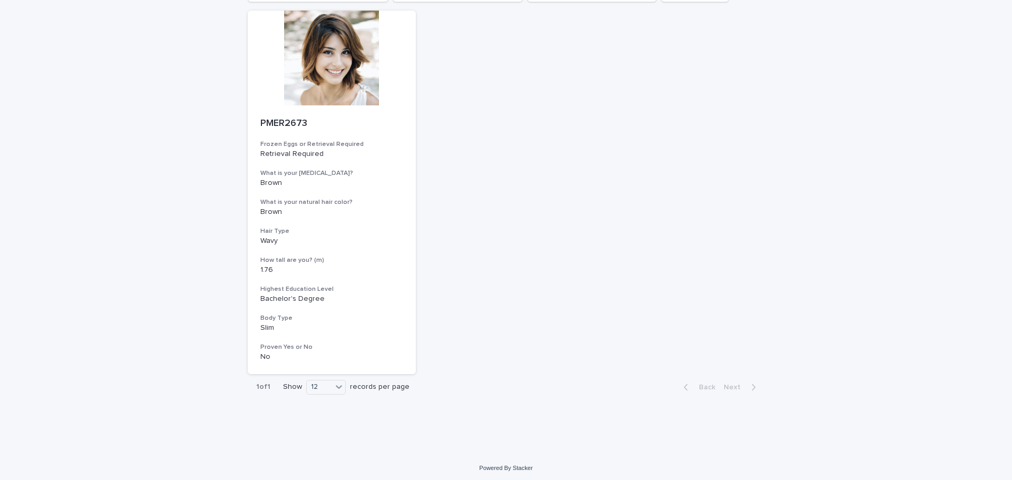
scroll to position [102, 0]
click at [333, 94] on div at bounding box center [332, 55] width 168 height 95
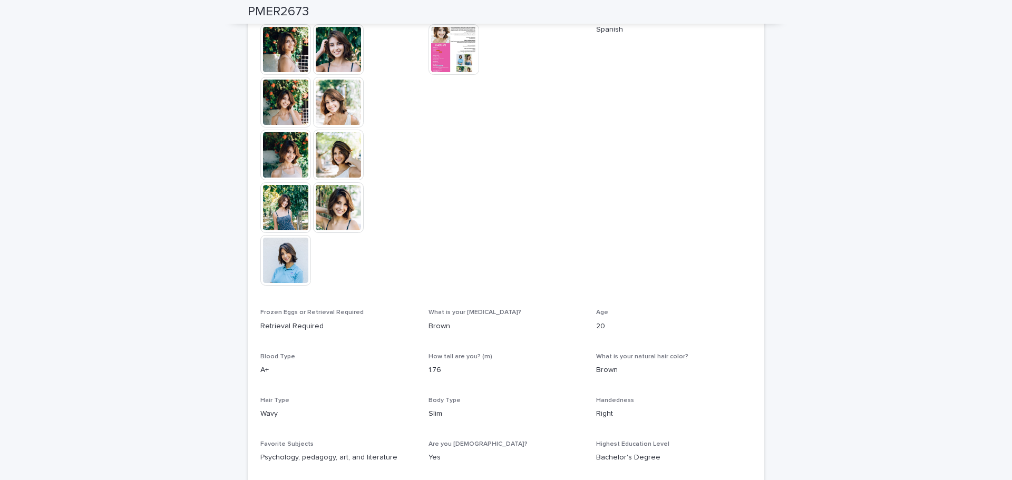
scroll to position [205, 0]
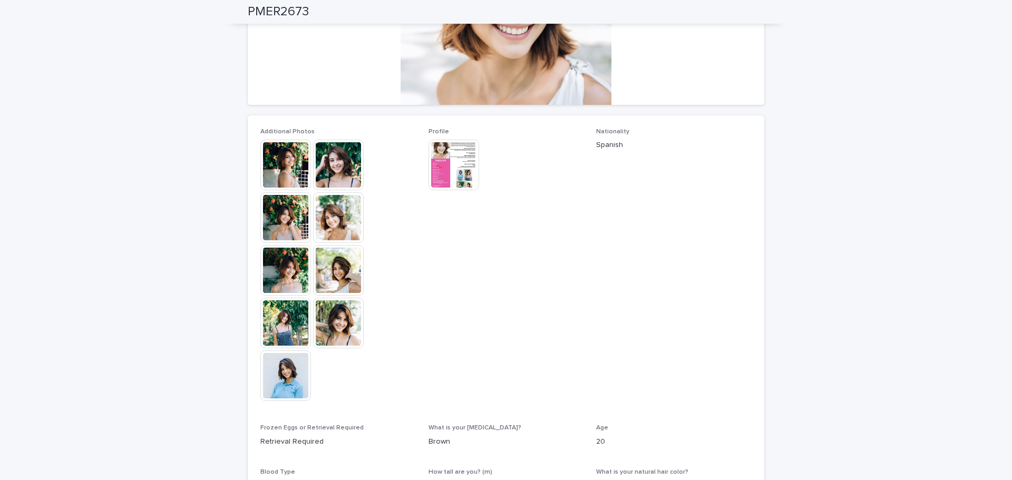
click at [448, 175] on img at bounding box center [454, 165] width 51 height 51
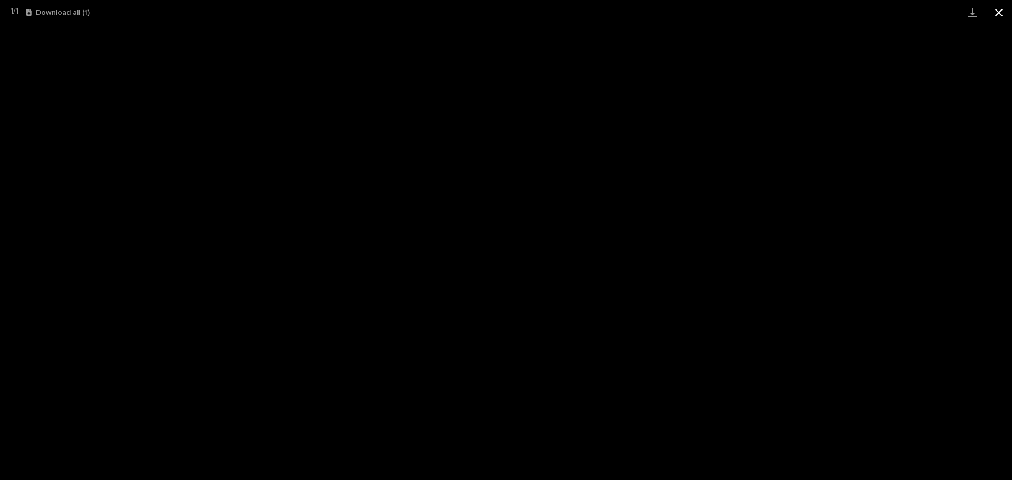
click at [999, 8] on button "Close gallery" at bounding box center [999, 12] width 26 height 25
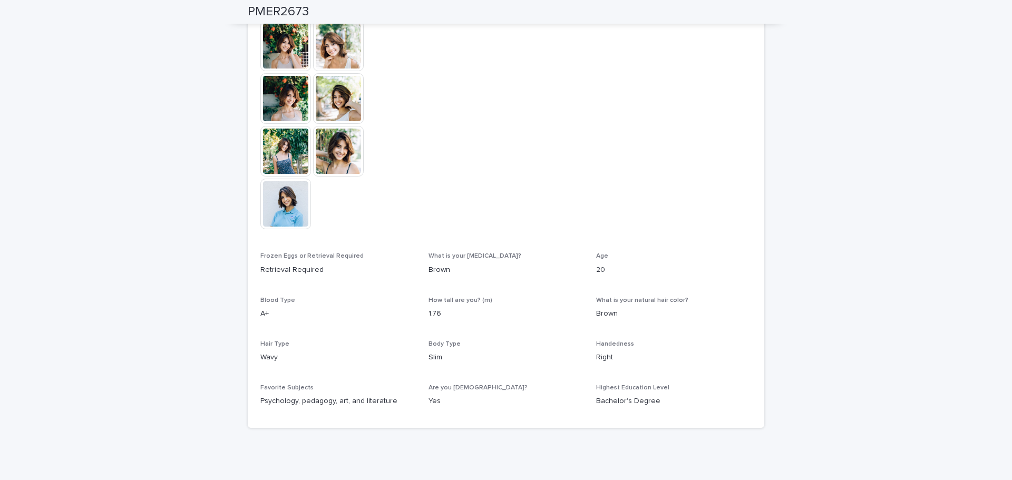
scroll to position [416, 0]
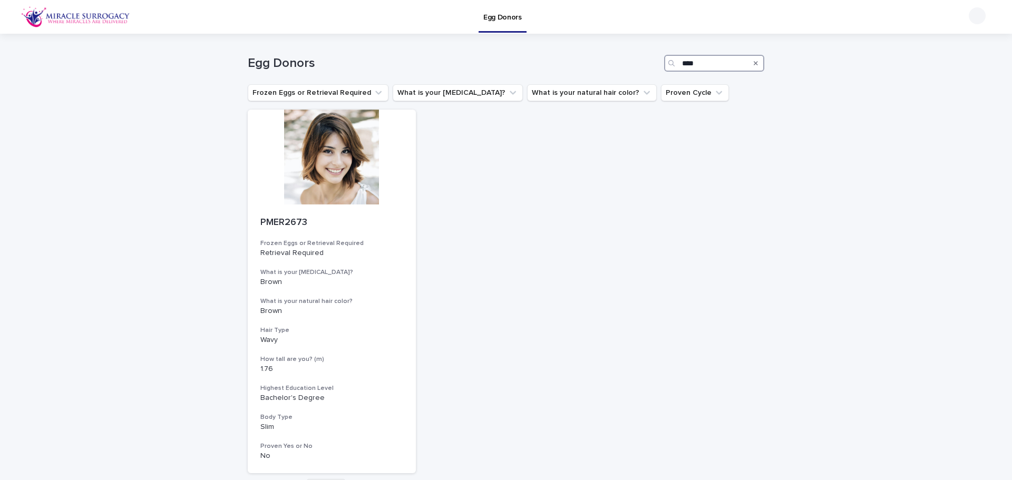
drag, startPoint x: 684, startPoint y: 65, endPoint x: 750, endPoint y: 70, distance: 66.1
click at [750, 70] on div "****" at bounding box center [714, 63] width 100 height 17
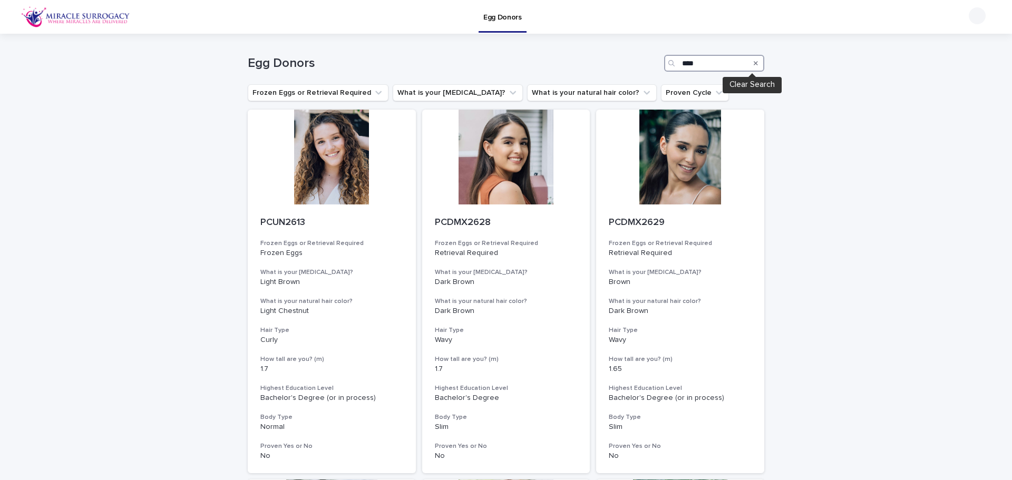
type input "****"
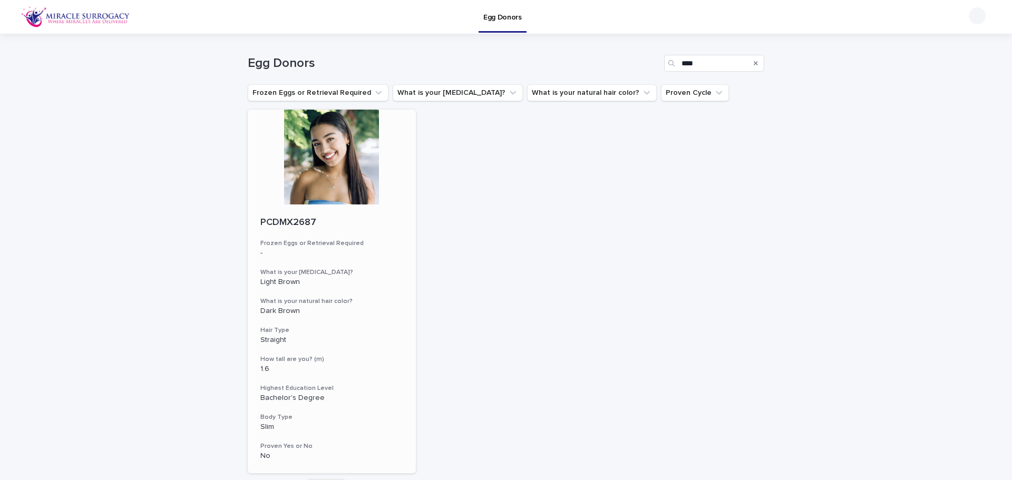
click at [302, 165] on div at bounding box center [332, 157] width 168 height 95
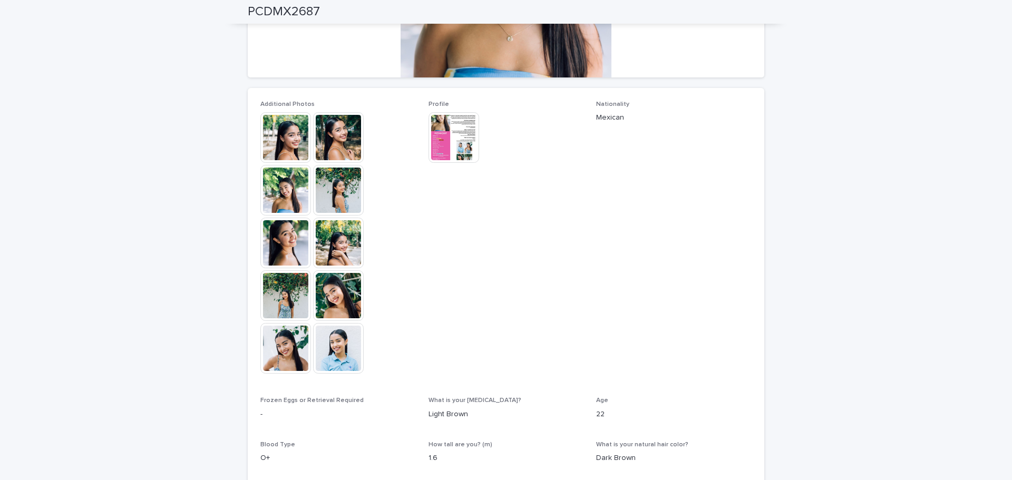
scroll to position [216, 0]
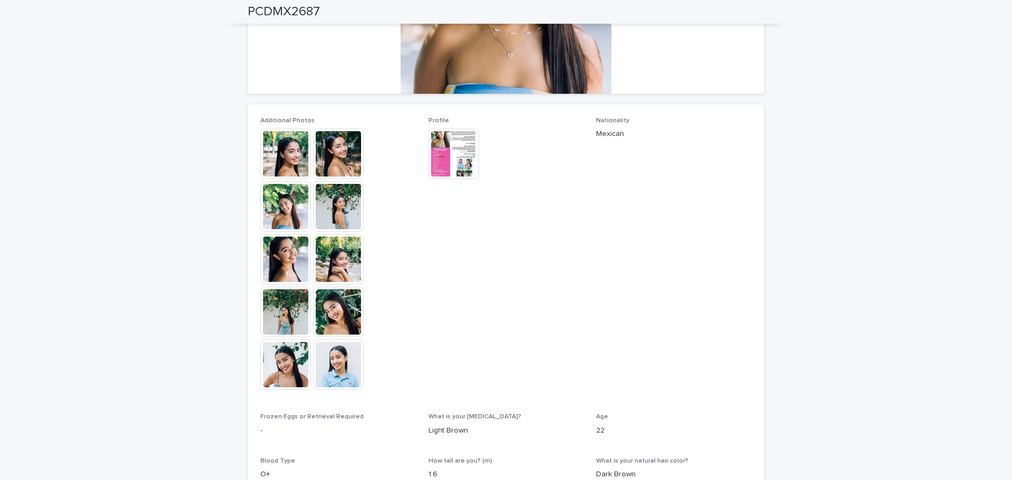
click at [446, 147] on img at bounding box center [454, 154] width 51 height 51
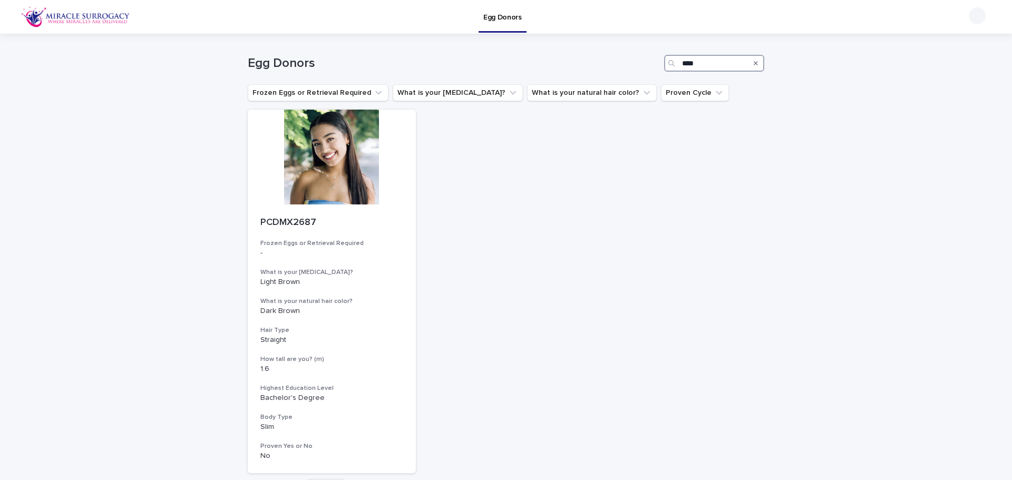
drag, startPoint x: 688, startPoint y: 62, endPoint x: 823, endPoint y: 62, distance: 135.0
click at [823, 62] on div "Loading... Saving… Loading... Saving… Egg Donors **** Frozen Eggs or Retrieval …" at bounding box center [506, 293] width 1012 height 519
type input "****"
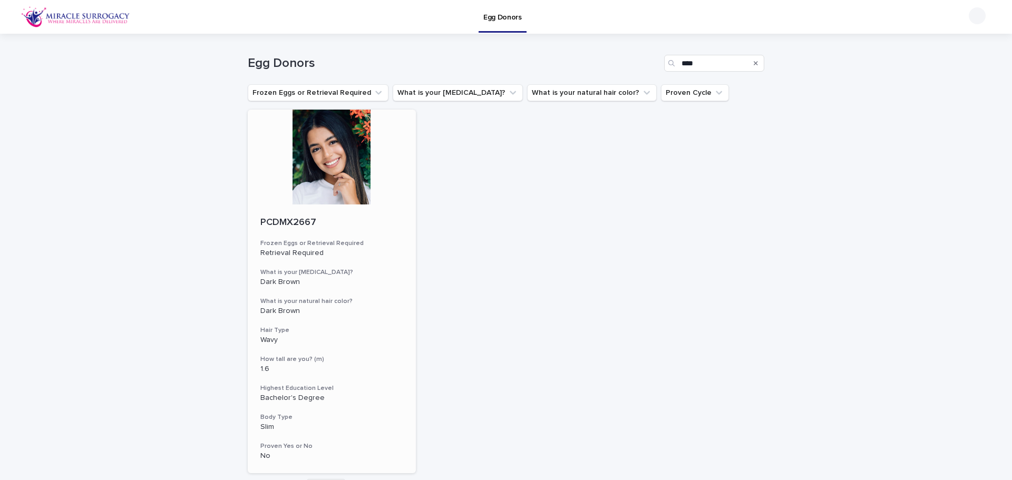
click at [342, 171] on div at bounding box center [332, 157] width 168 height 95
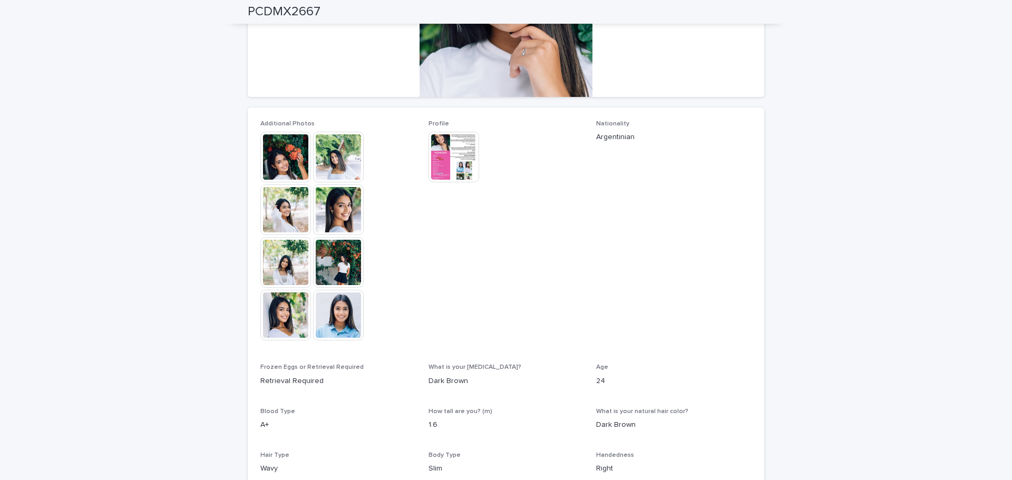
scroll to position [211, 0]
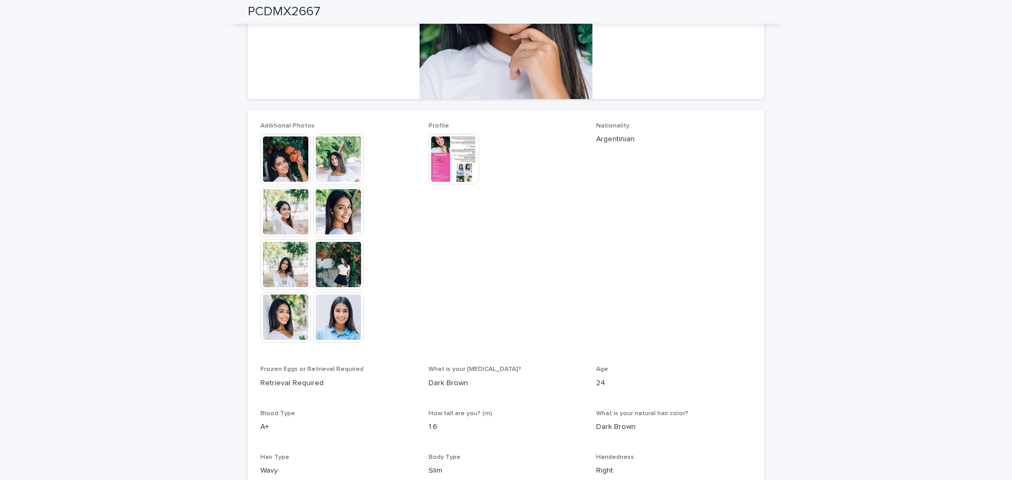
click at [260, 162] on img at bounding box center [285, 159] width 51 height 51
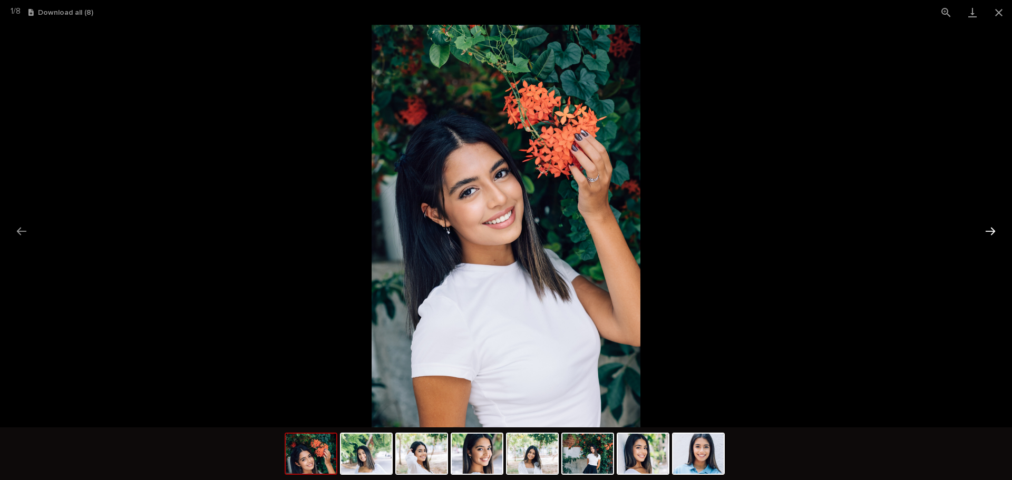
click at [991, 232] on button "Next slide" at bounding box center [991, 231] width 22 height 21
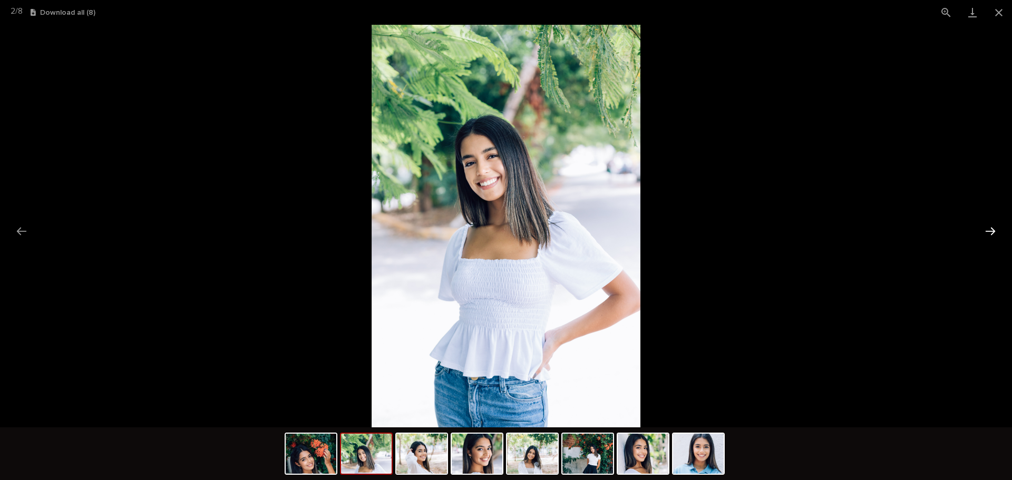
click at [991, 232] on button "Next slide" at bounding box center [991, 231] width 22 height 21
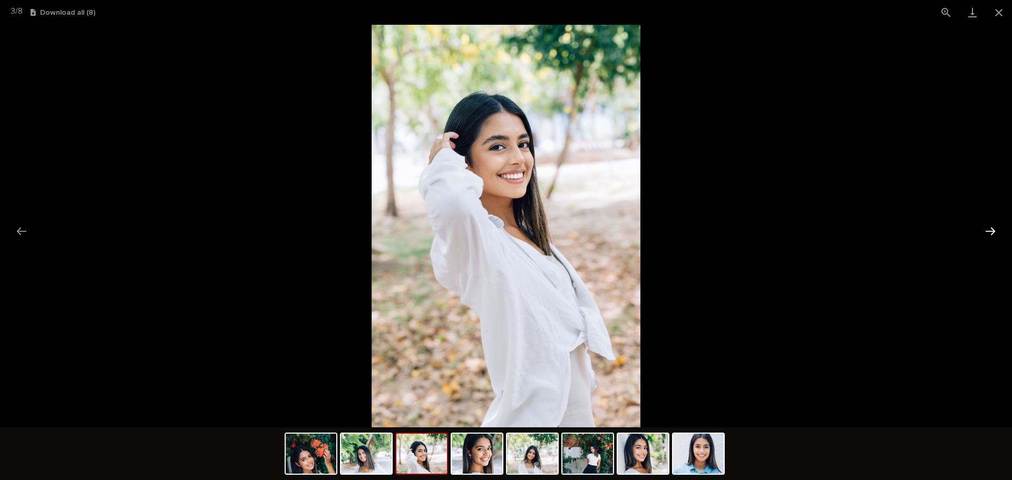
click at [991, 232] on button "Next slide" at bounding box center [991, 231] width 22 height 21
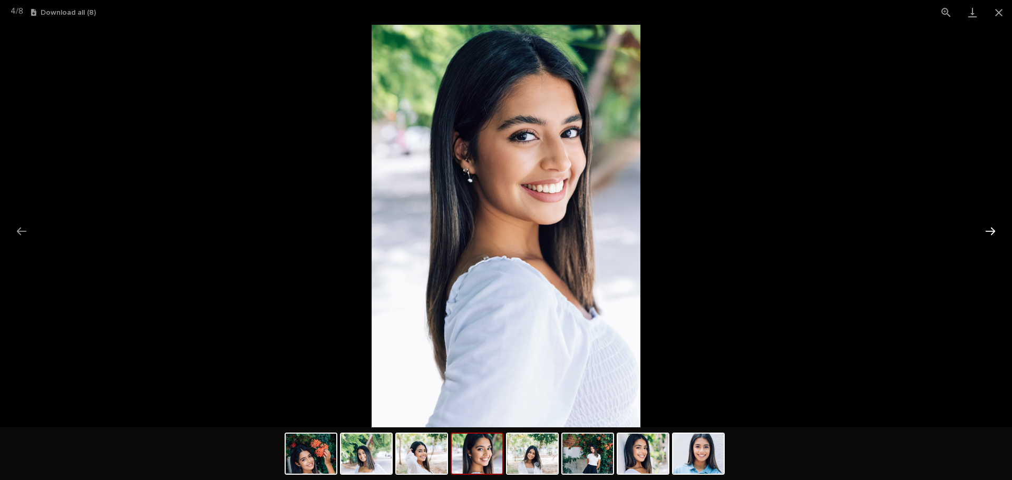
click at [991, 232] on button "Next slide" at bounding box center [991, 231] width 22 height 21
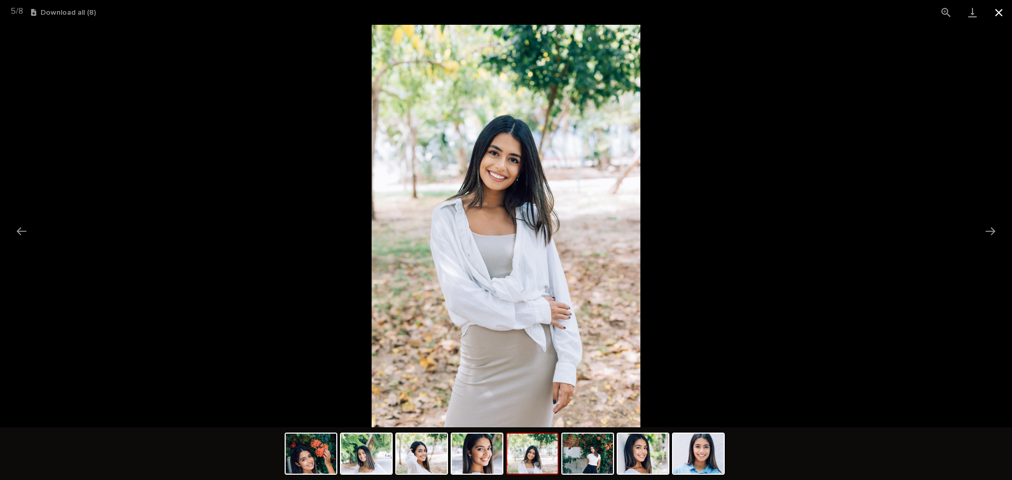
click at [999, 14] on button "Close gallery" at bounding box center [999, 12] width 26 height 25
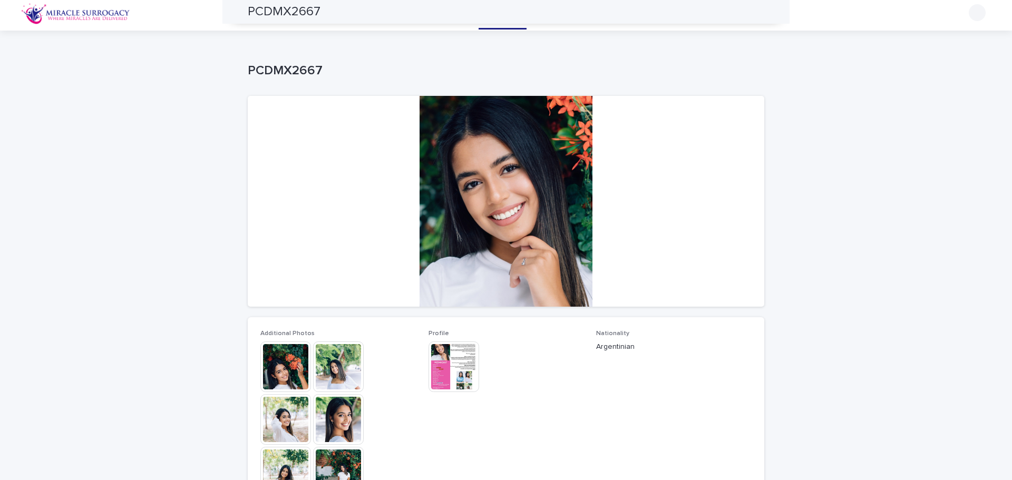
scroll to position [0, 0]
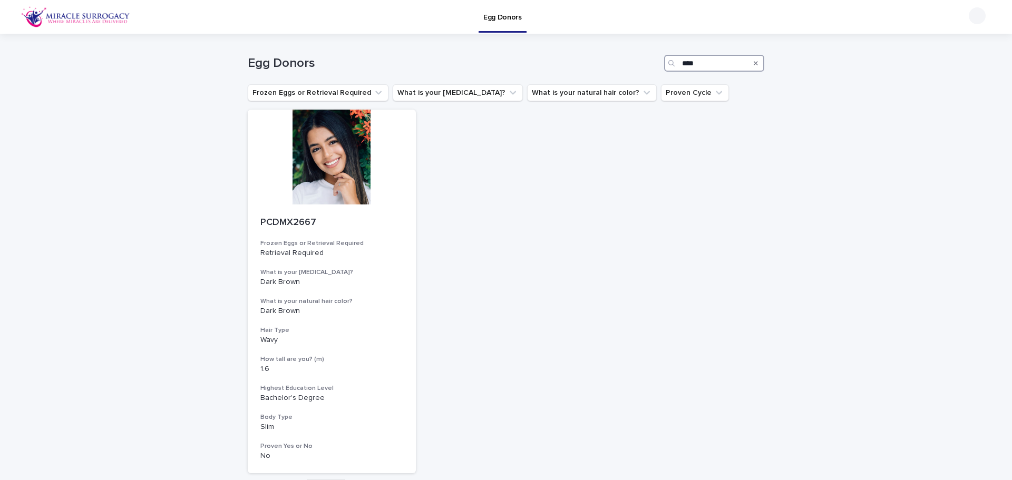
drag, startPoint x: 682, startPoint y: 63, endPoint x: 997, endPoint y: 74, distance: 315.0
click at [990, 76] on div "Loading... Saving… Loading... Saving… Egg Donors **** Frozen Eggs or Retrieval …" at bounding box center [506, 293] width 1012 height 519
type input "****"
